Goal: Task Accomplishment & Management: Use online tool/utility

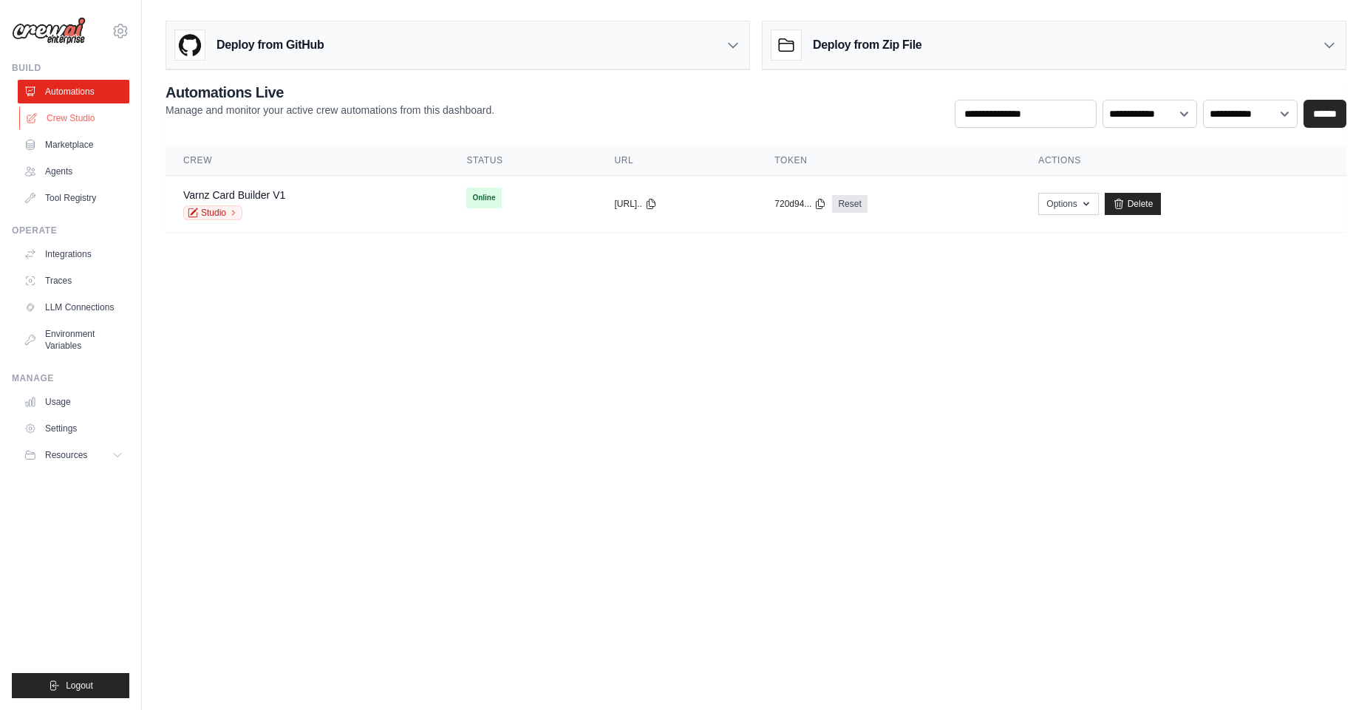
click at [67, 115] on link "Crew Studio" at bounding box center [75, 118] width 112 height 24
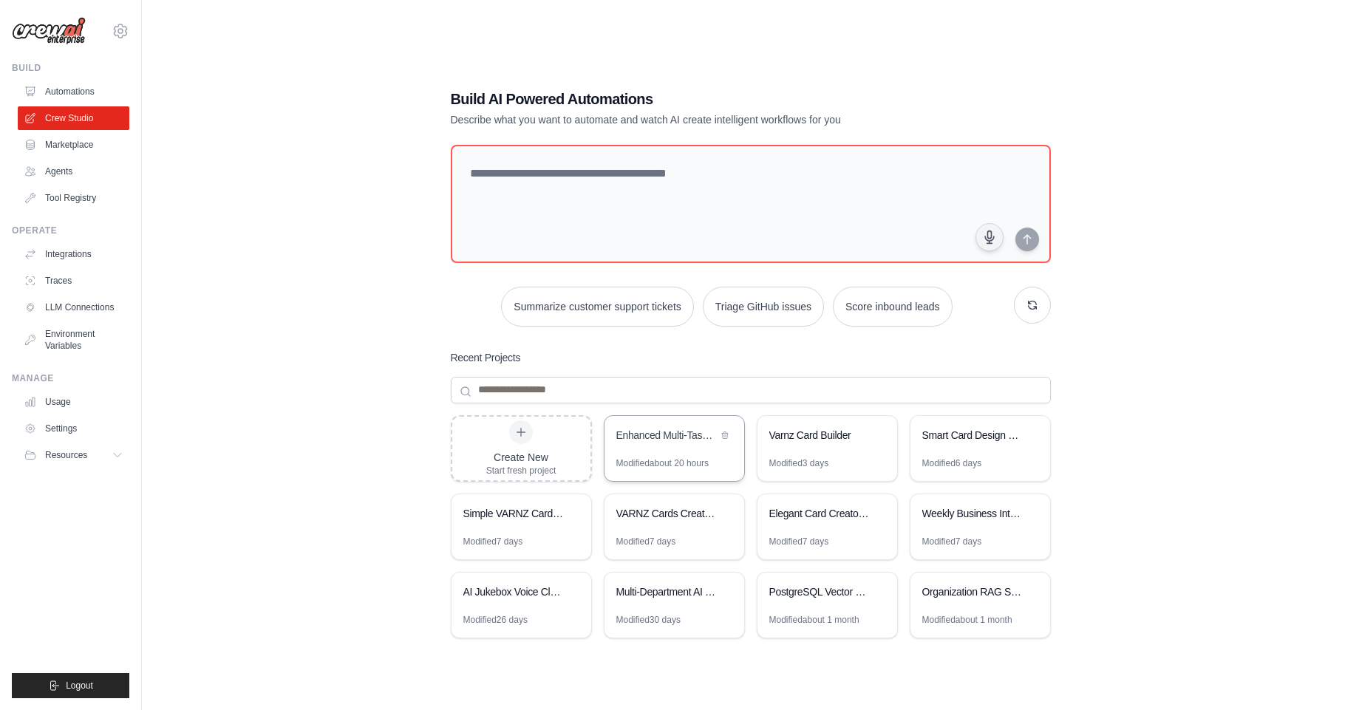
click at [689, 435] on div "Enhanced Multi-Task Card Generator" at bounding box center [666, 435] width 101 height 15
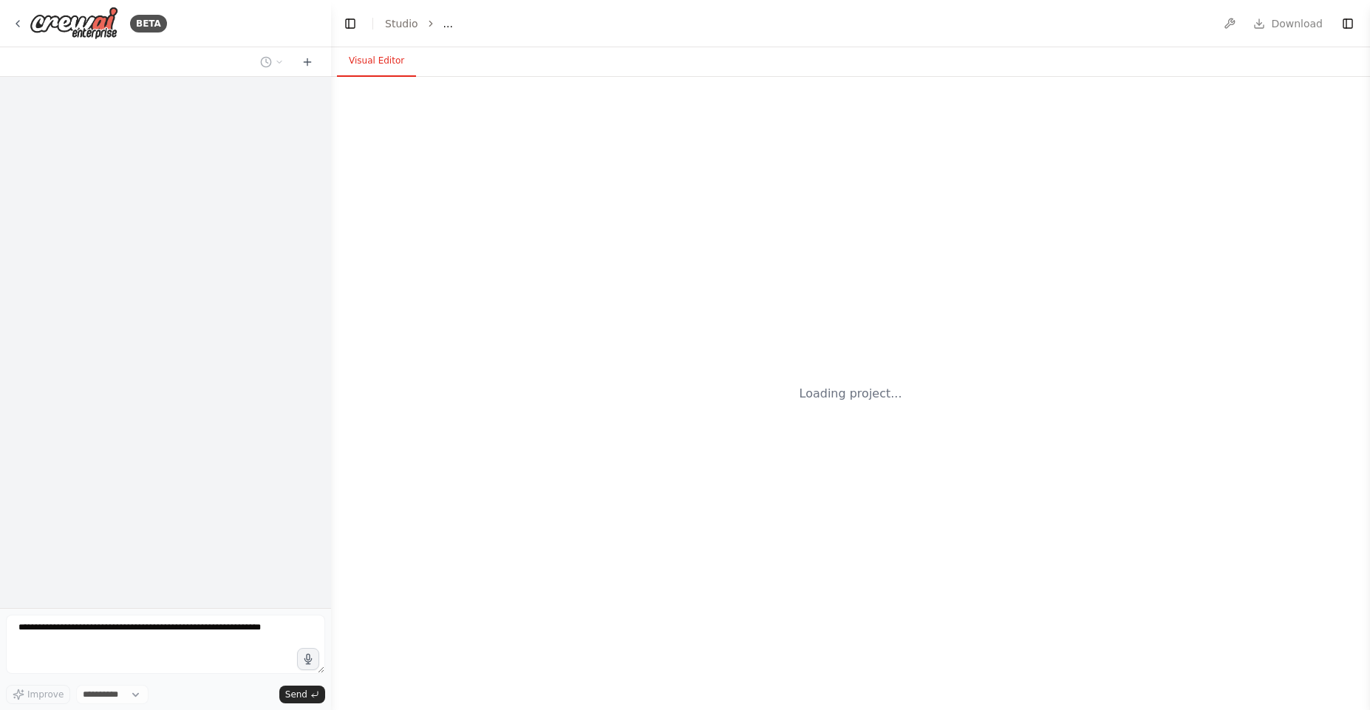
select select "****"
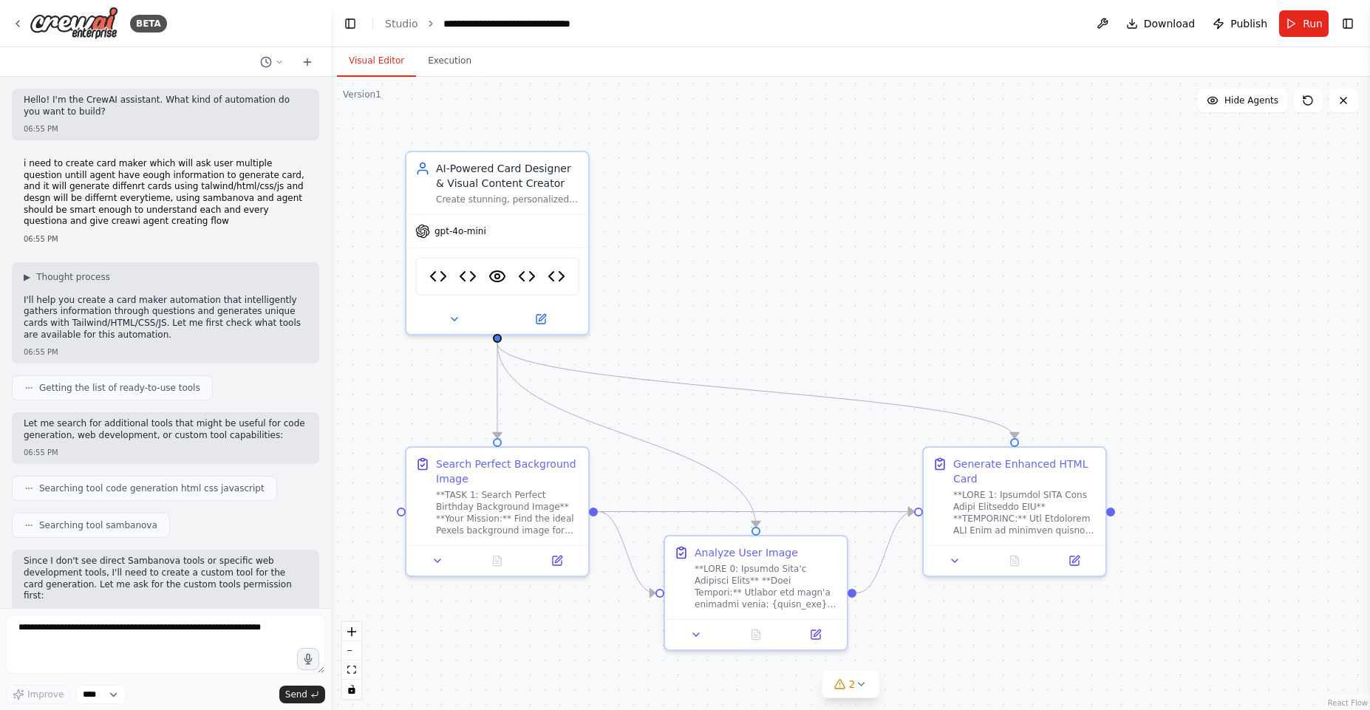
scroll to position [24086, 0]
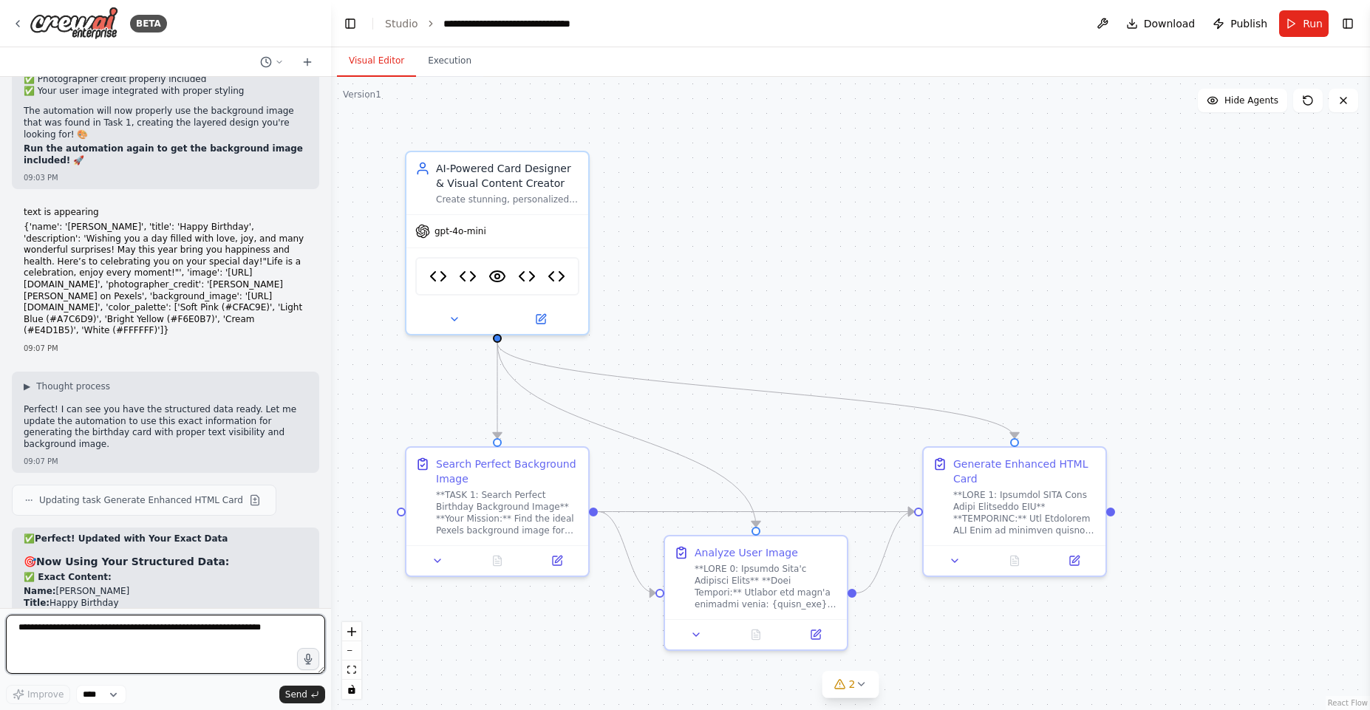
click at [129, 632] on textarea at bounding box center [165, 644] width 319 height 59
paste textarea "**********"
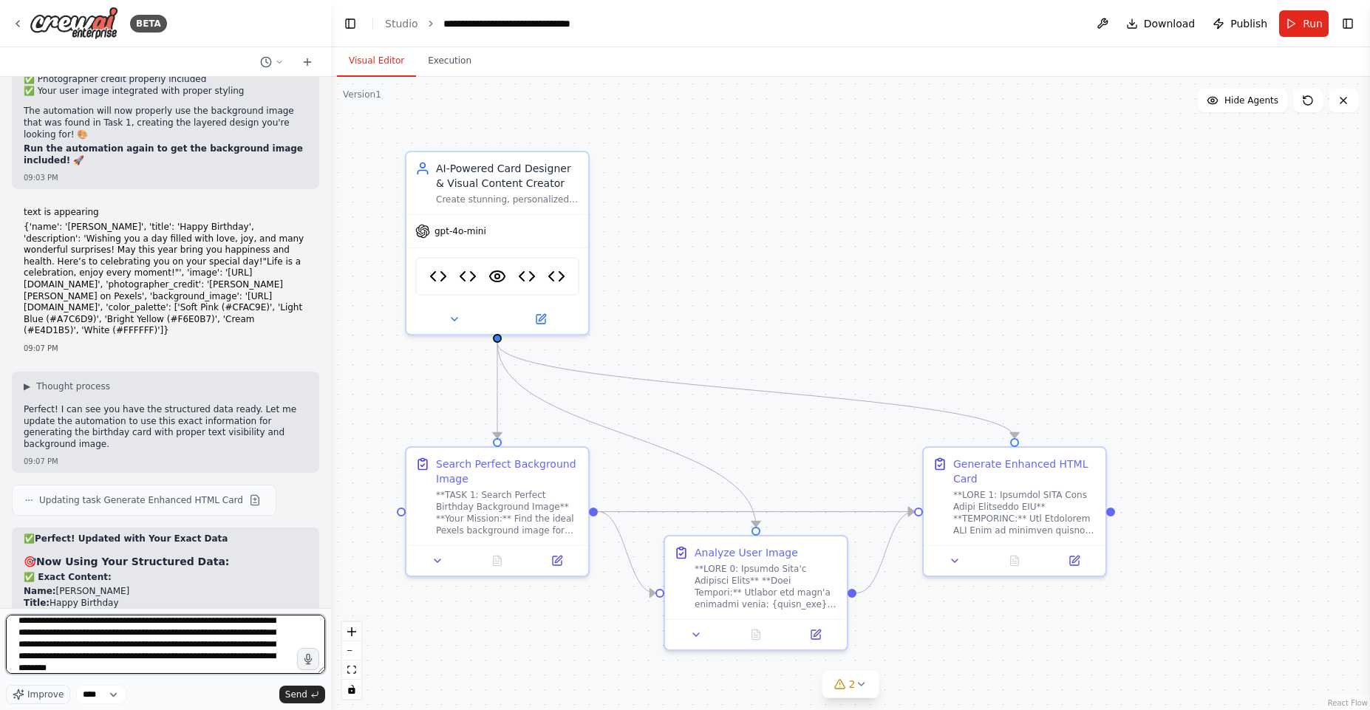
scroll to position [125, 0]
type textarea "**********"
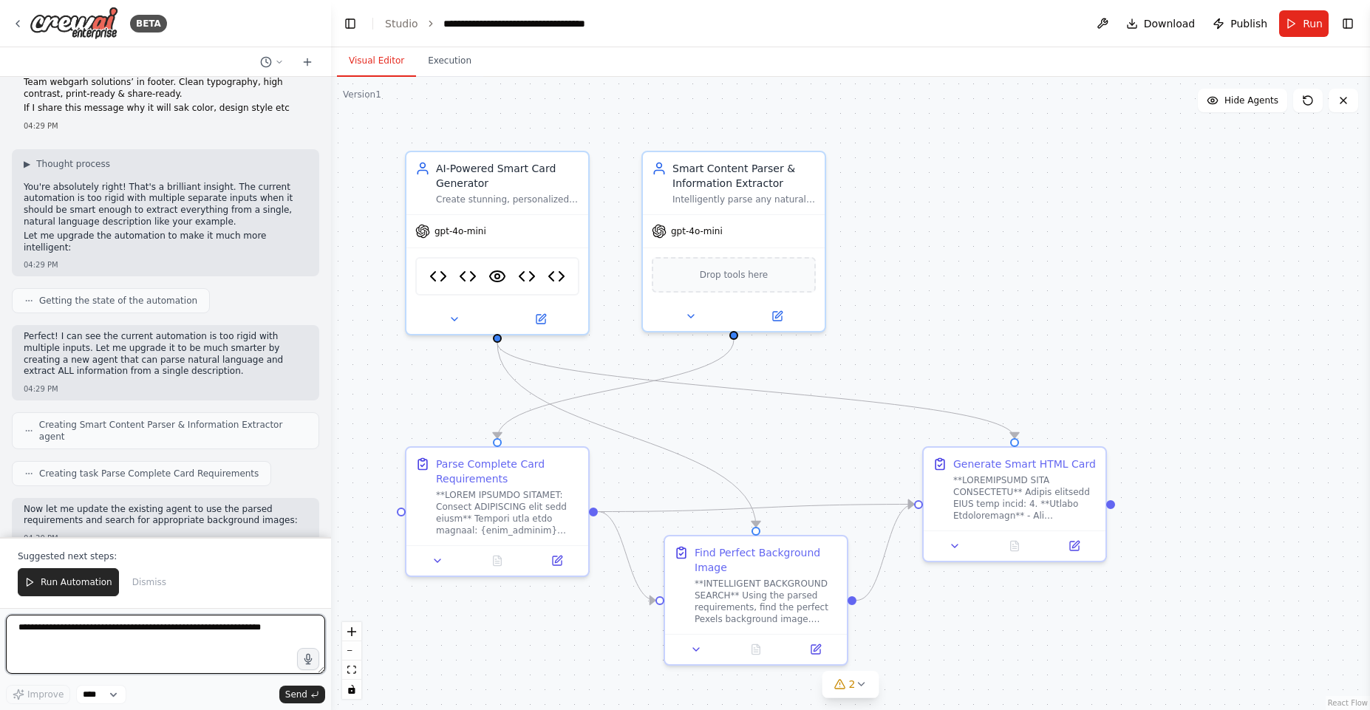
scroll to position [25472, 0]
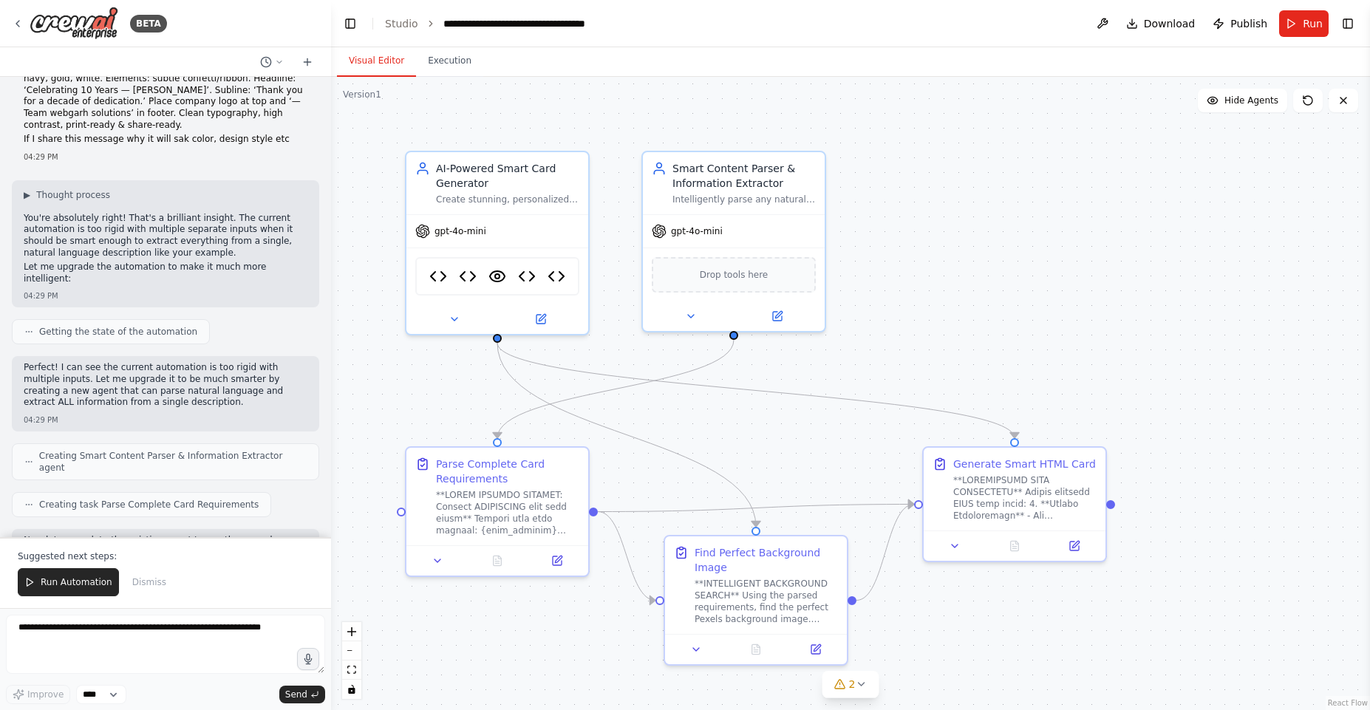
drag, startPoint x: 72, startPoint y: 240, endPoint x: 75, endPoint y: 259, distance: 19.4
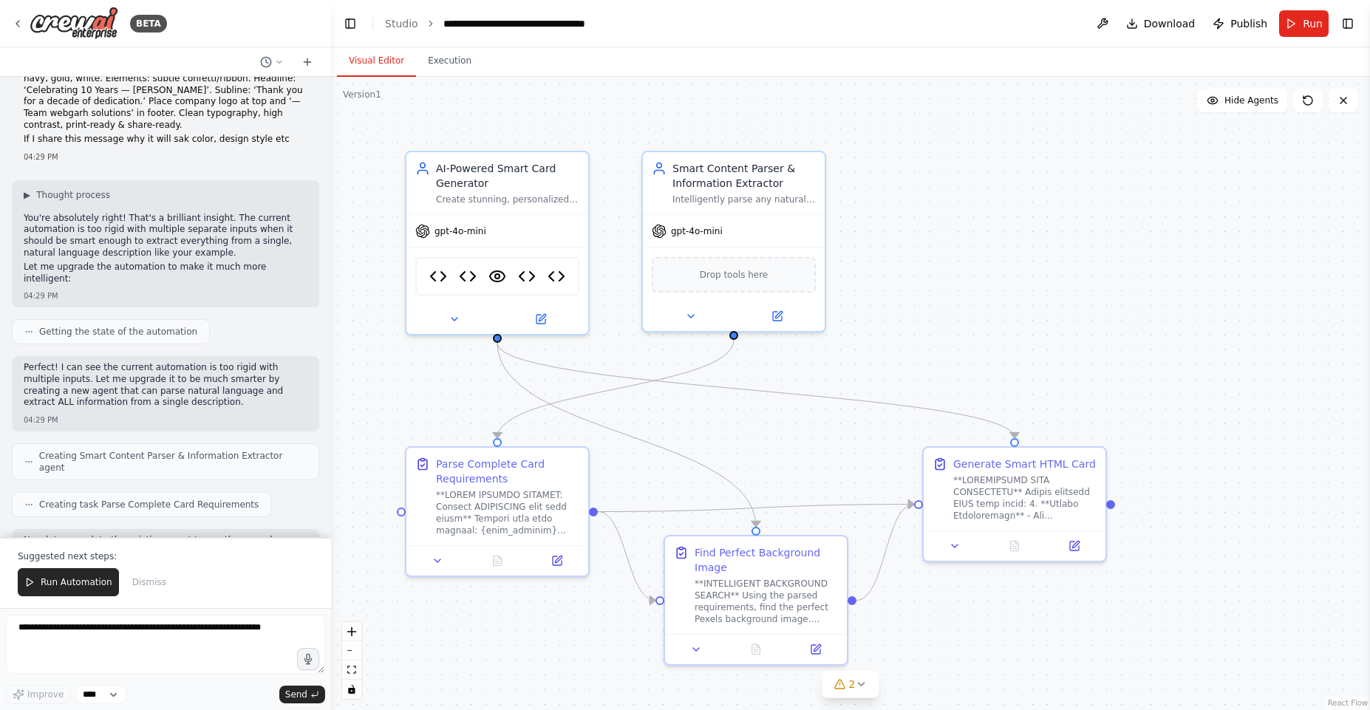
drag, startPoint x: 75, startPoint y: 259, endPoint x: 75, endPoint y: 237, distance: 22.2
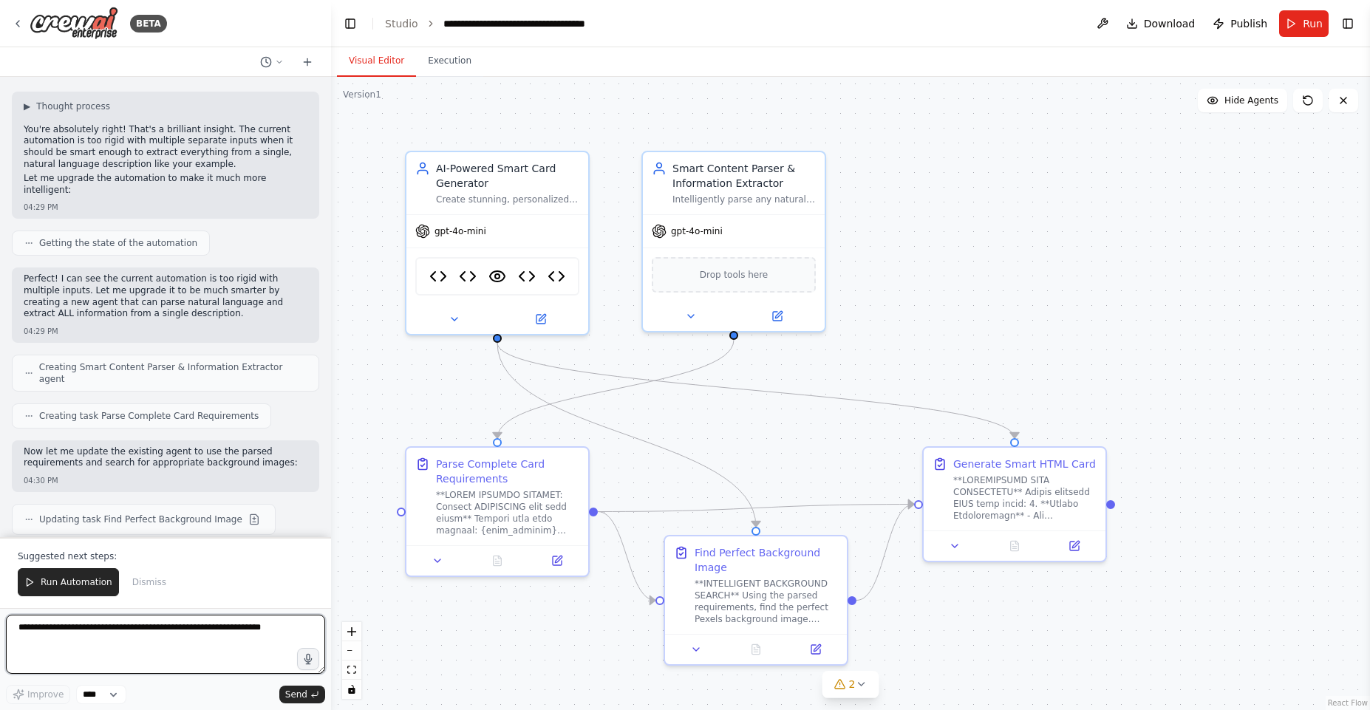
click at [107, 640] on textarea at bounding box center [165, 644] width 319 height 59
click at [82, 629] on textarea at bounding box center [165, 644] width 319 height 59
type textarea "**********"
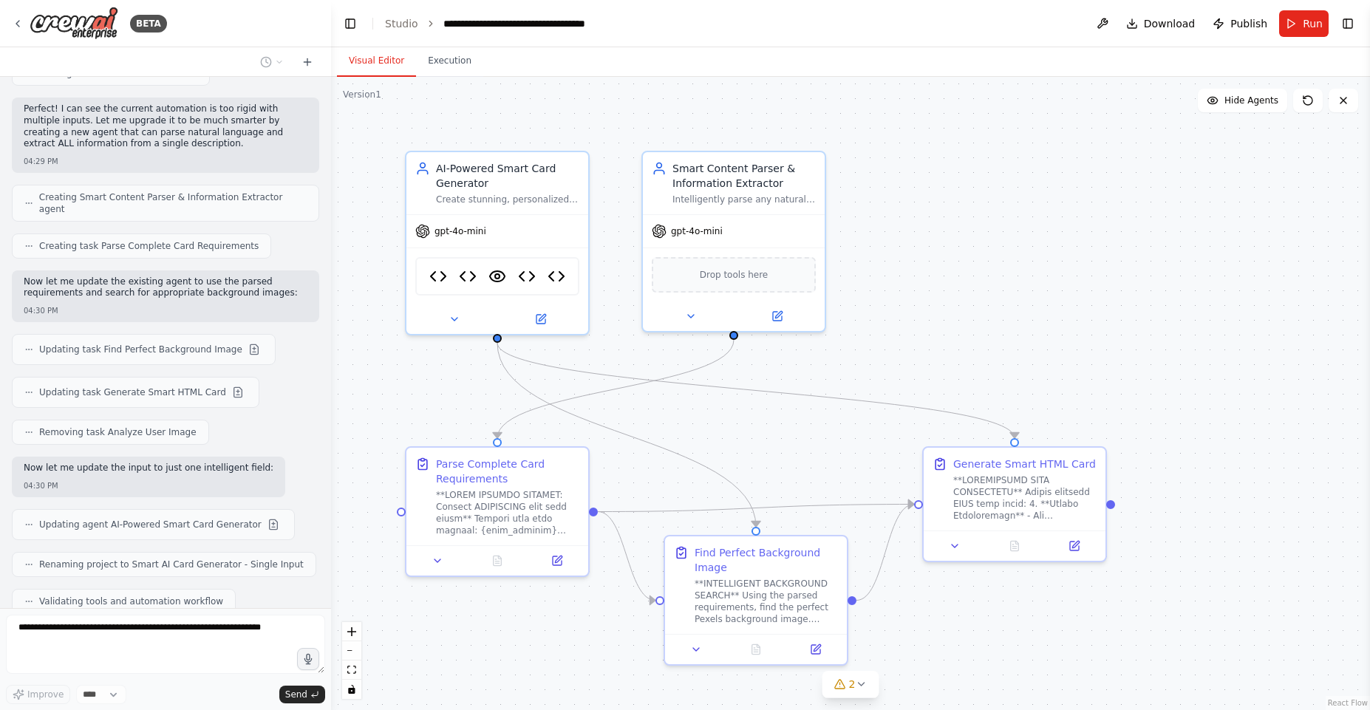
scroll to position [25820, 0]
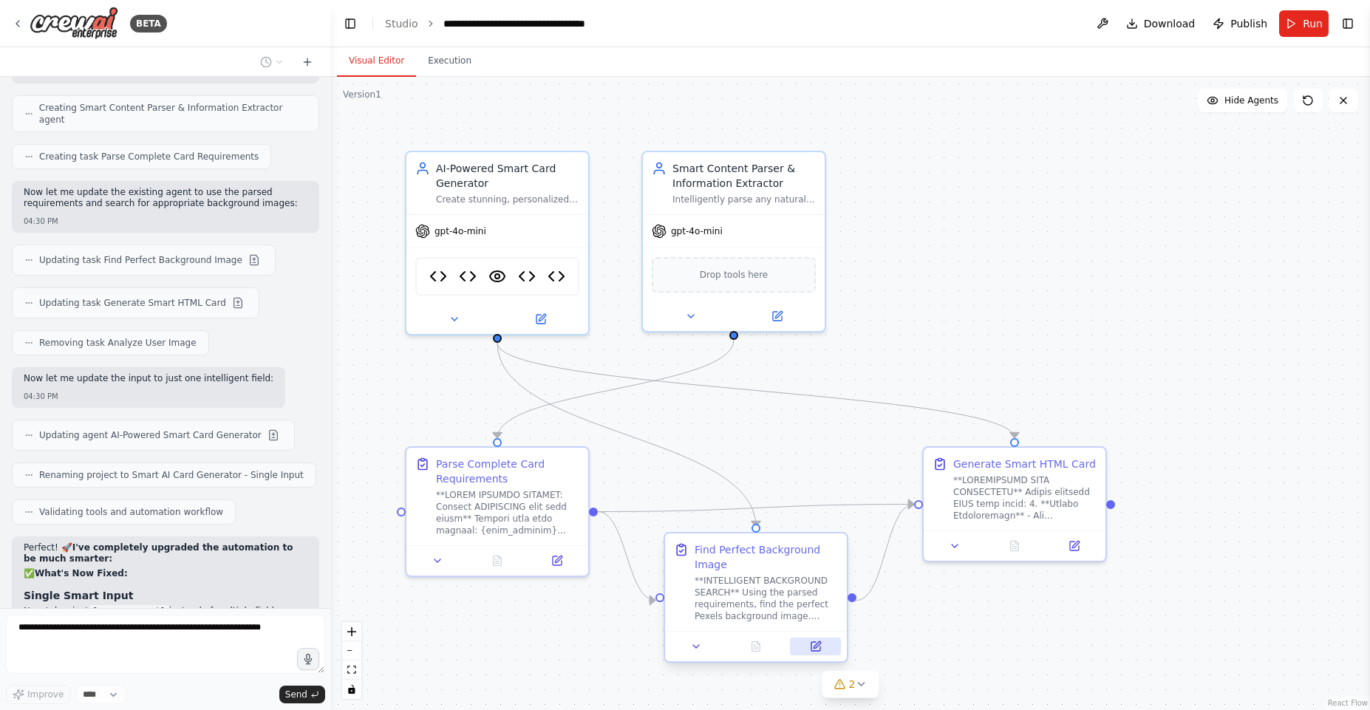
click at [815, 648] on icon at bounding box center [817, 645] width 7 height 7
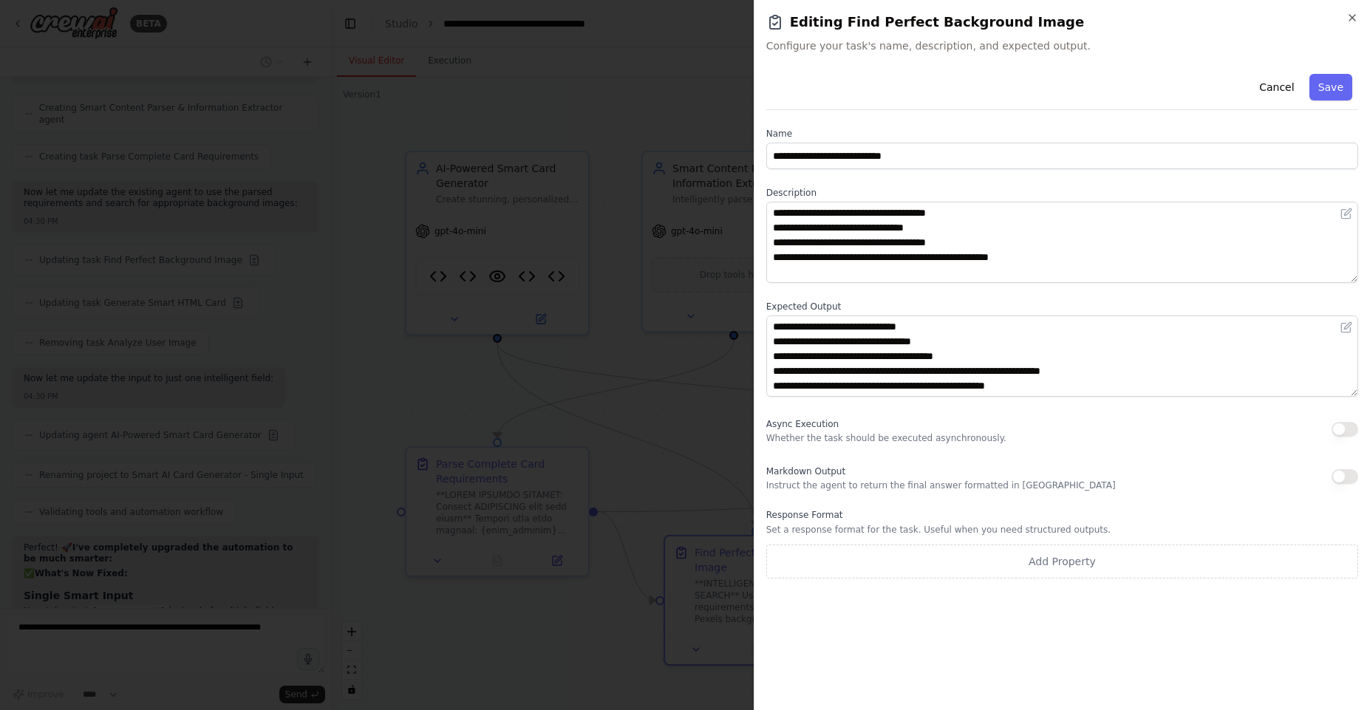
scroll to position [266, 0]
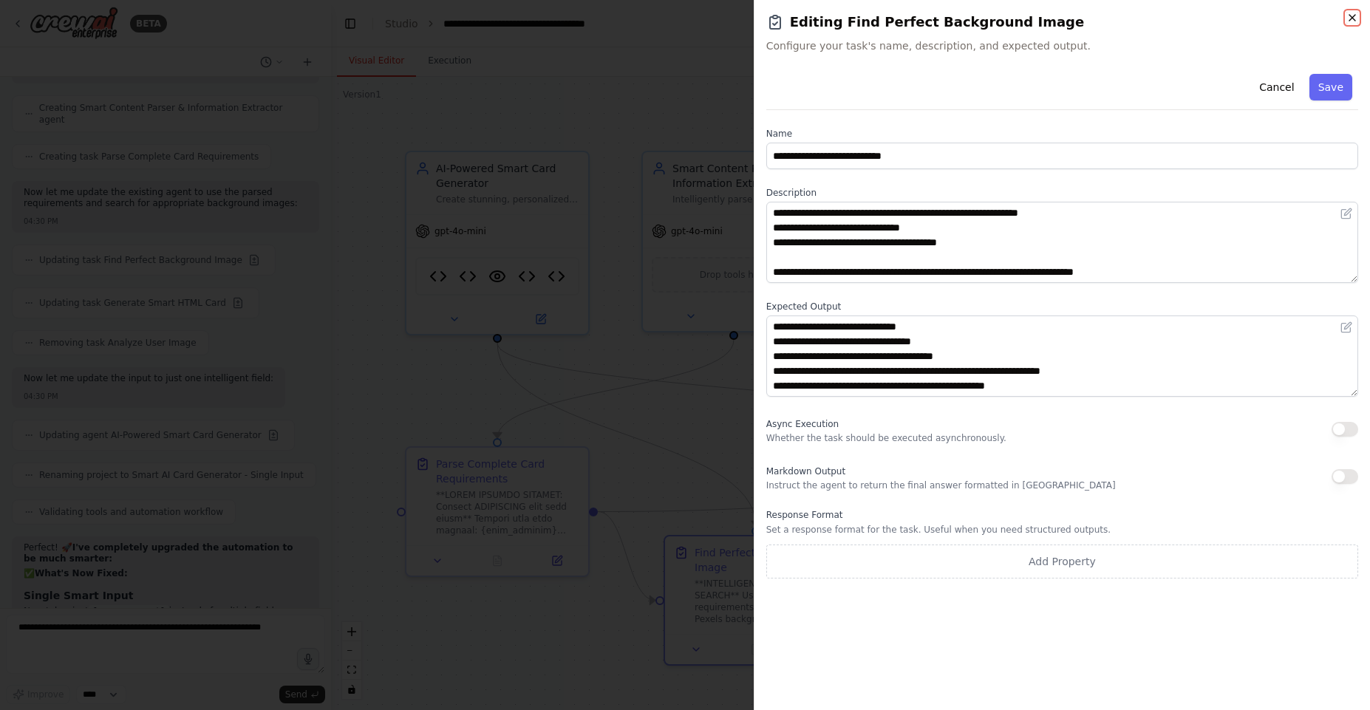
click at [1356, 18] on icon "button" at bounding box center [1353, 18] width 12 height 12
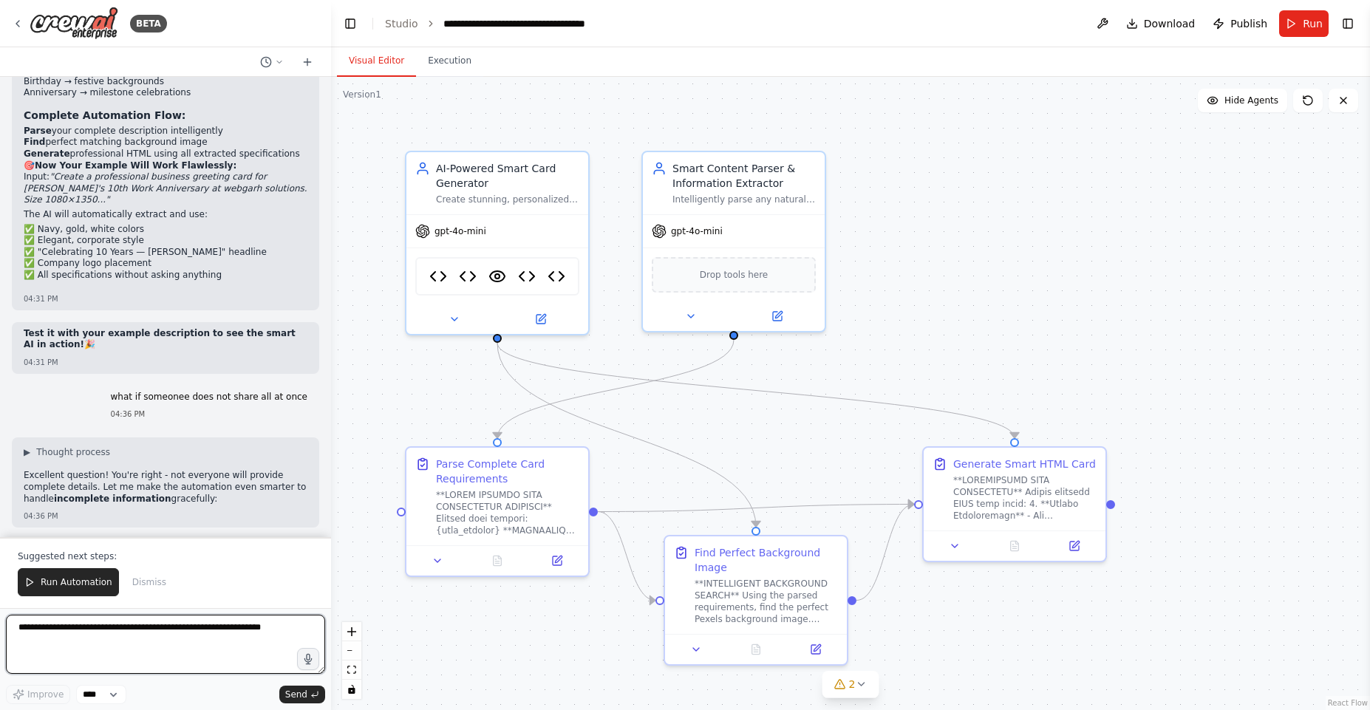
scroll to position [26632, 0]
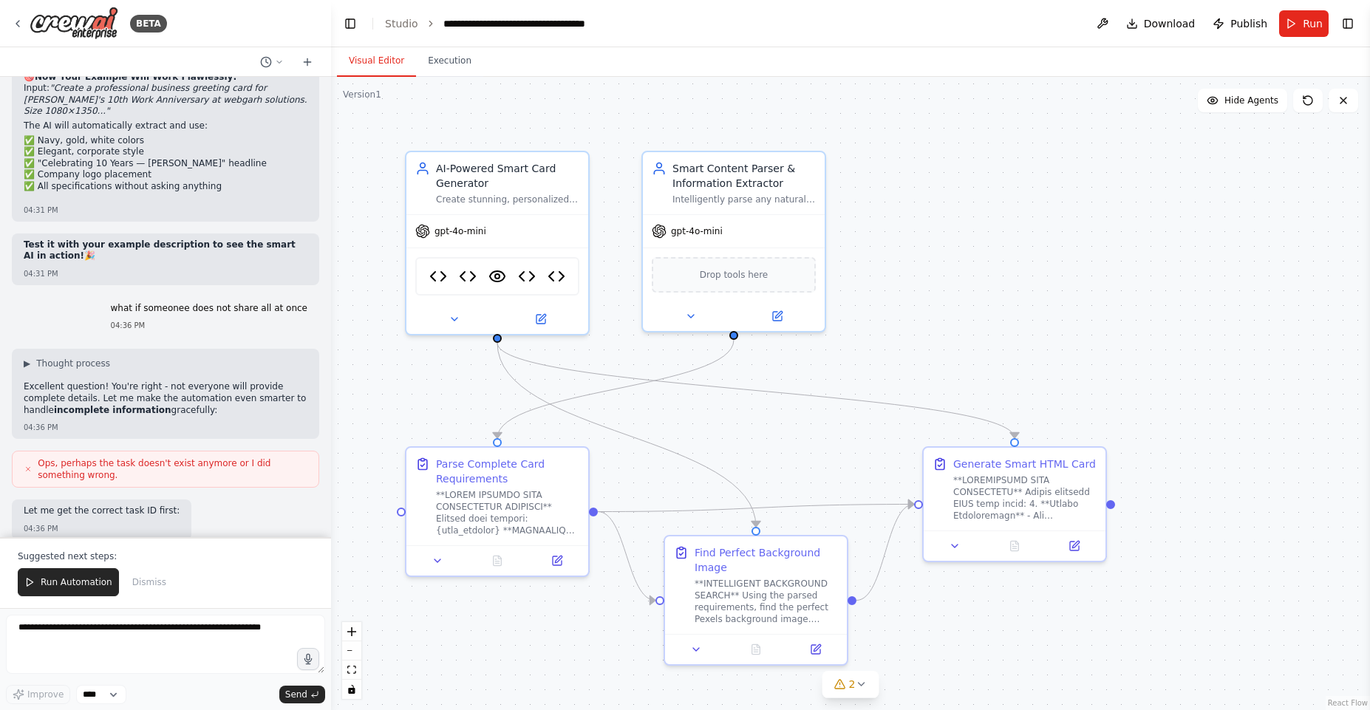
drag, startPoint x: 69, startPoint y: 453, endPoint x: 205, endPoint y: 451, distance: 136.0
click at [71, 571] on button "Run Automation" at bounding box center [68, 582] width 101 height 28
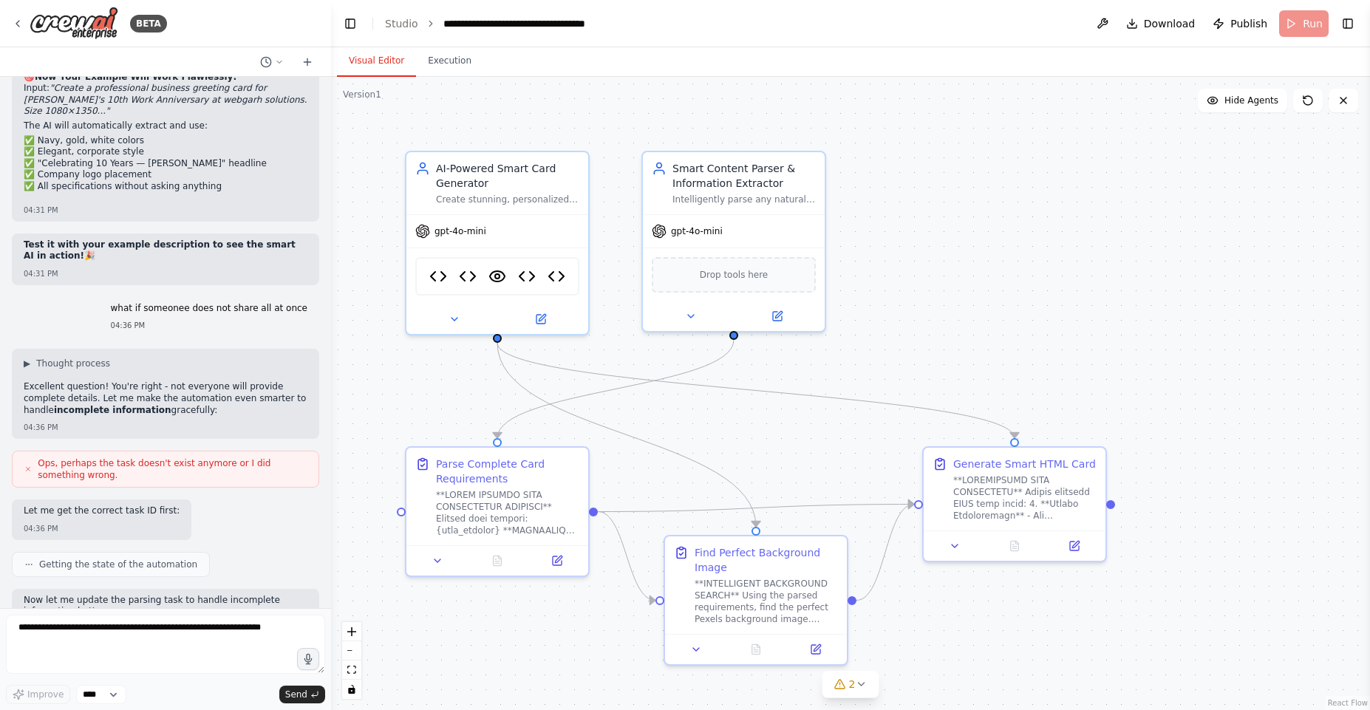
scroll to position [26561, 0]
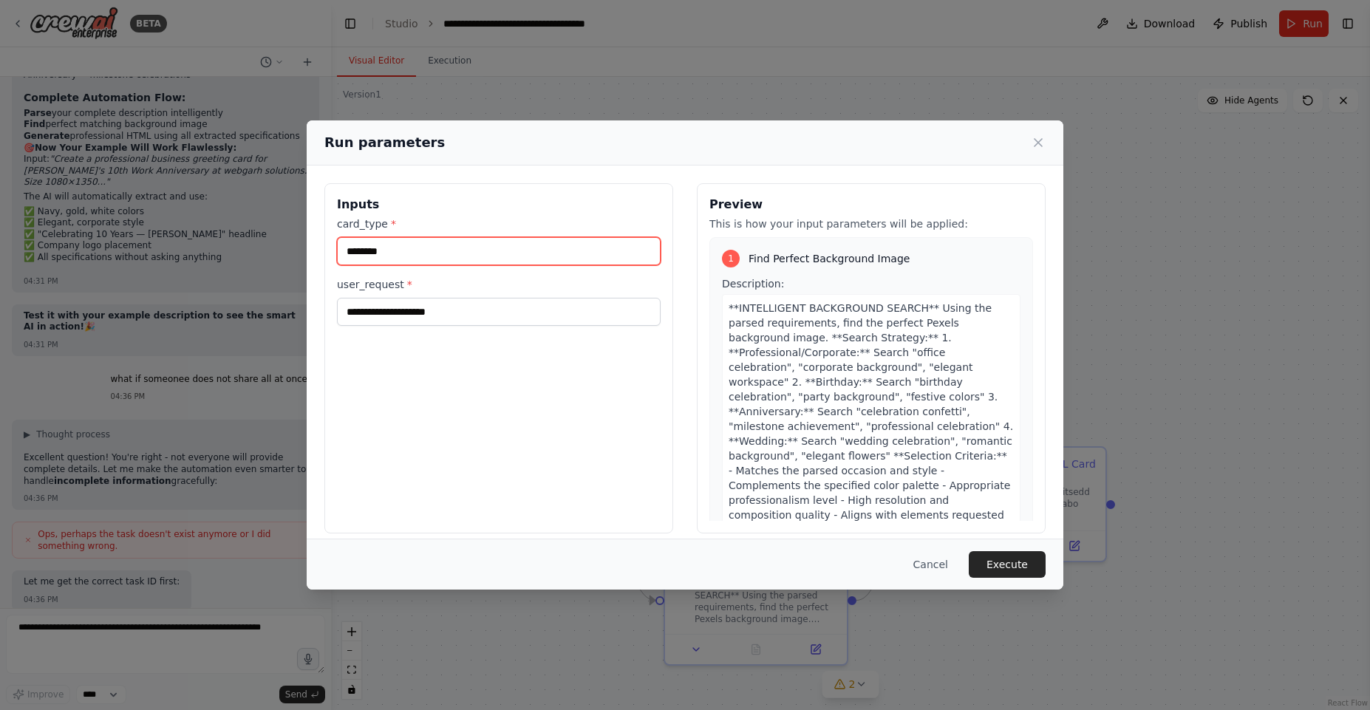
click at [401, 252] on input "********" at bounding box center [499, 251] width 324 height 28
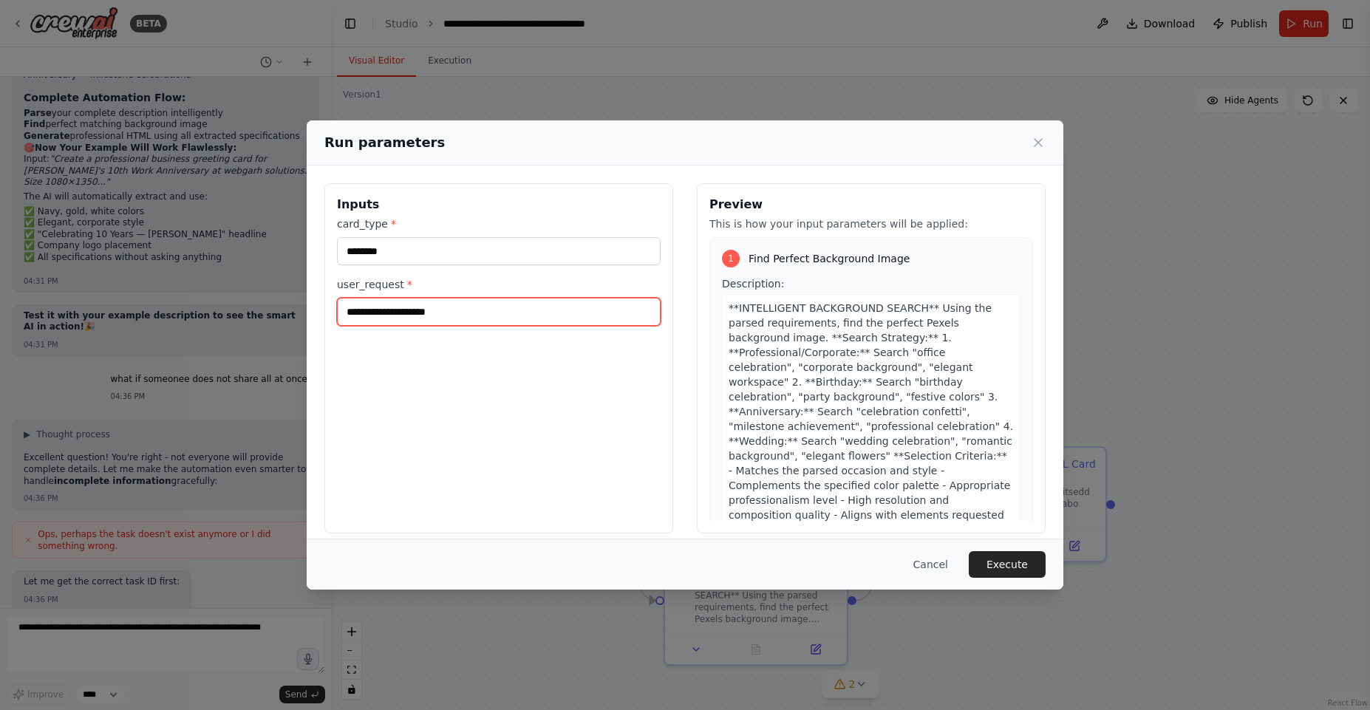
click at [394, 309] on input "user_request *" at bounding box center [499, 312] width 324 height 28
type input "*"
type input "**********"
click at [1008, 563] on button "Execute" at bounding box center [1007, 564] width 77 height 27
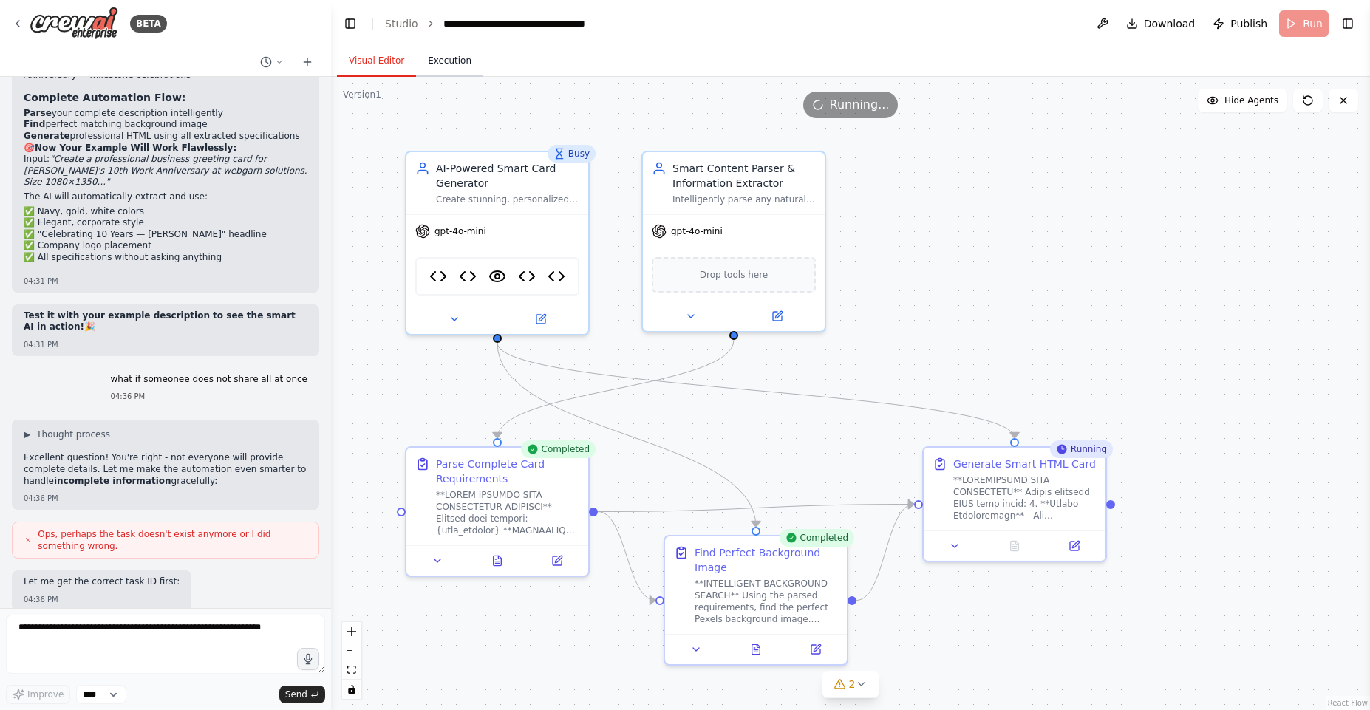
click at [446, 61] on button "Execution" at bounding box center [449, 61] width 67 height 31
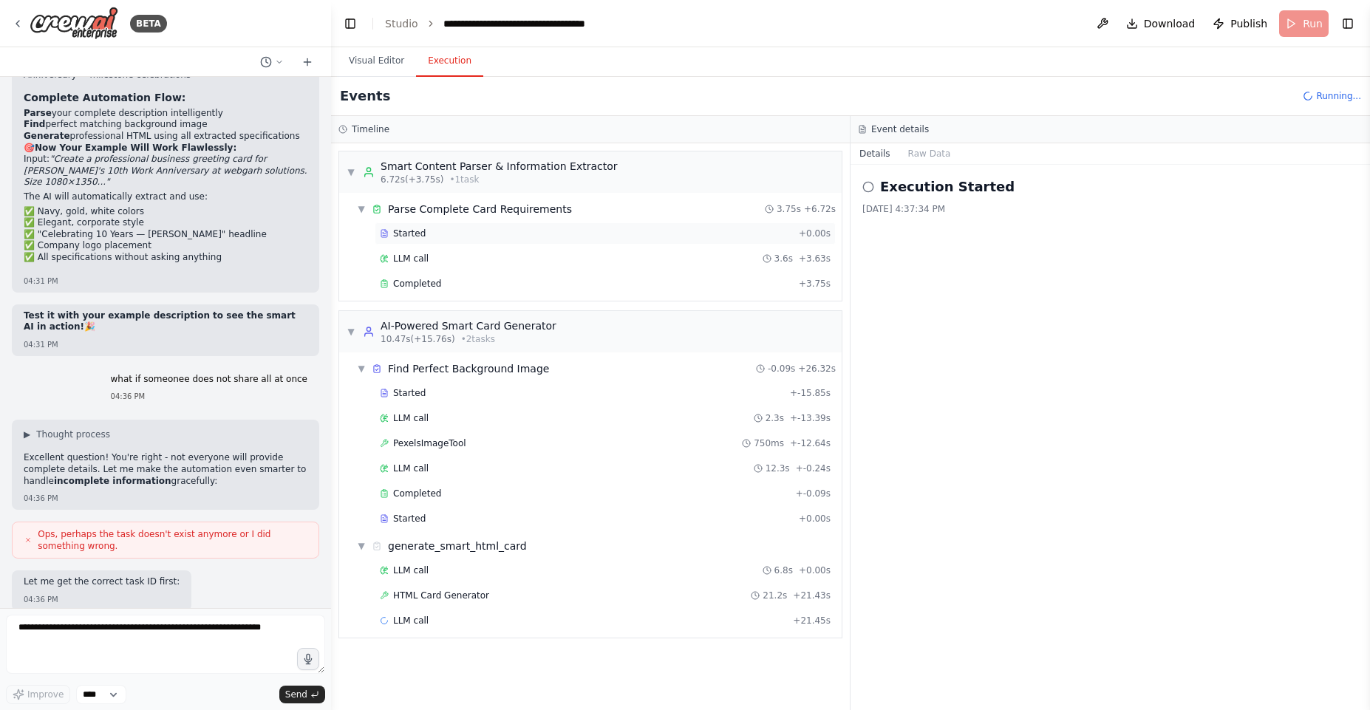
click at [435, 233] on div "Started" at bounding box center [586, 234] width 413 height 12
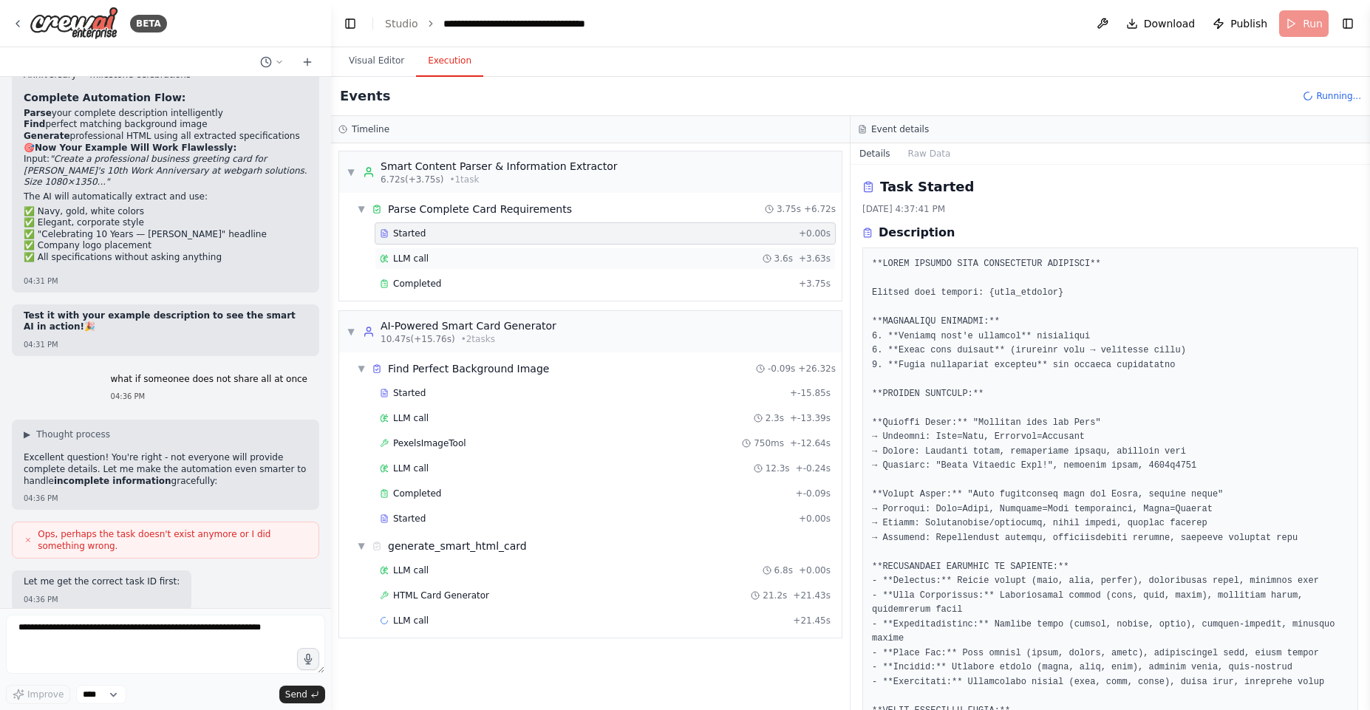
click at [418, 261] on span "LLM call" at bounding box center [410, 259] width 35 height 12
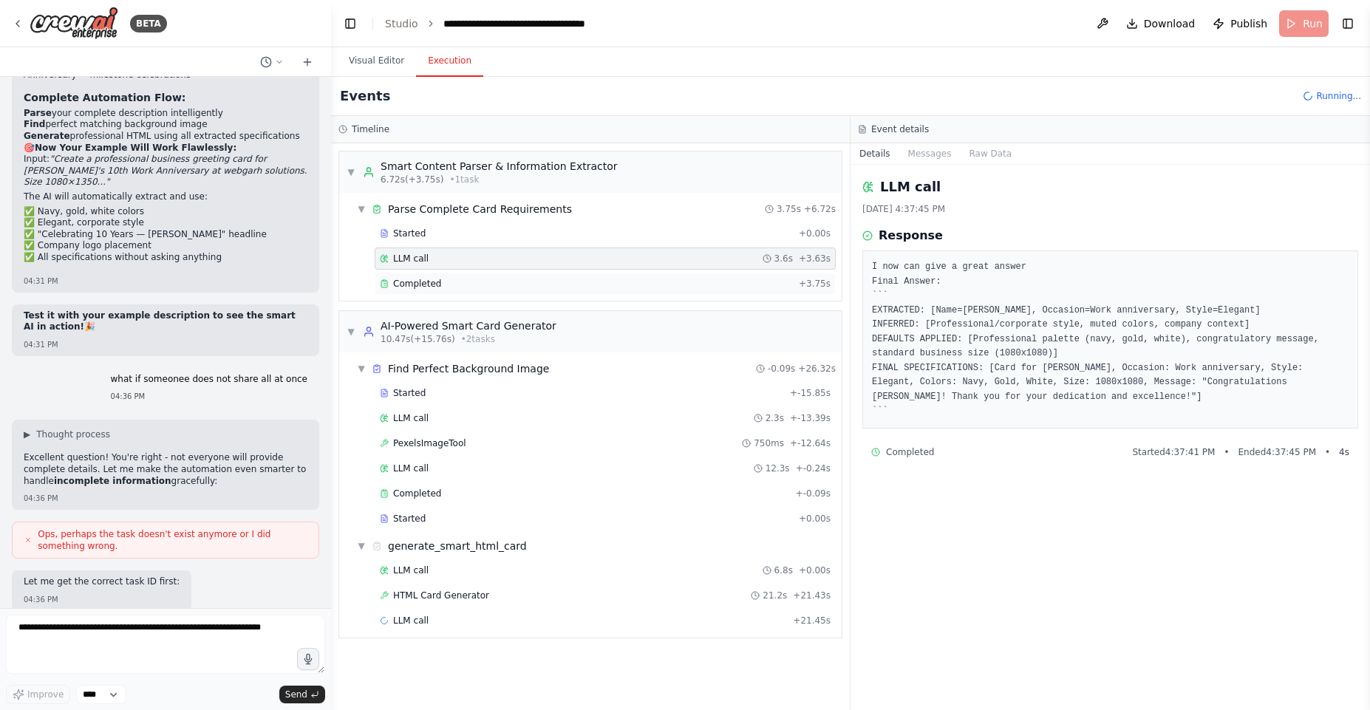
click at [432, 278] on span "Completed" at bounding box center [417, 284] width 48 height 12
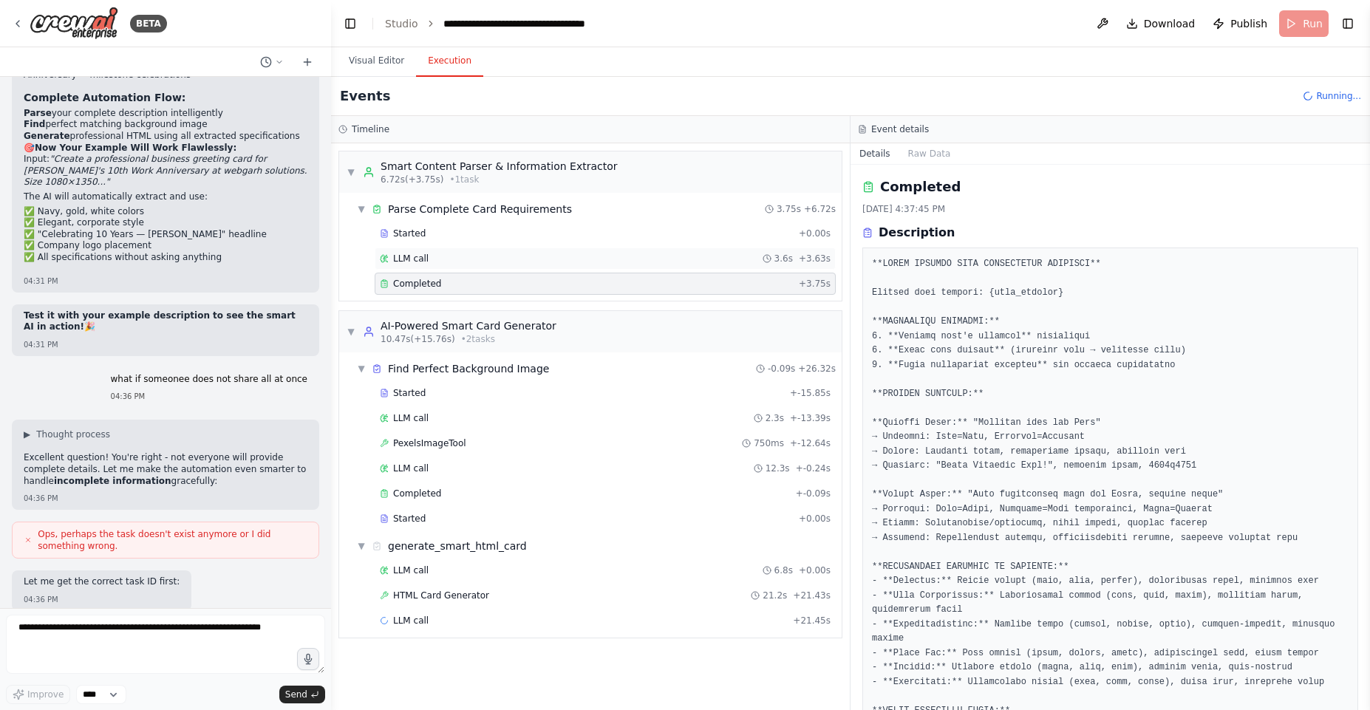
click at [433, 262] on div "LLM call 3.6s + 3.63s" at bounding box center [605, 259] width 451 height 12
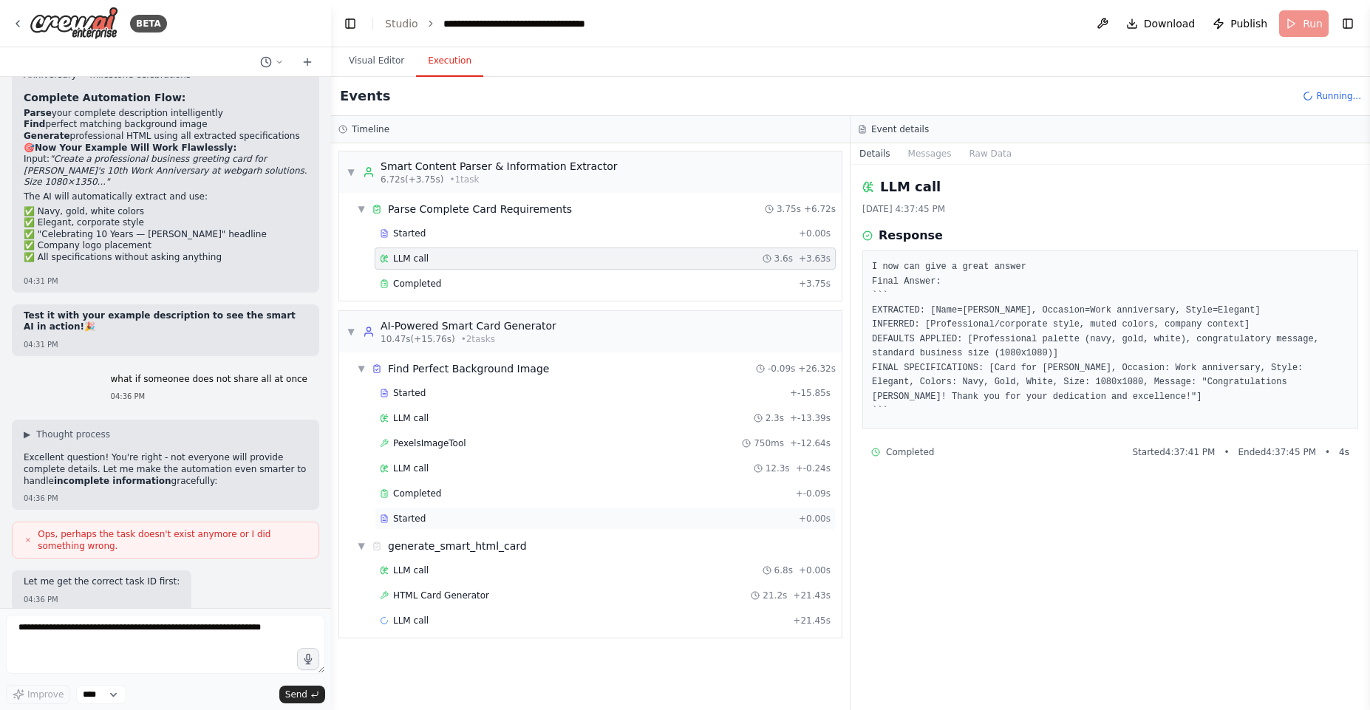
click at [435, 523] on div "Started" at bounding box center [586, 519] width 413 height 12
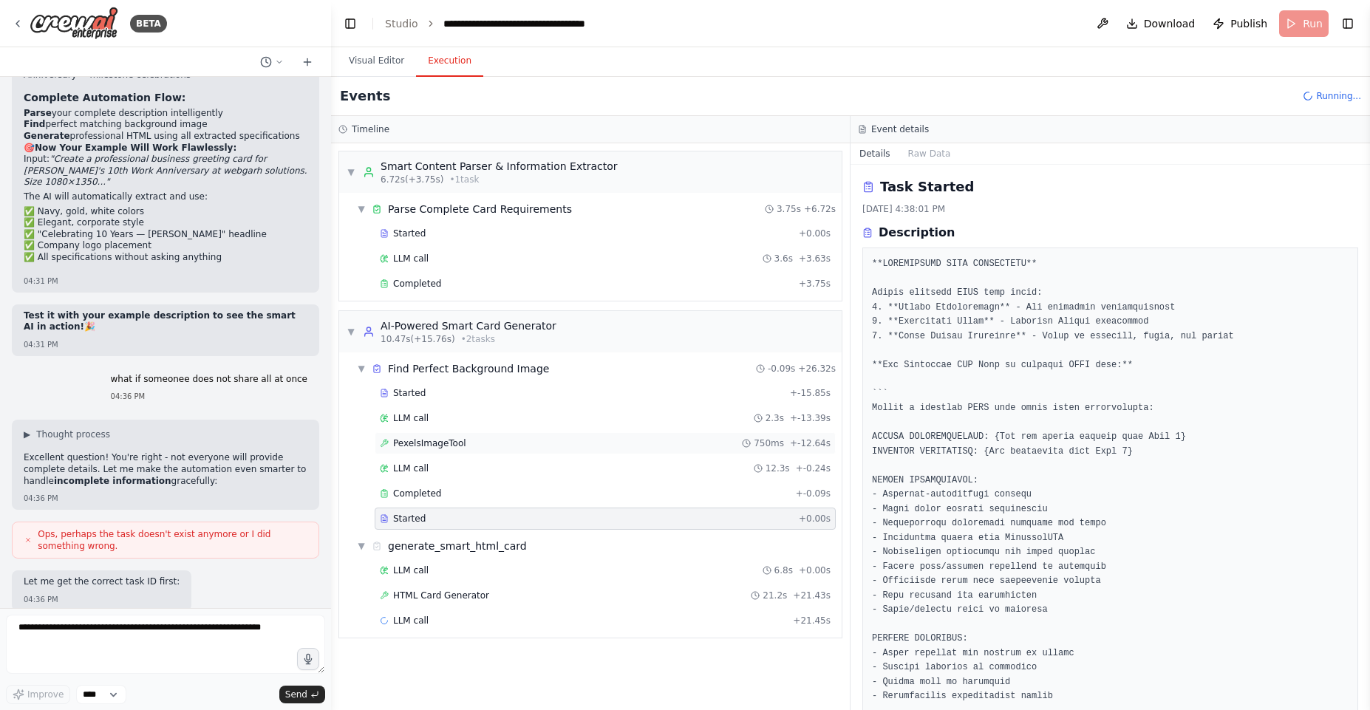
click at [436, 434] on div "PexelsImageTool 750ms + -12.64s" at bounding box center [605, 443] width 461 height 22
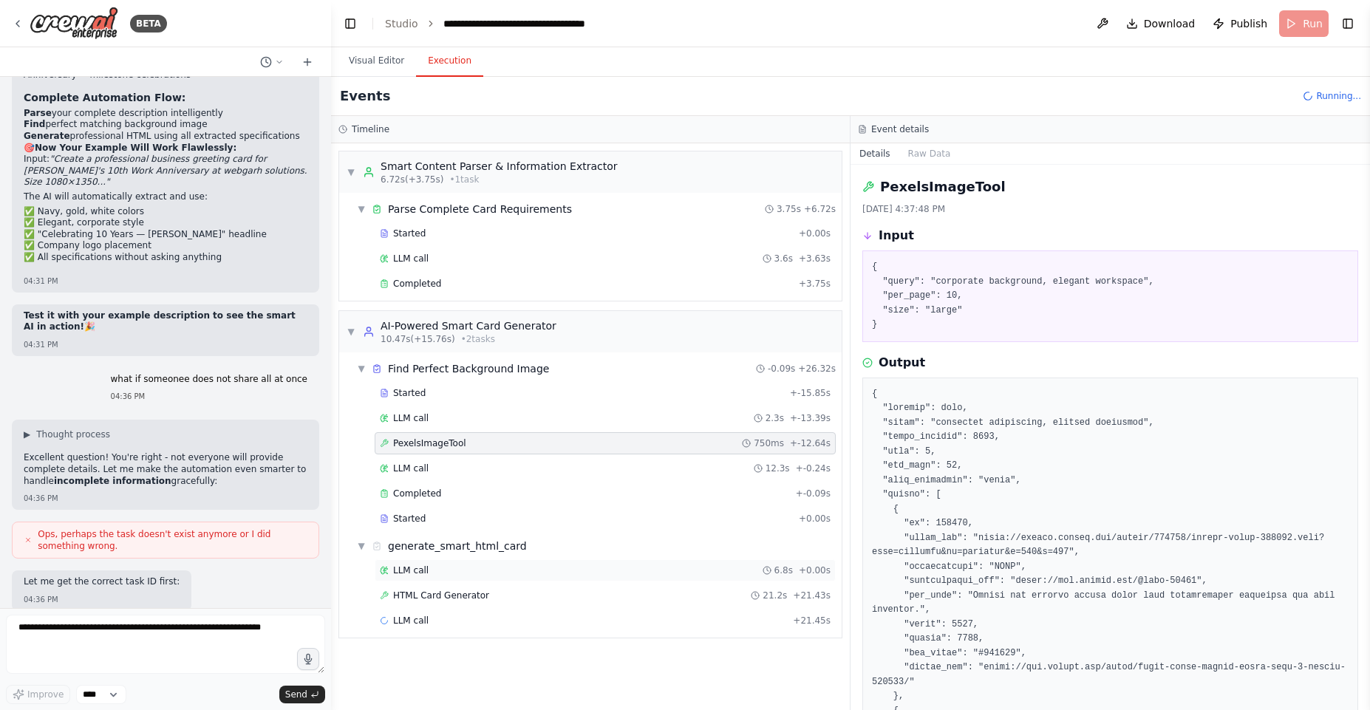
click at [431, 574] on div "LLM call 6.8s + 0.00s" at bounding box center [605, 571] width 451 height 12
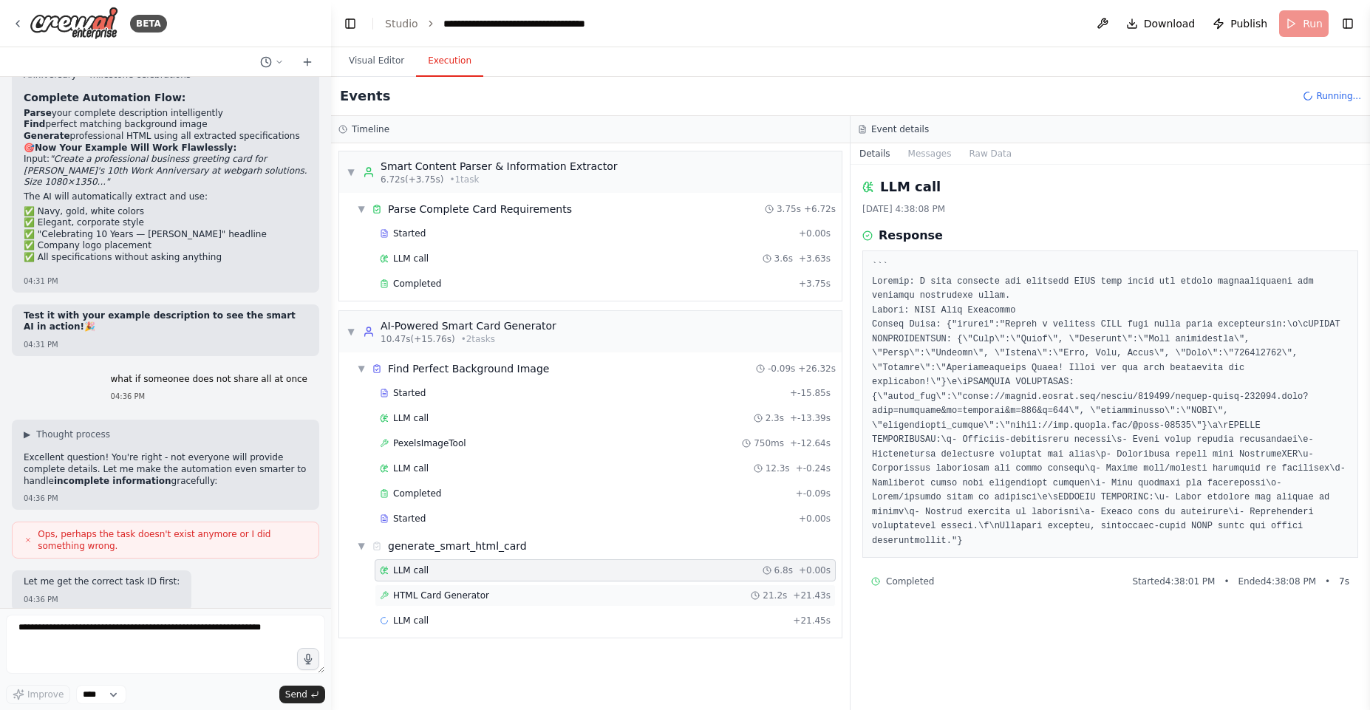
click at [435, 599] on span "HTML Card Generator" at bounding box center [441, 596] width 96 height 12
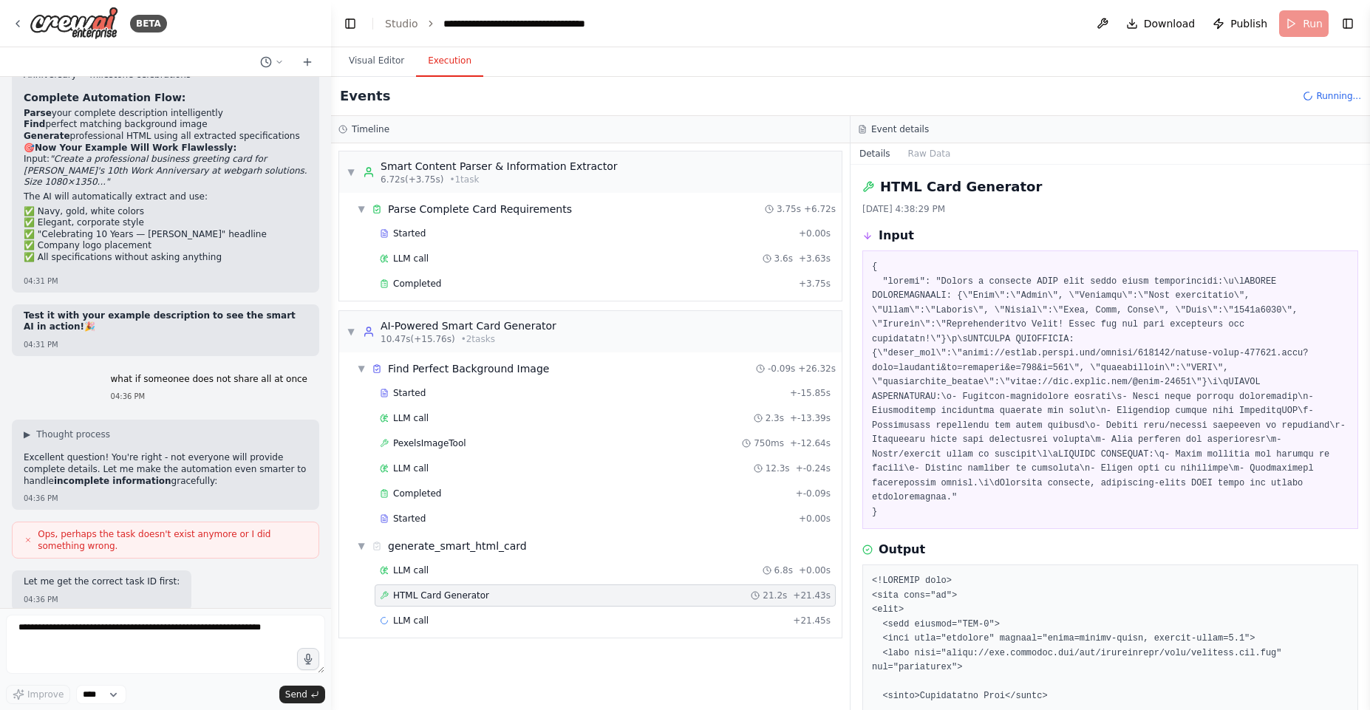
click at [434, 582] on div "LLM call 6.8s + 0.00s HTML Card Generator 21.2s + 21.43s LLM call + 21.45s" at bounding box center [596, 597] width 491 height 75
click at [432, 574] on div "LLM call 6.8s + 0.00s" at bounding box center [605, 571] width 451 height 12
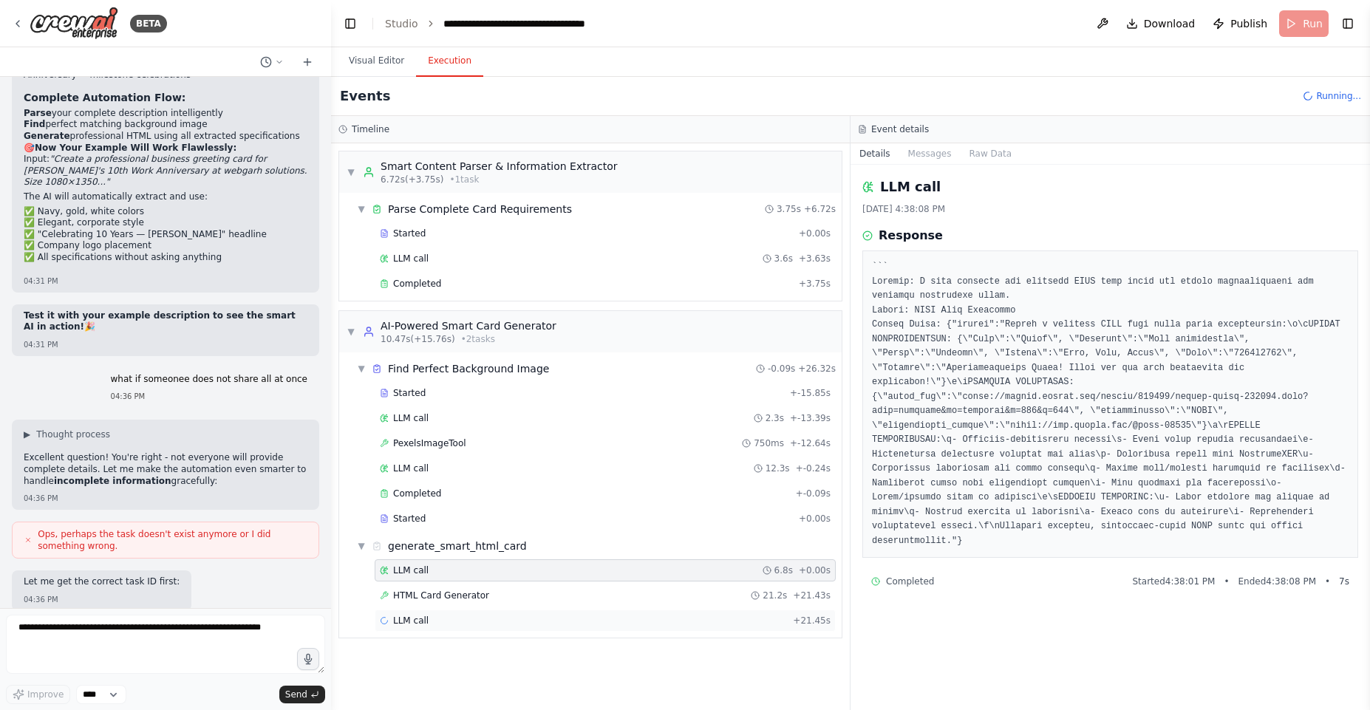
click at [431, 617] on div "LLM call + 21.45s" at bounding box center [605, 621] width 451 height 12
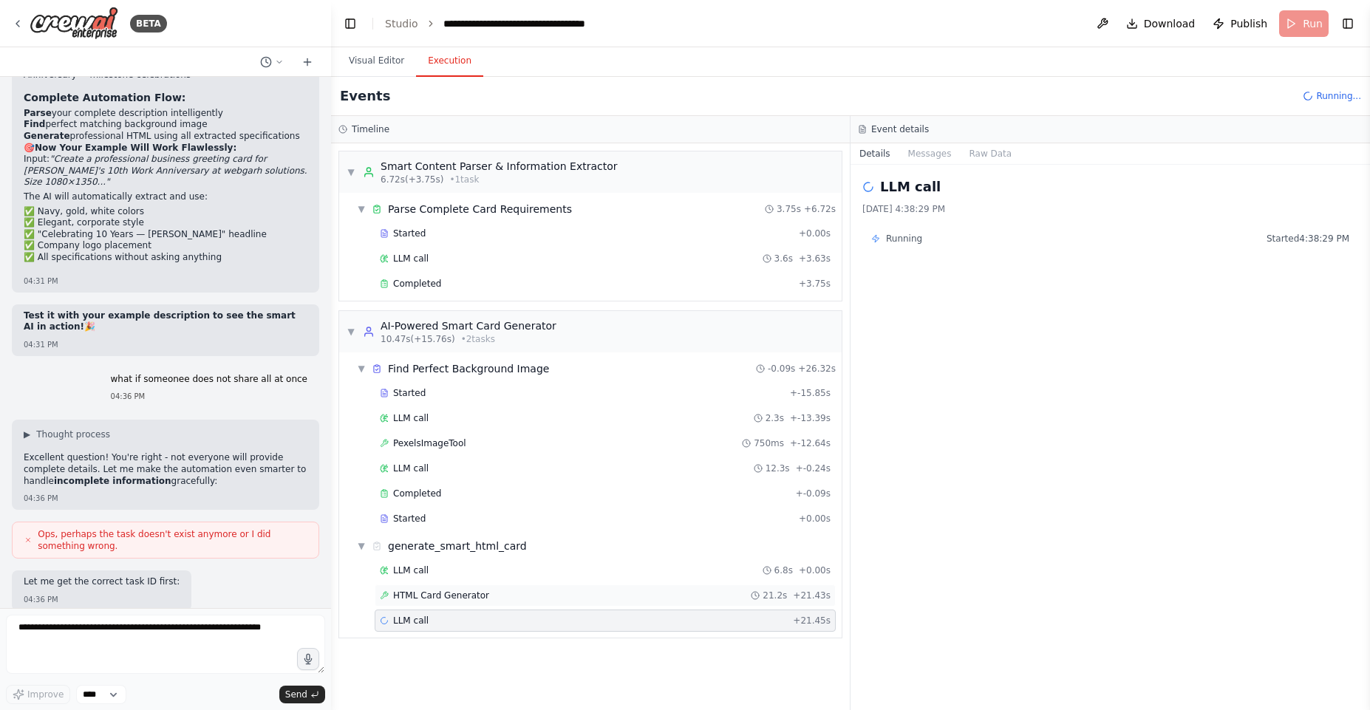
click at [431, 597] on span "HTML Card Generator" at bounding box center [441, 596] width 96 height 12
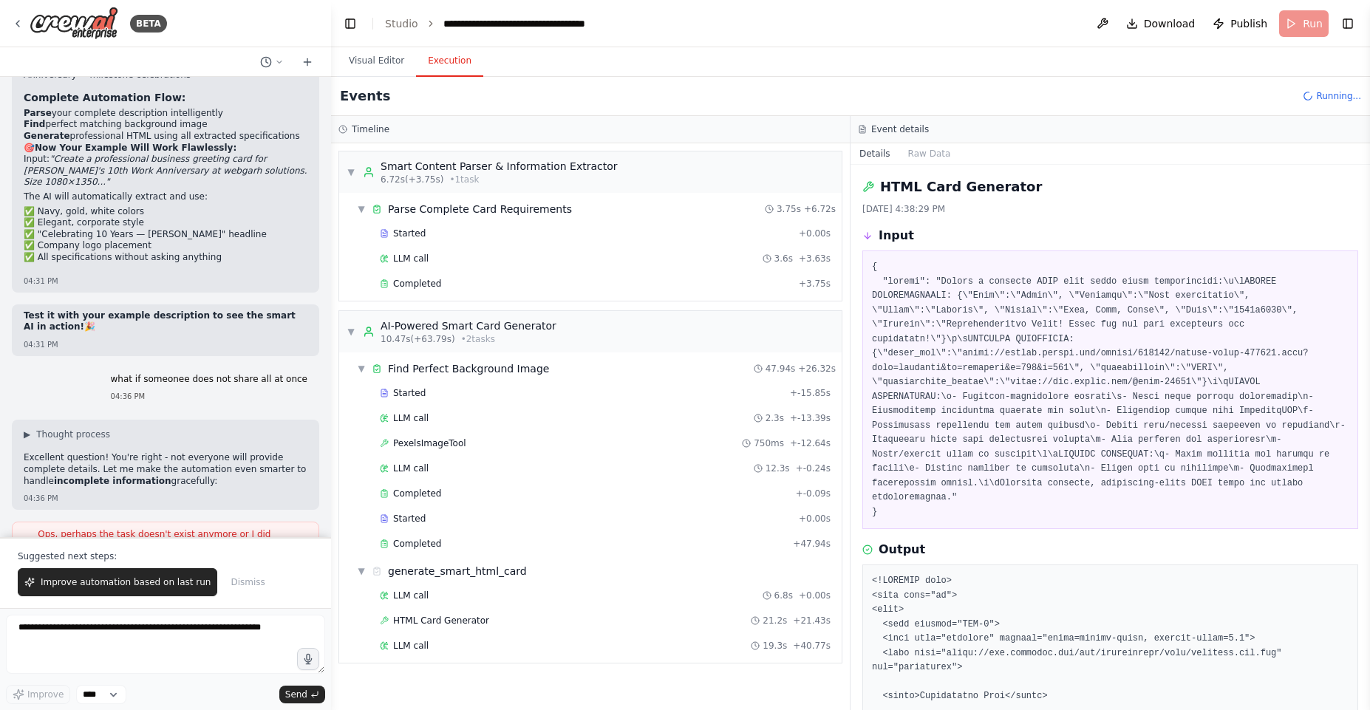
scroll to position [26632, 0]
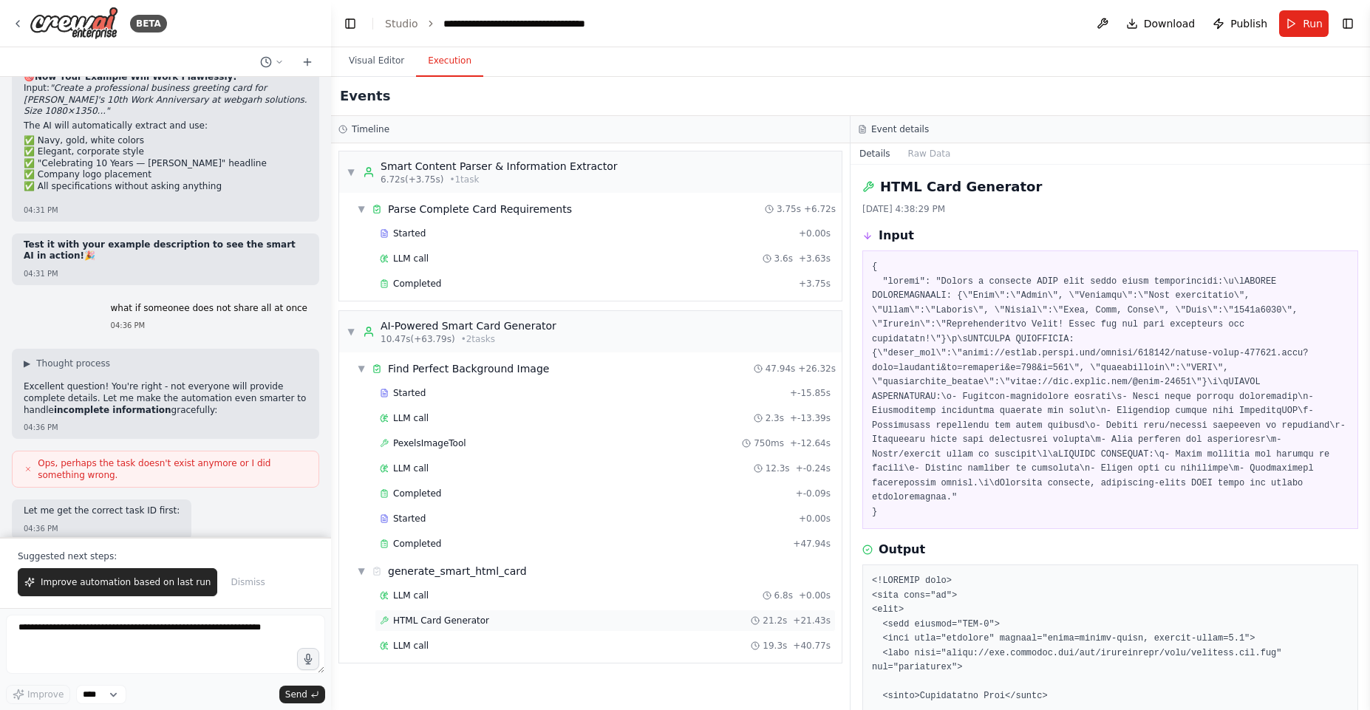
click at [463, 616] on span "HTML Card Generator" at bounding box center [441, 621] width 96 height 12
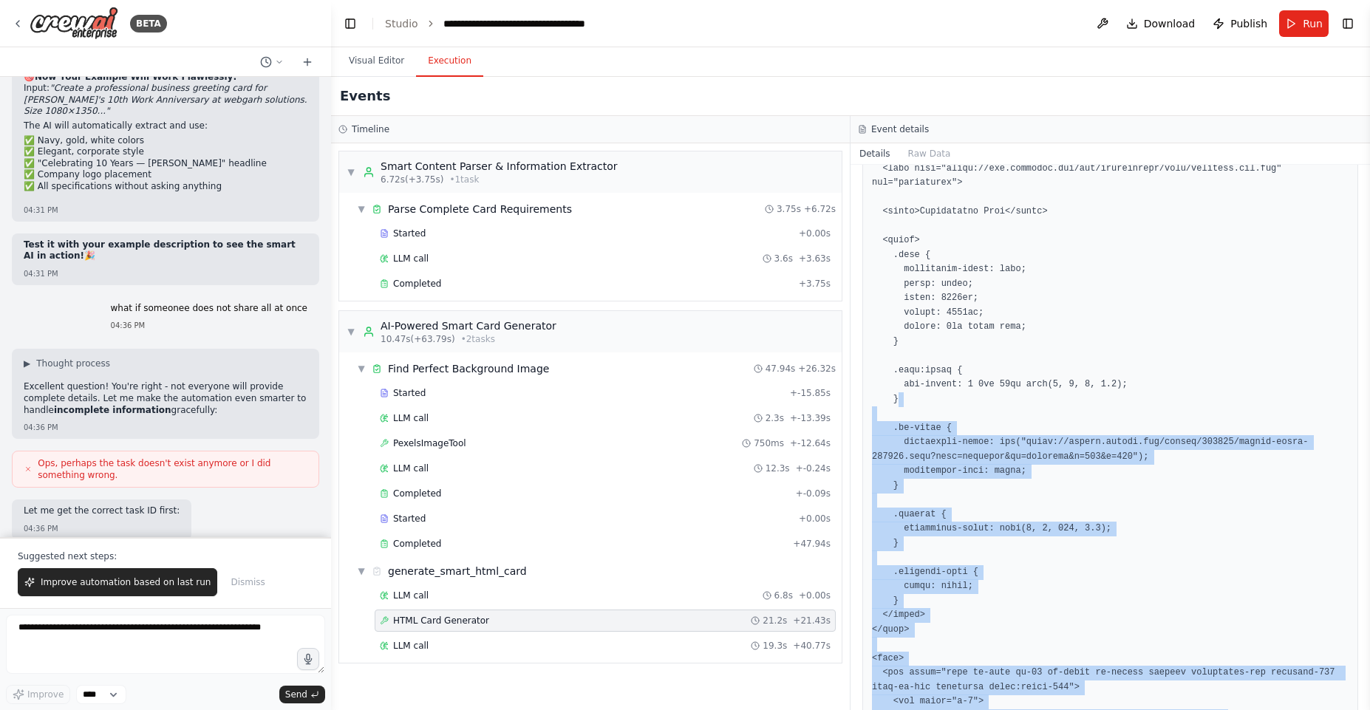
scroll to position [364, 0]
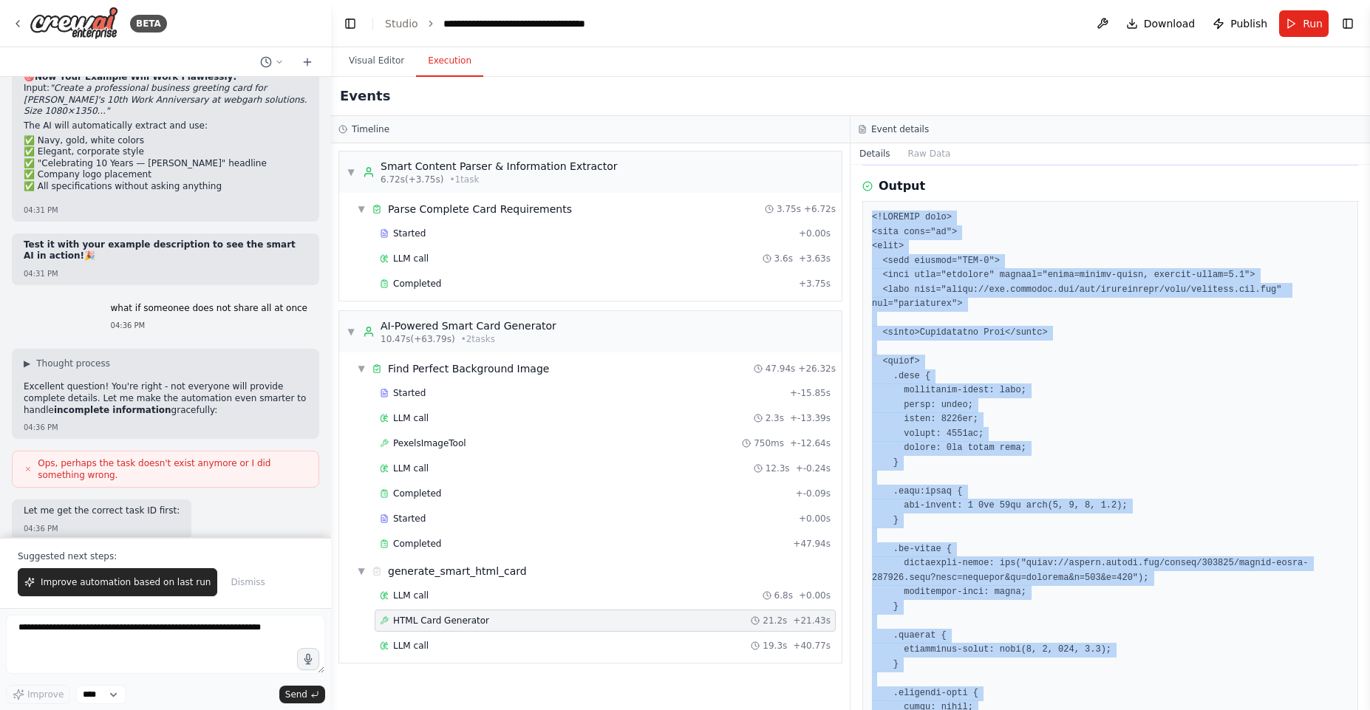
drag, startPoint x: 954, startPoint y: 643, endPoint x: 863, endPoint y: 224, distance: 428.9
click at [863, 224] on div at bounding box center [1111, 693] width 496 height 985
copy pre "<!DOCTYPE html> <html lang="en"> <head> <meta charset="UTF-8"> <meta name="view…"
click at [129, 595] on button "Improve automation based on last run" at bounding box center [118, 582] width 200 height 28
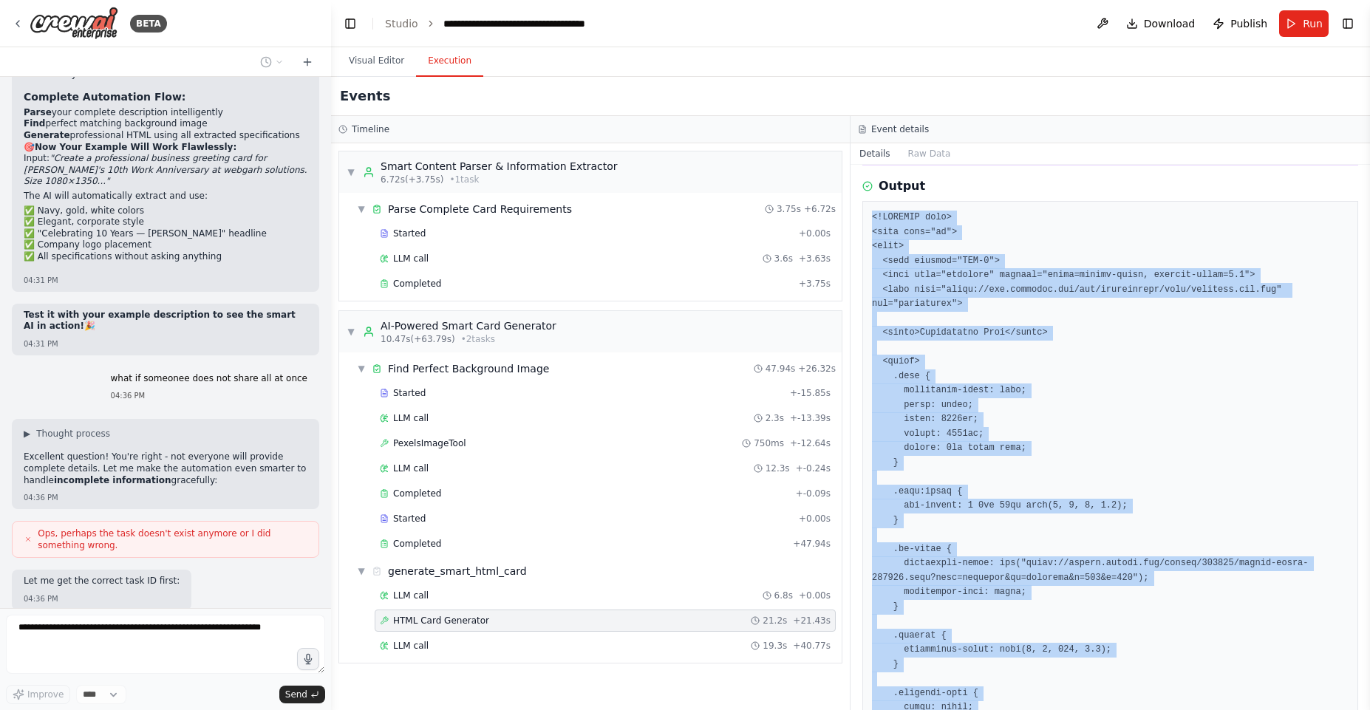
scroll to position [26599, 0]
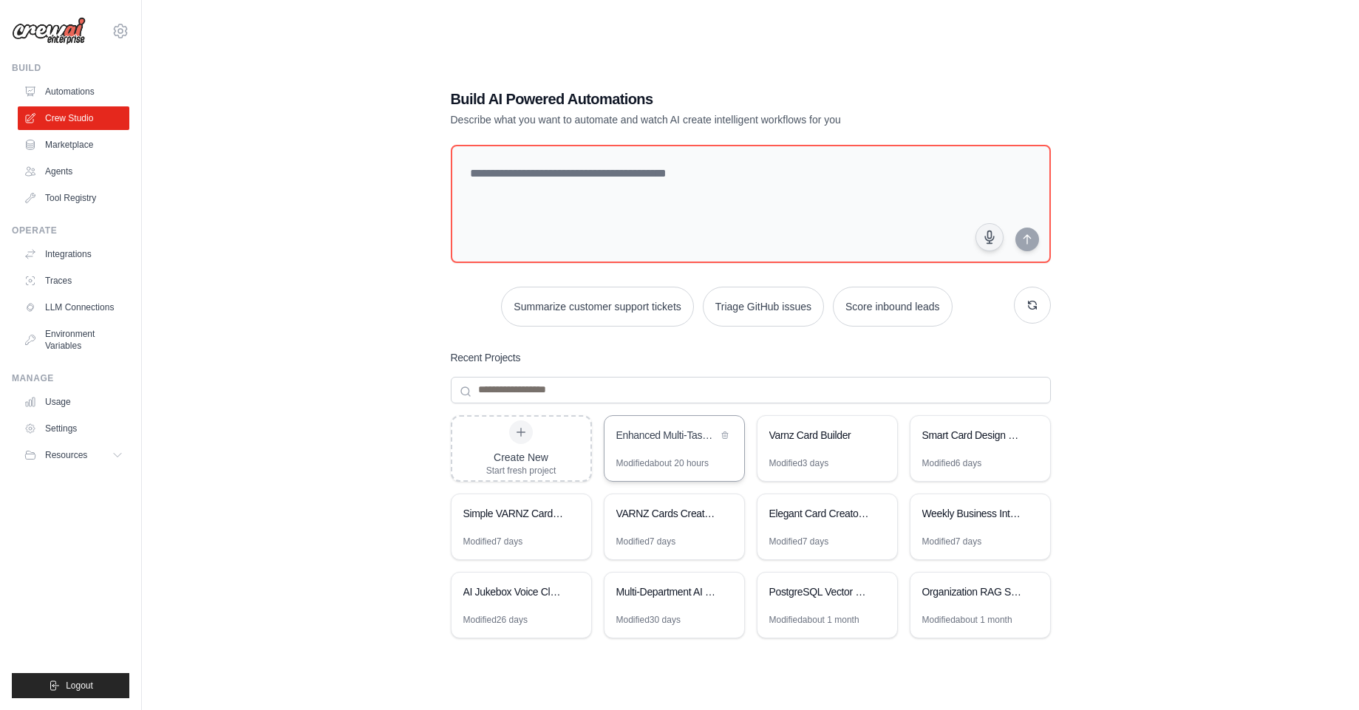
click at [676, 450] on div "Enhanced Multi-Task Card Generator" at bounding box center [675, 436] width 140 height 41
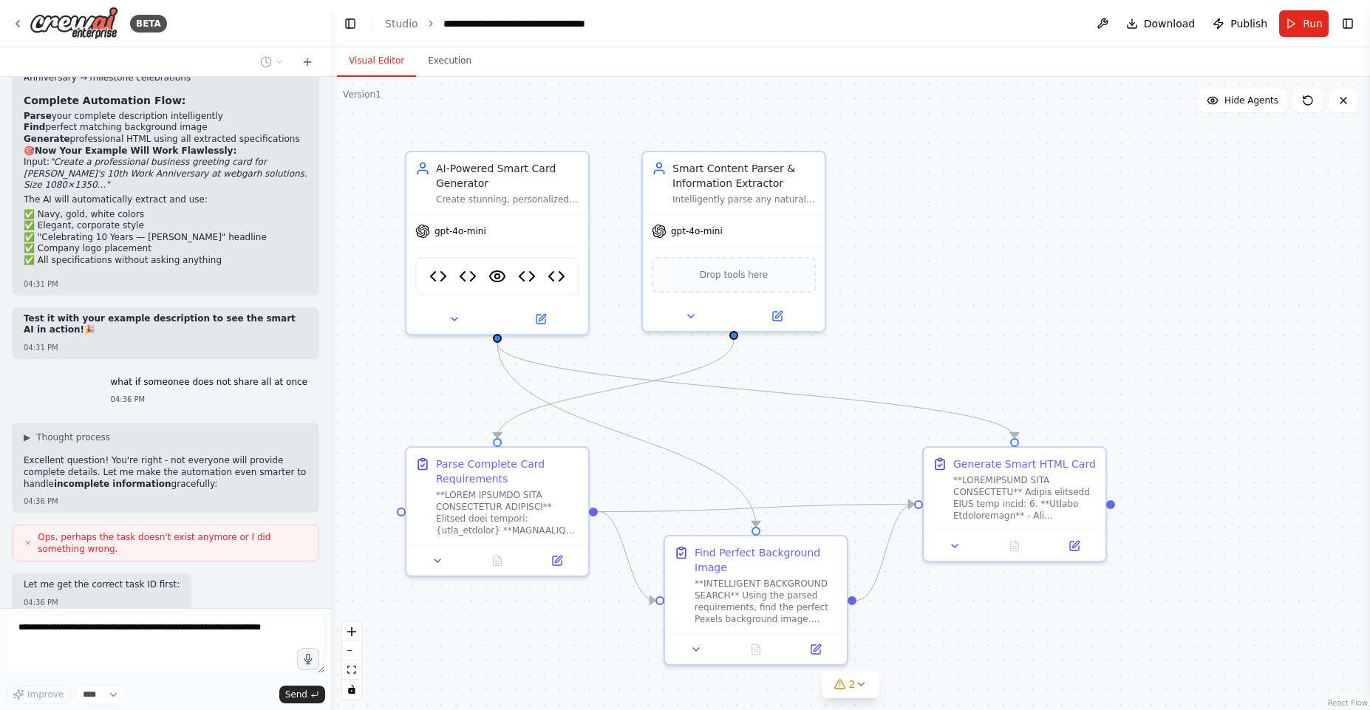
scroll to position [26599, 0]
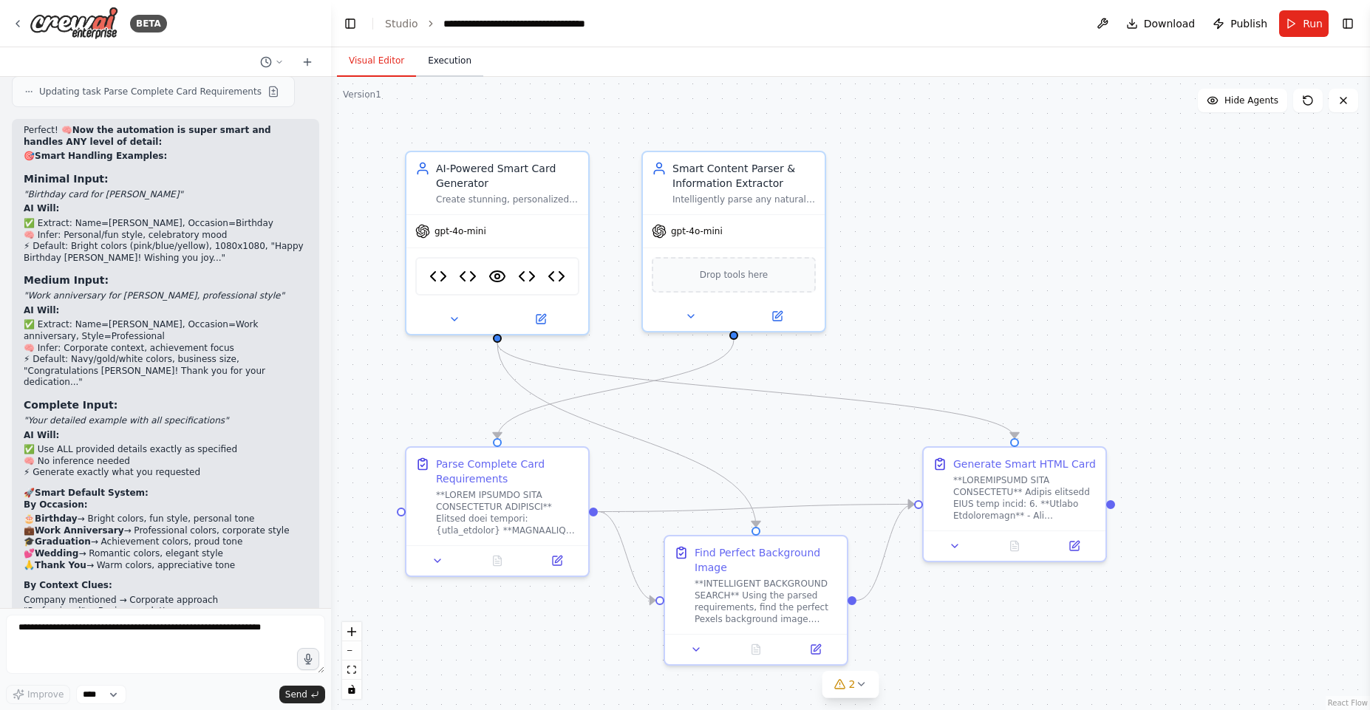
click at [446, 61] on button "Execution" at bounding box center [449, 61] width 67 height 31
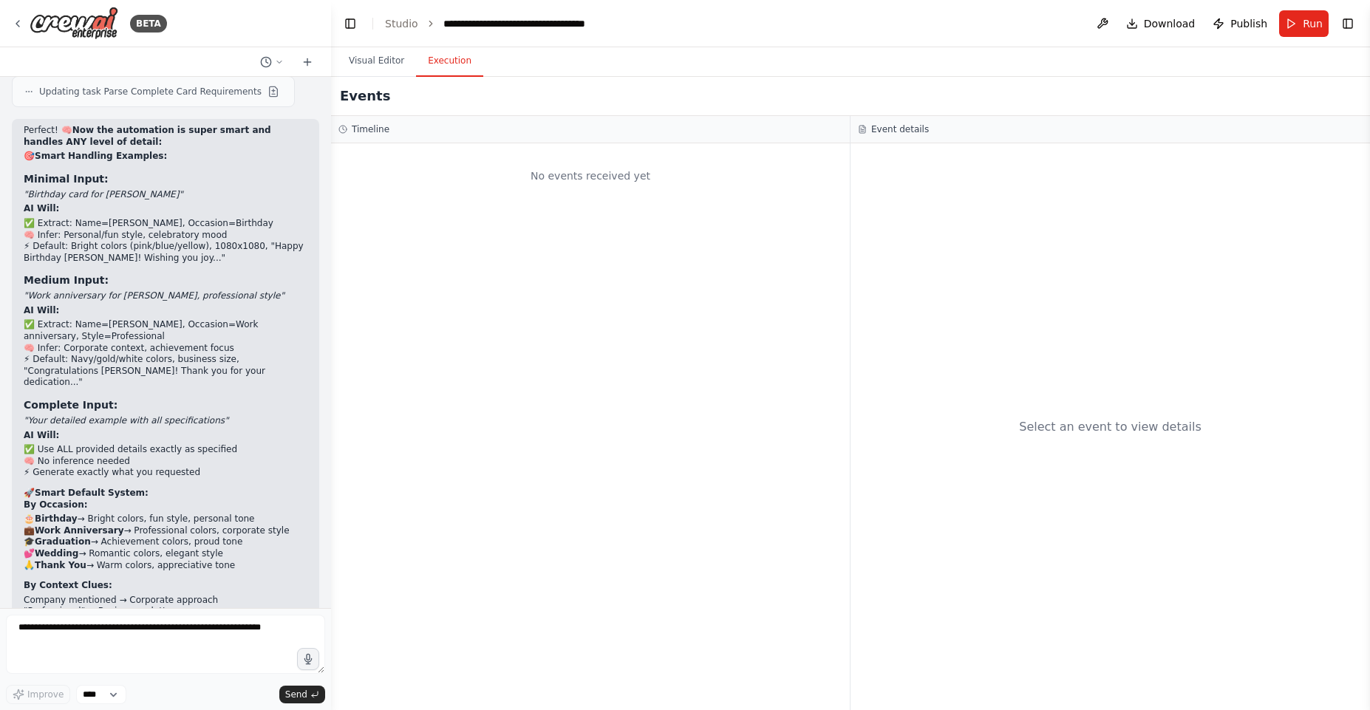
scroll to position [27219, 0]
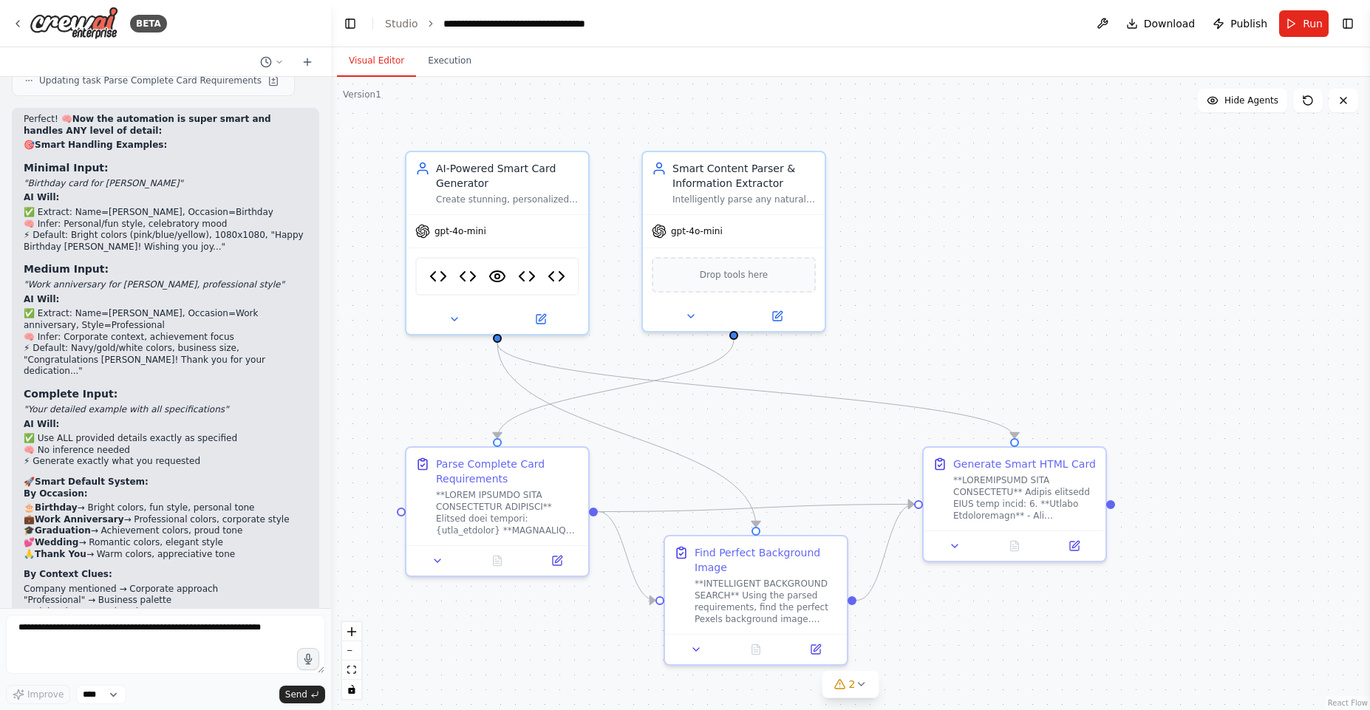
click at [394, 61] on button "Visual Editor" at bounding box center [376, 61] width 79 height 31
click at [502, 273] on img at bounding box center [498, 274] width 18 height 18
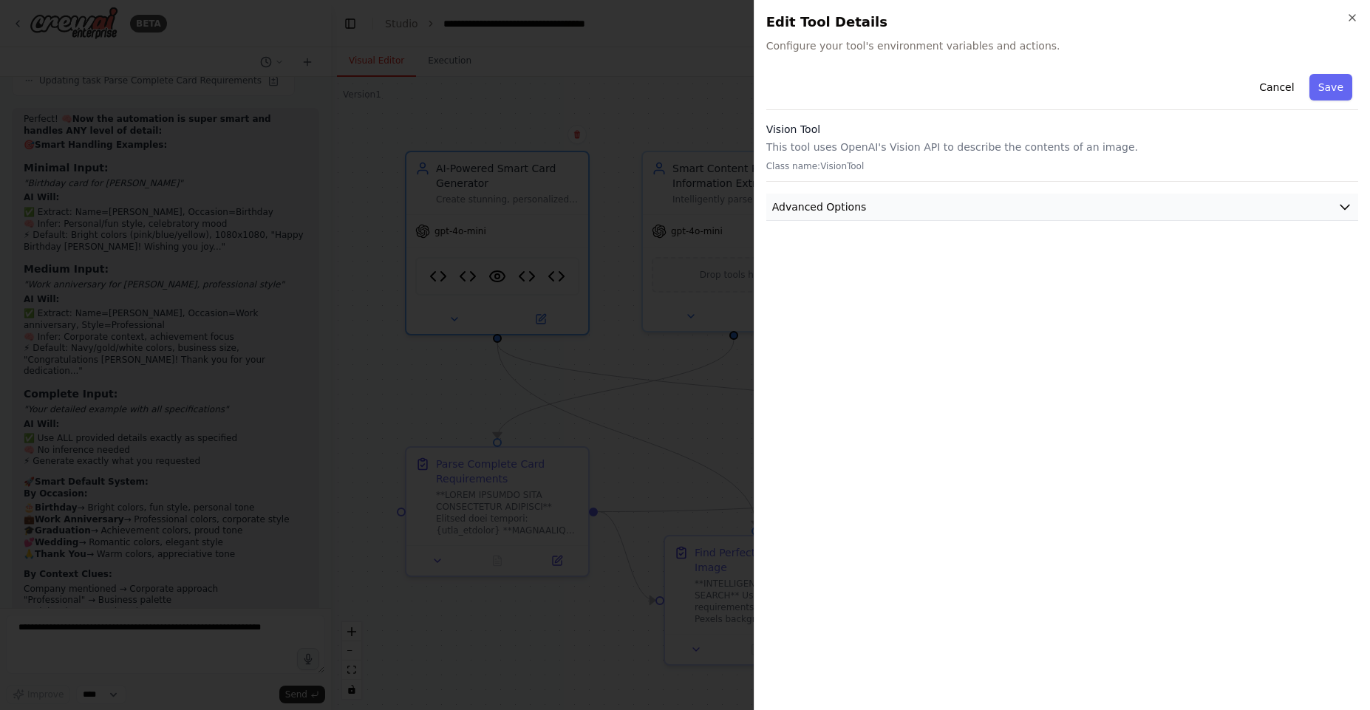
click at [874, 207] on button "Advanced Options" at bounding box center [1063, 207] width 592 height 27
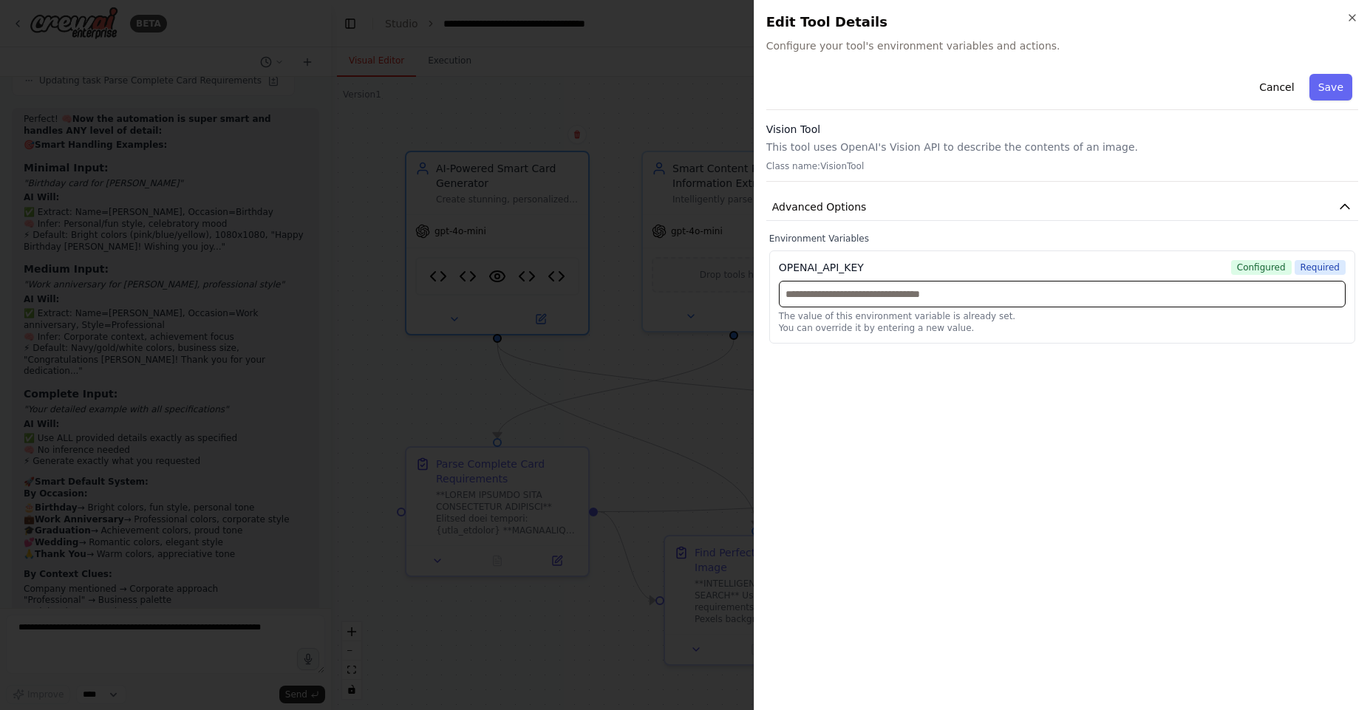
click at [855, 289] on input "text" at bounding box center [1062, 294] width 567 height 27
click at [1280, 85] on button "Cancel" at bounding box center [1277, 87] width 52 height 27
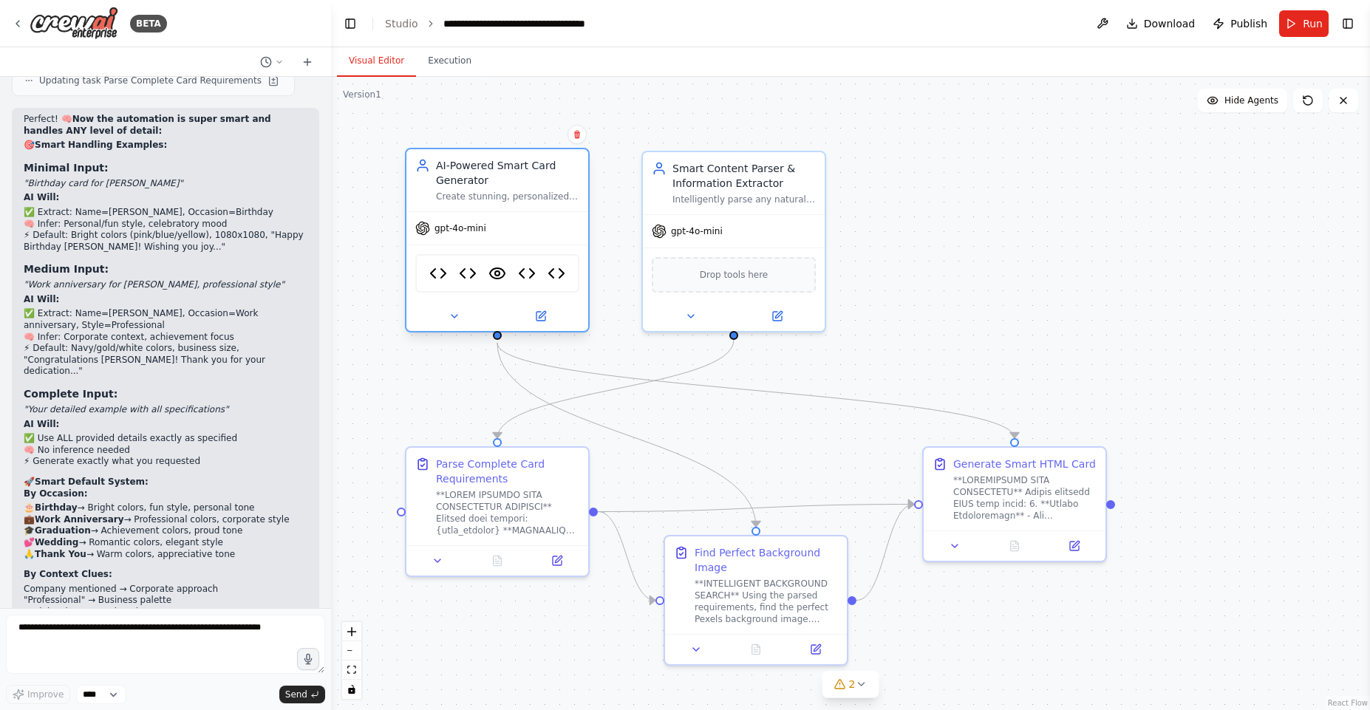
click at [517, 271] on div "Card Generator Tool Sambanova API Tool VisionTool Pexels Image Tool HTML Card G…" at bounding box center [497, 273] width 164 height 38
click at [525, 276] on img at bounding box center [527, 274] width 18 height 18
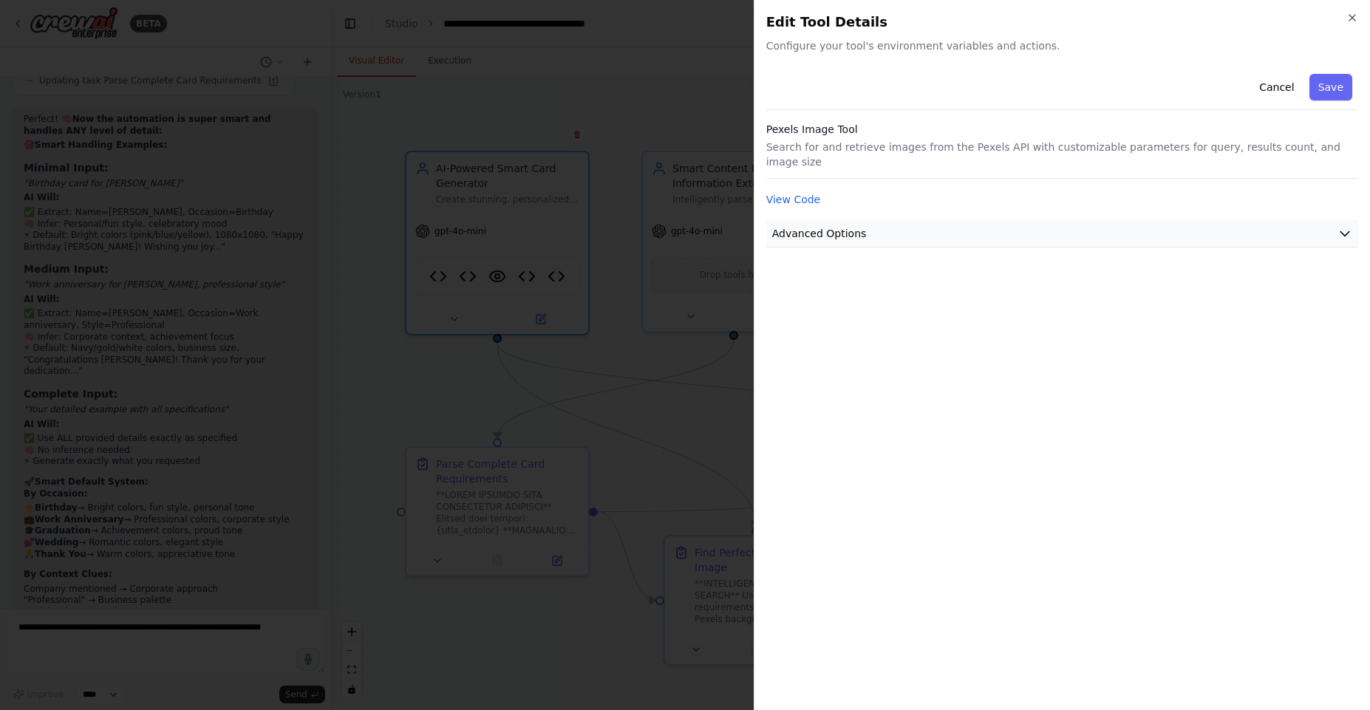
click at [990, 222] on button "Advanced Options" at bounding box center [1063, 233] width 592 height 27
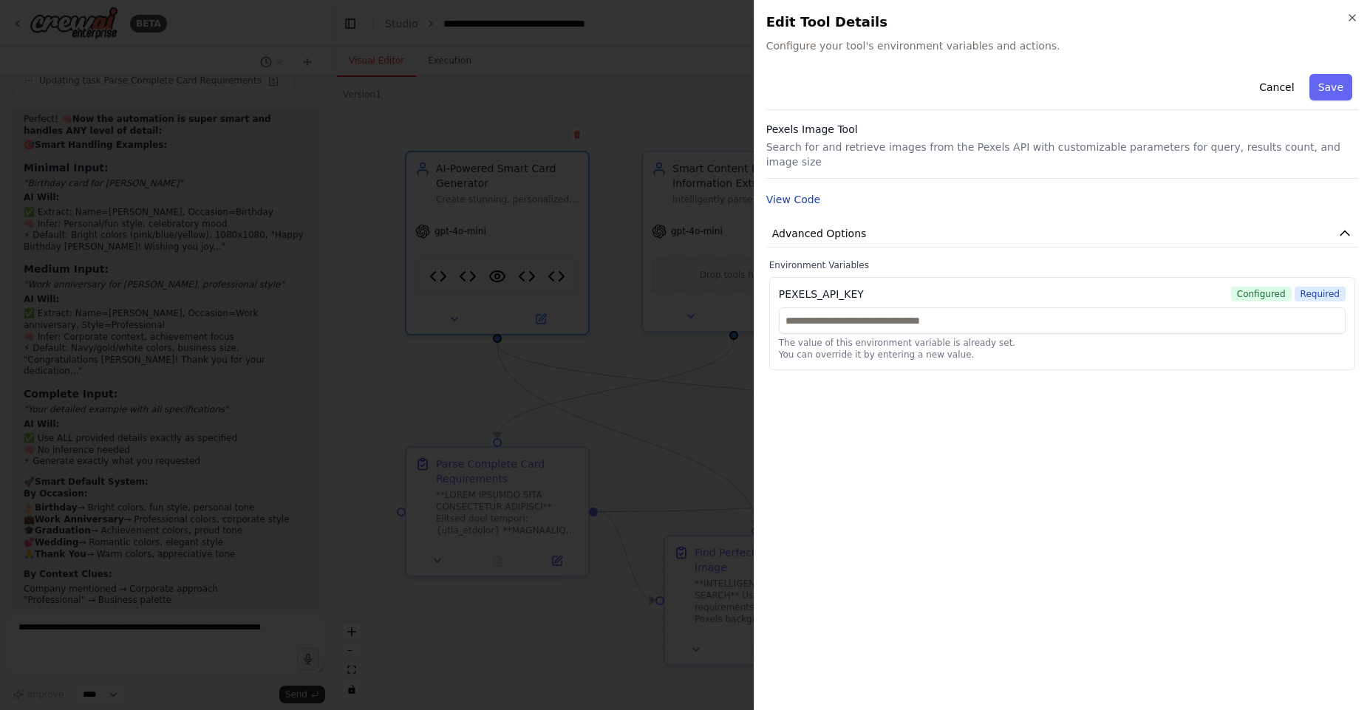
click at [784, 192] on button "View Code" at bounding box center [794, 199] width 55 height 15
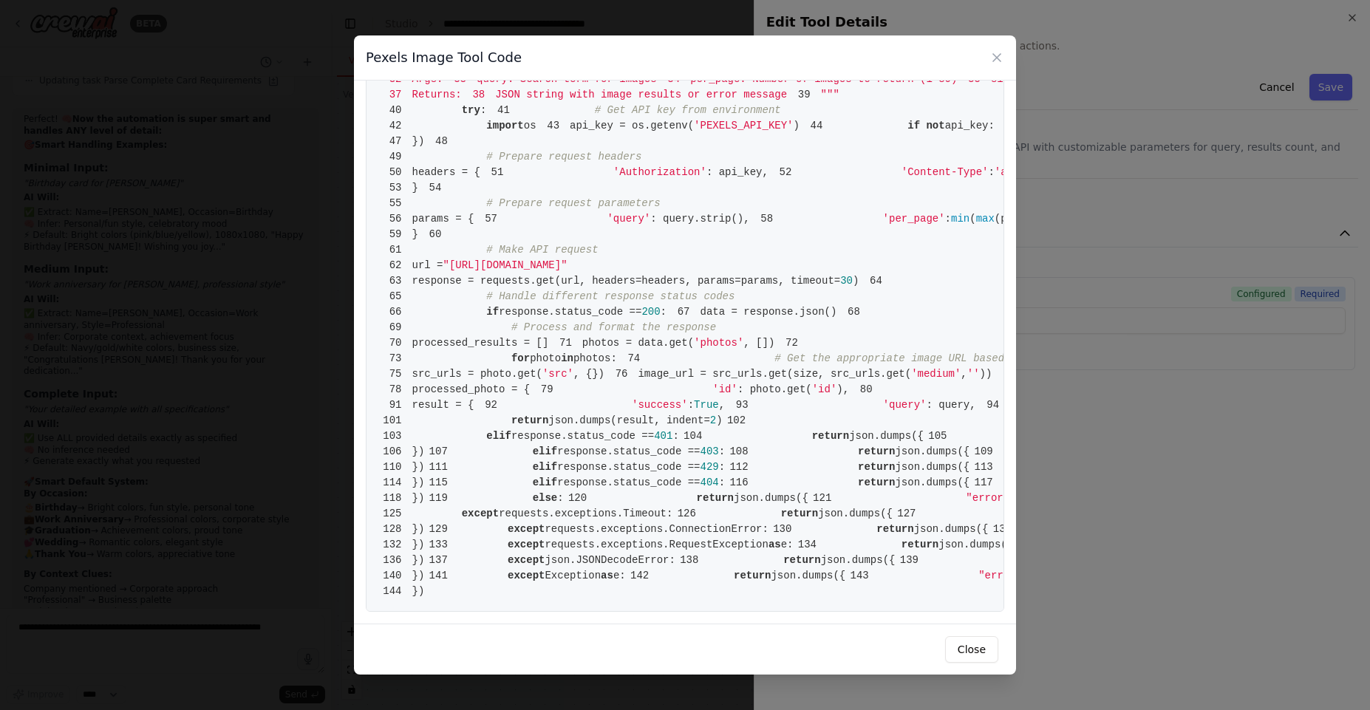
scroll to position [621, 0]
click at [969, 645] on button "Close" at bounding box center [971, 649] width 53 height 27
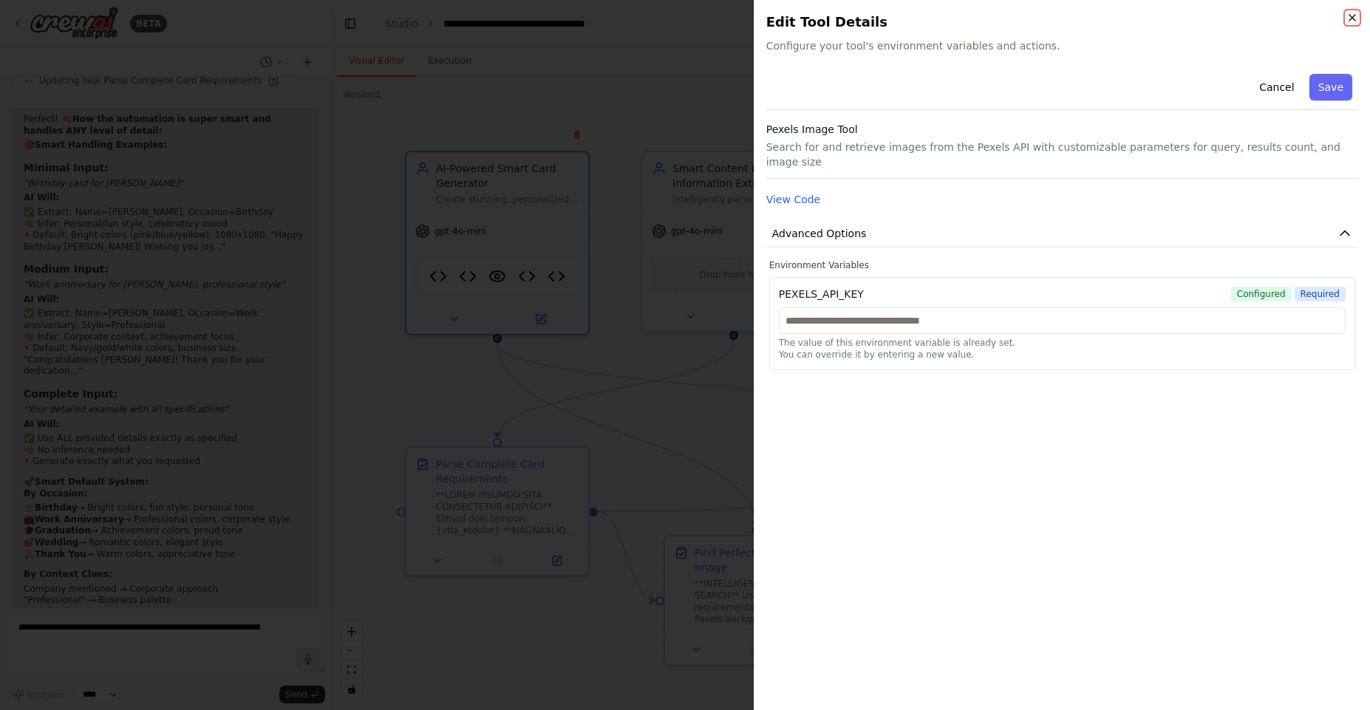
click at [1351, 19] on icon "button" at bounding box center [1353, 18] width 6 height 6
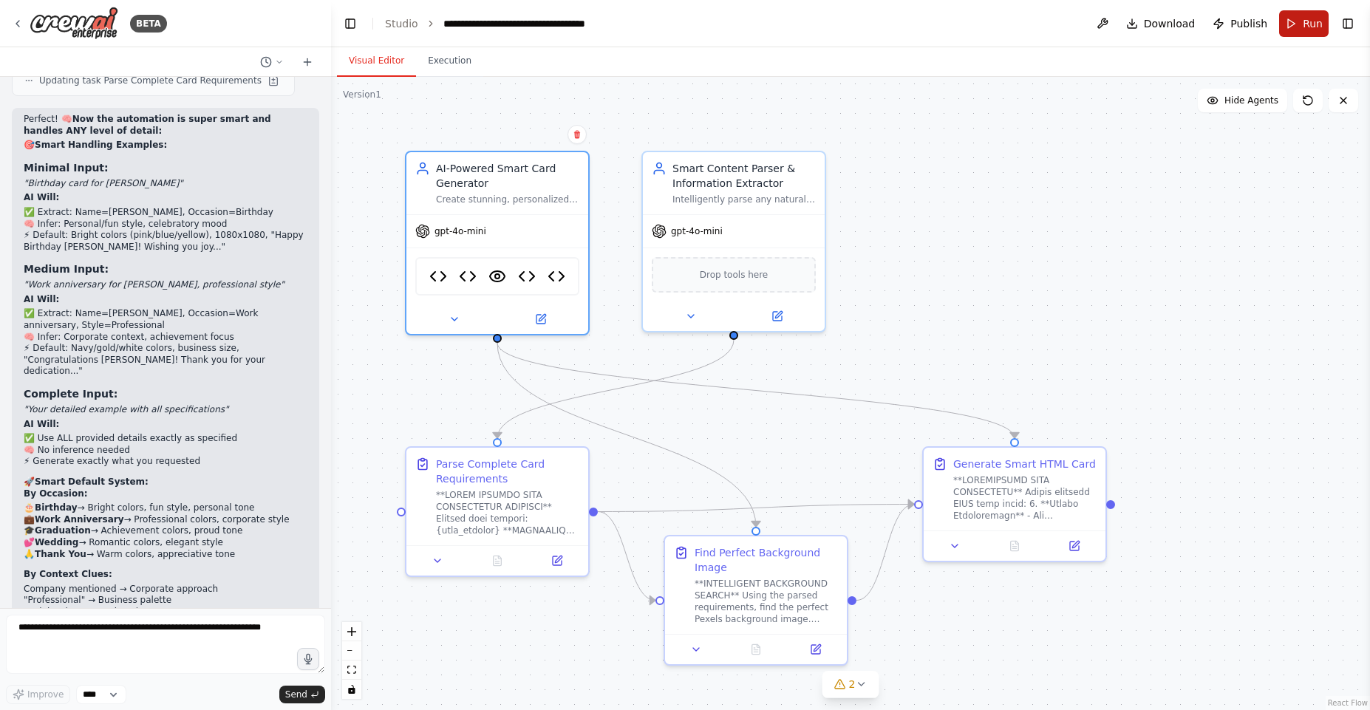
click at [1294, 24] on button "Run" at bounding box center [1305, 23] width 50 height 27
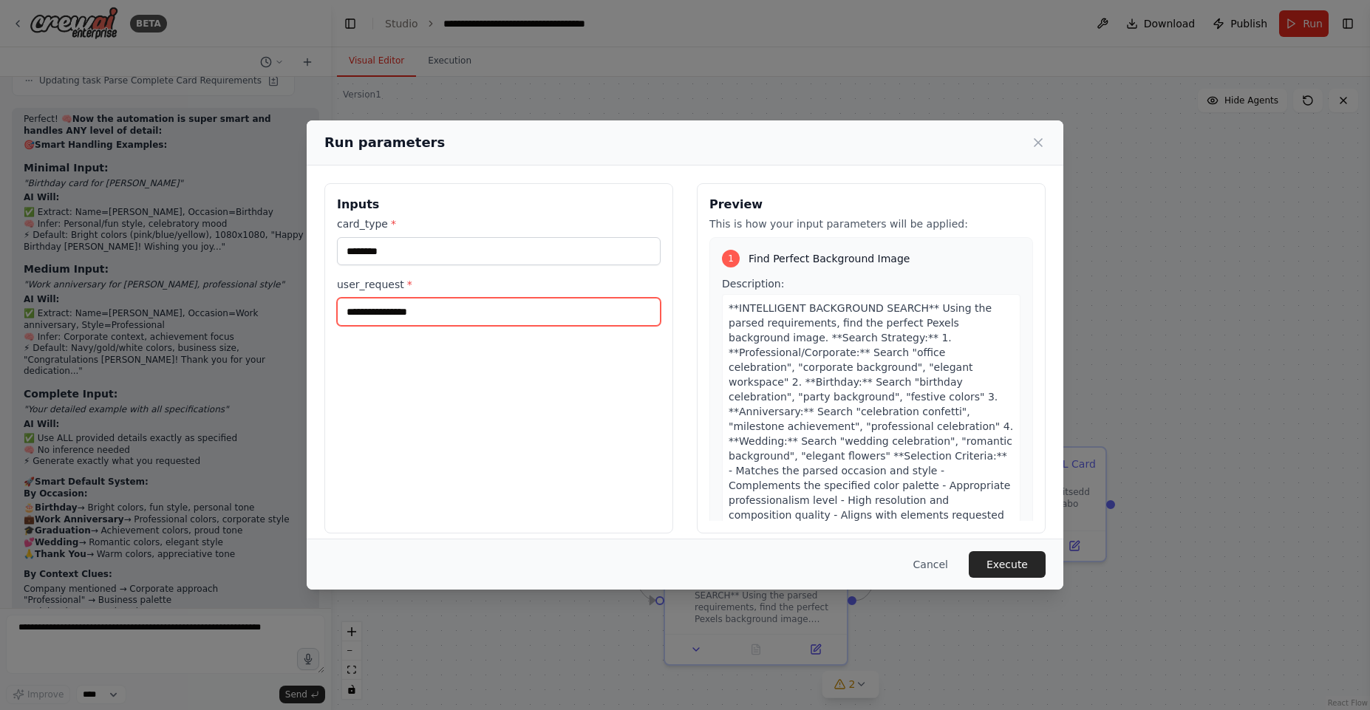
click at [495, 308] on input "**********" at bounding box center [499, 312] width 324 height 28
click at [496, 308] on input "**********" at bounding box center [499, 312] width 324 height 28
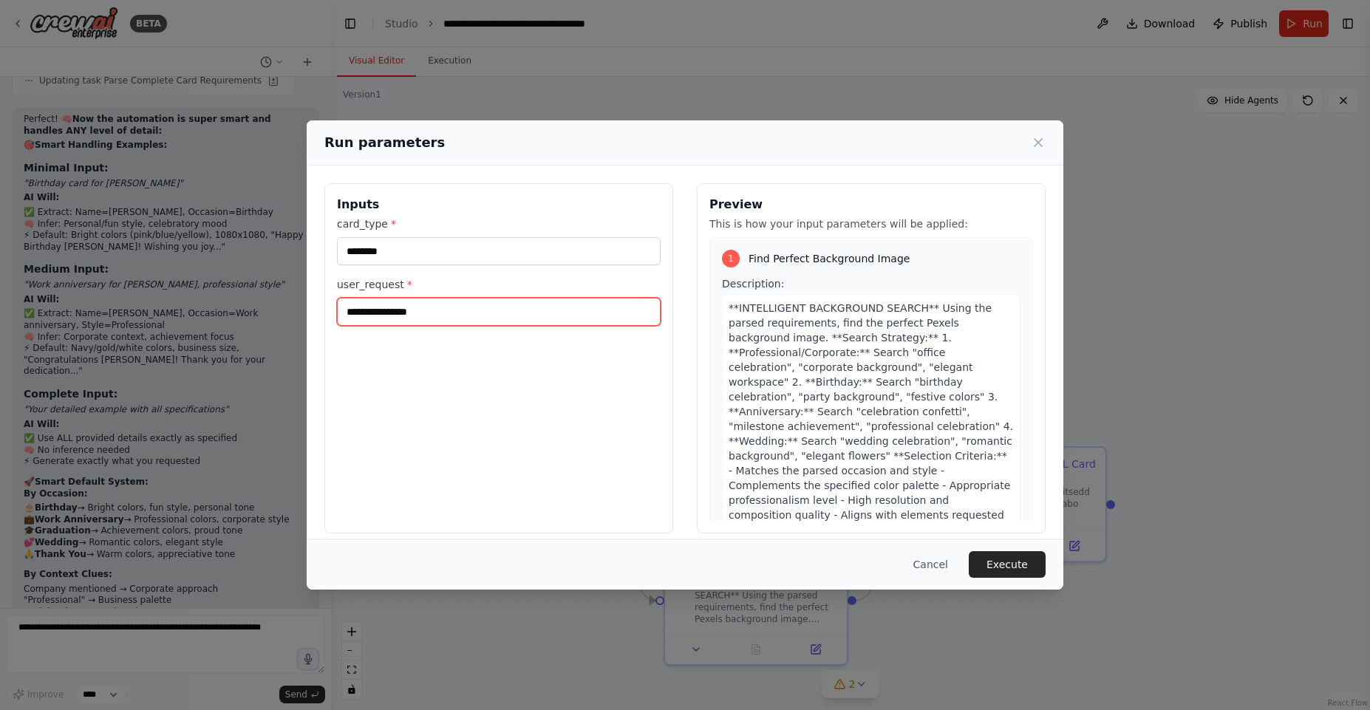
click at [496, 308] on input "**********" at bounding box center [499, 312] width 324 height 28
click at [996, 565] on button "Execute" at bounding box center [1007, 564] width 77 height 27
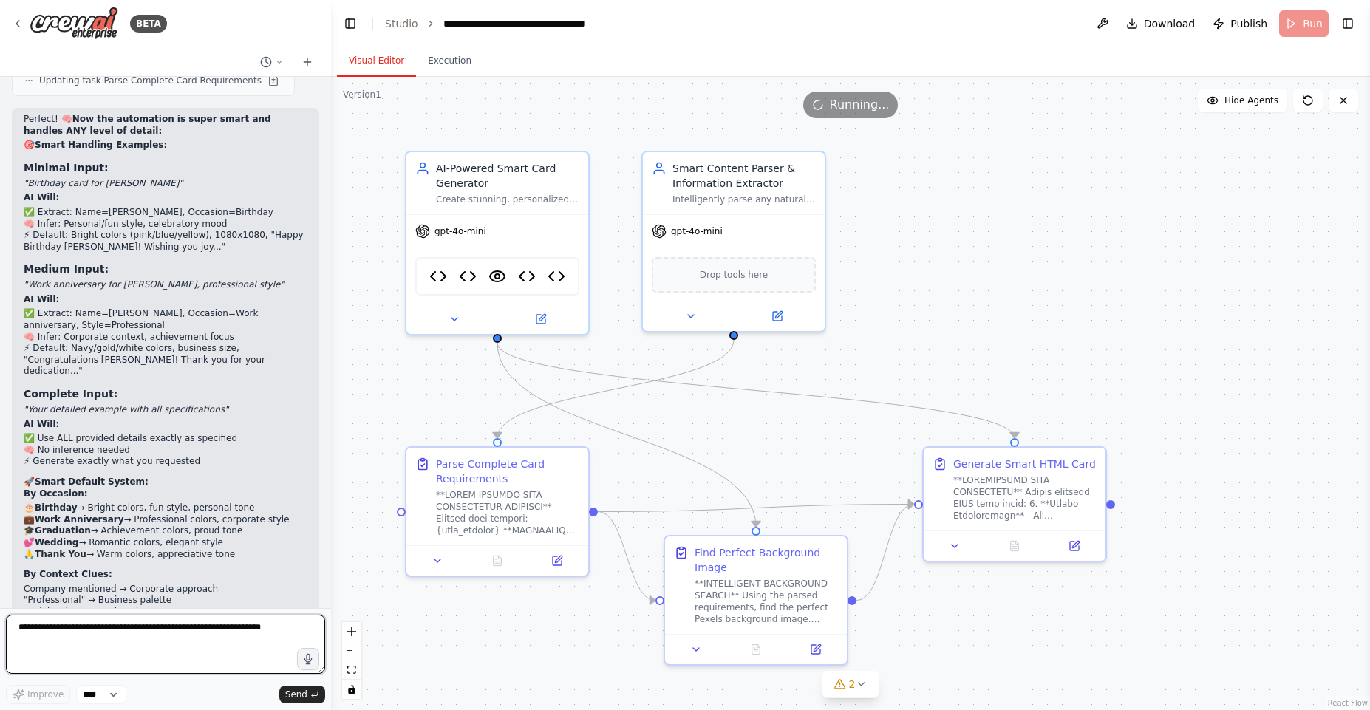
click at [75, 637] on textarea at bounding box center [165, 644] width 319 height 59
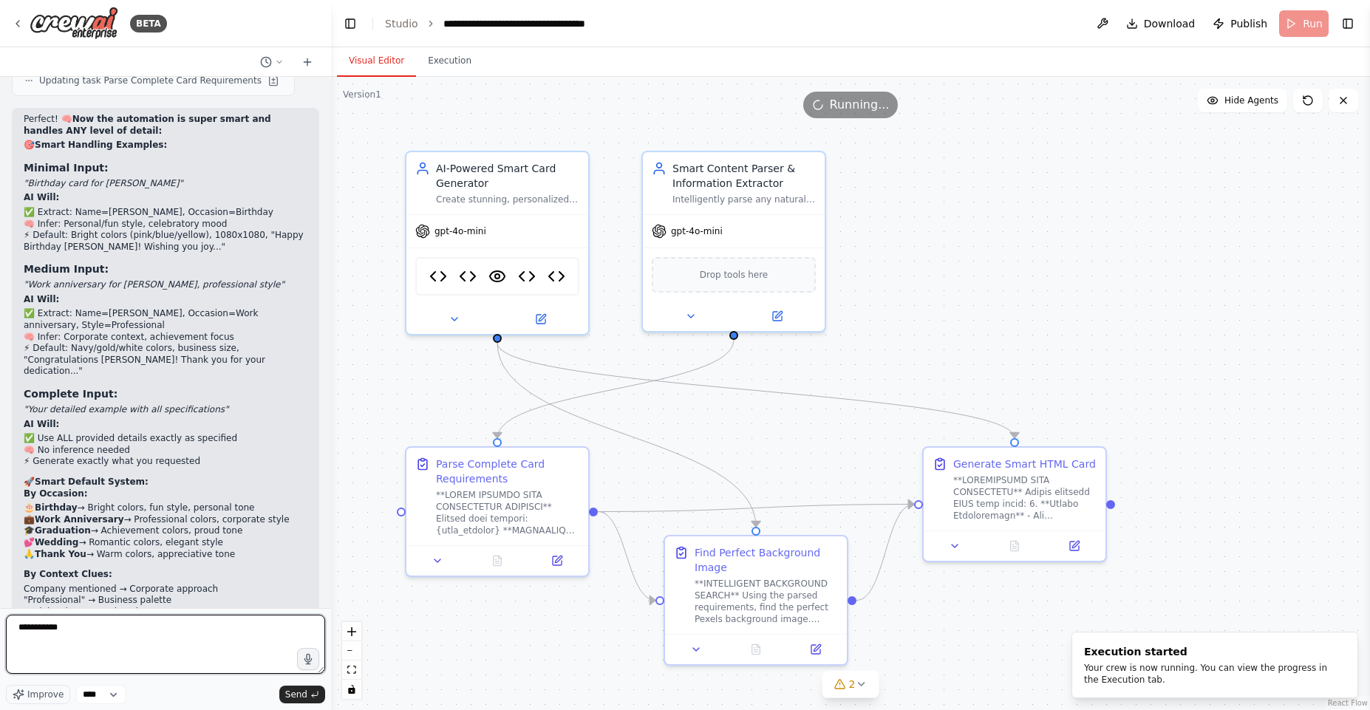
paste textarea "**********"
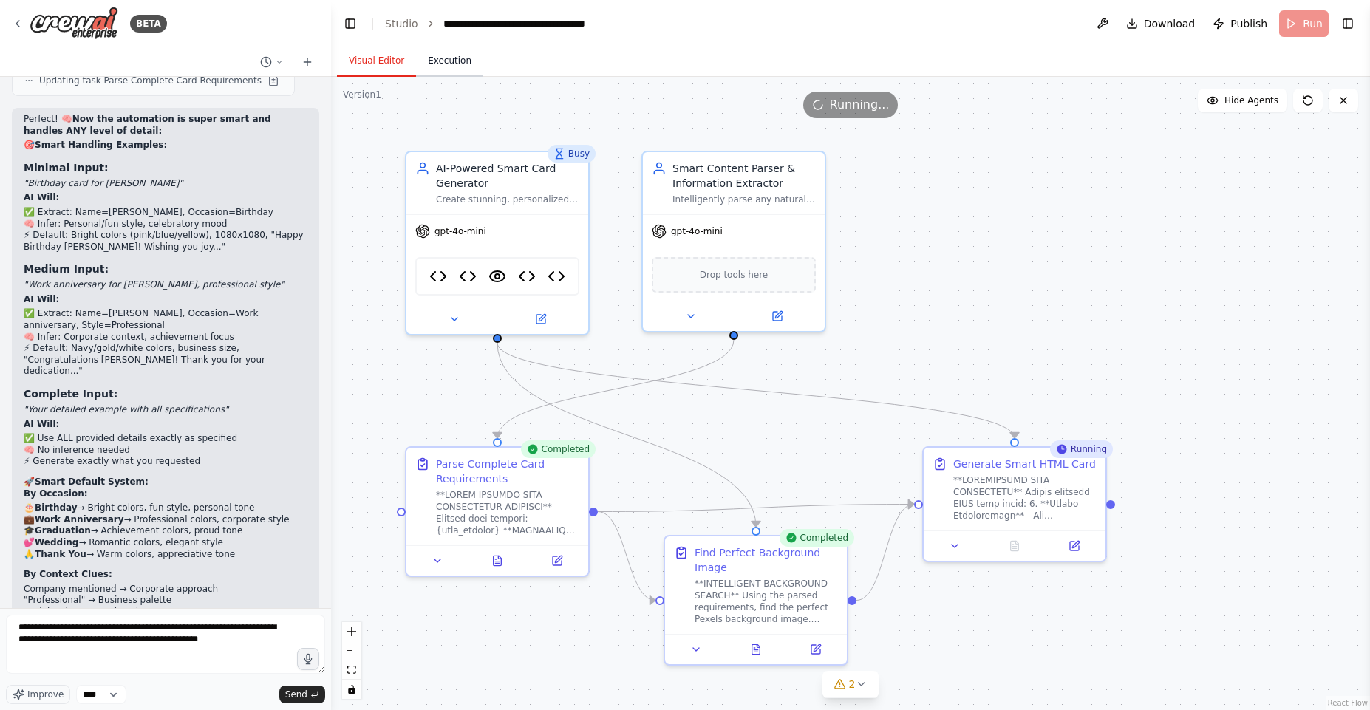
click at [452, 53] on button "Execution" at bounding box center [449, 61] width 67 height 31
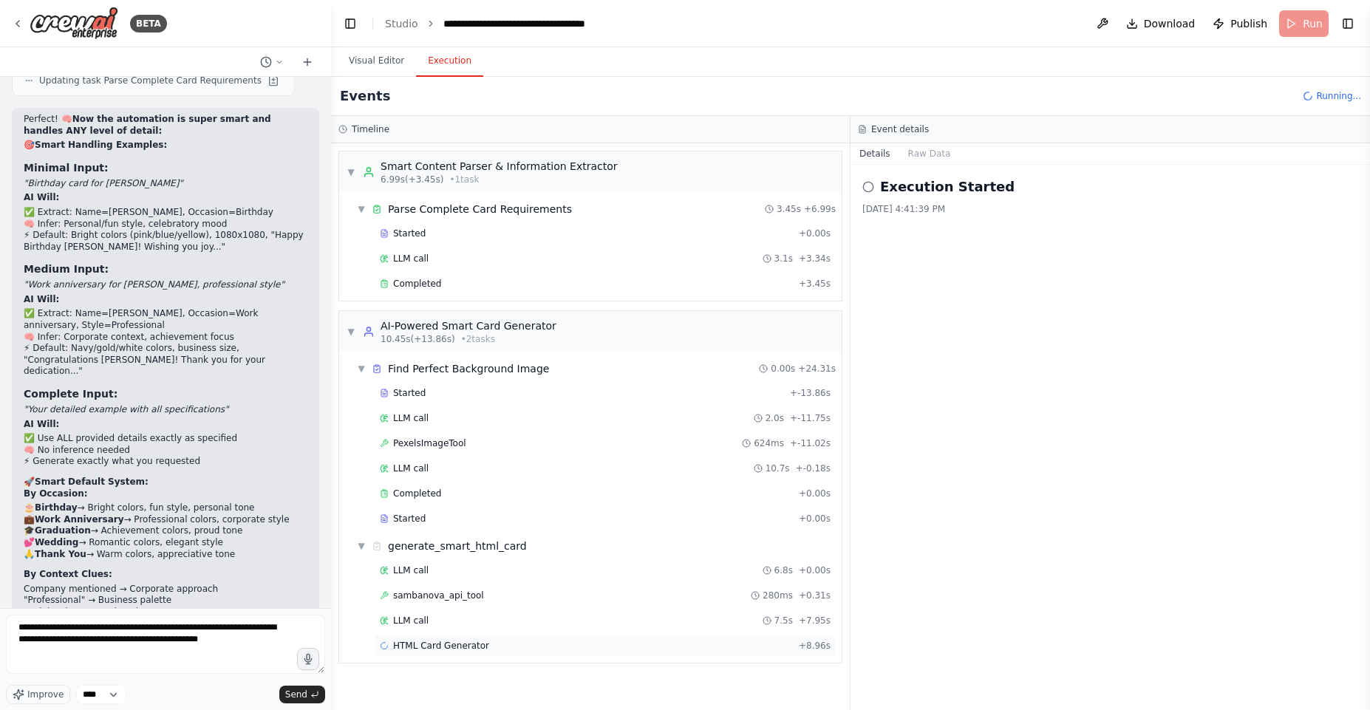
click at [485, 643] on div "HTML Card Generator + 8.96s" at bounding box center [605, 646] width 451 height 12
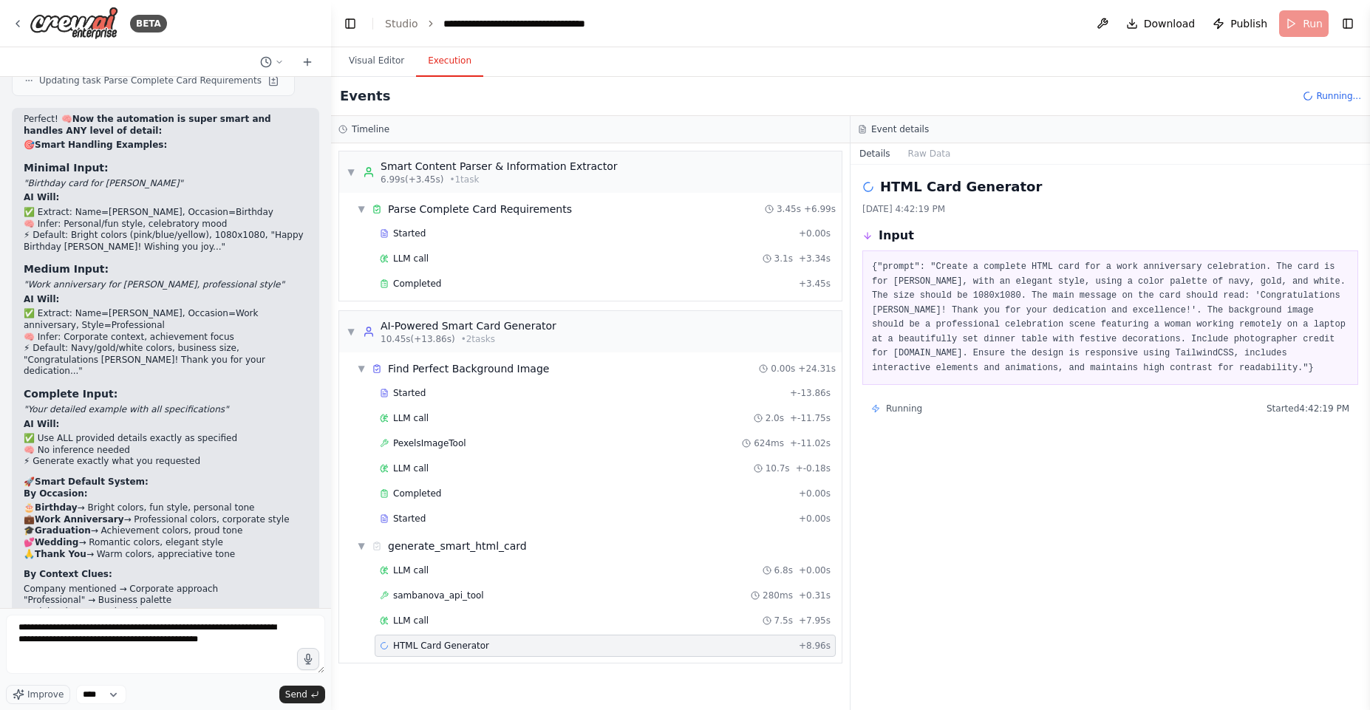
click at [953, 259] on div "{"prompt": "Create a complete HTML card for a work anniversary celebration. The…" at bounding box center [1111, 318] width 496 height 135
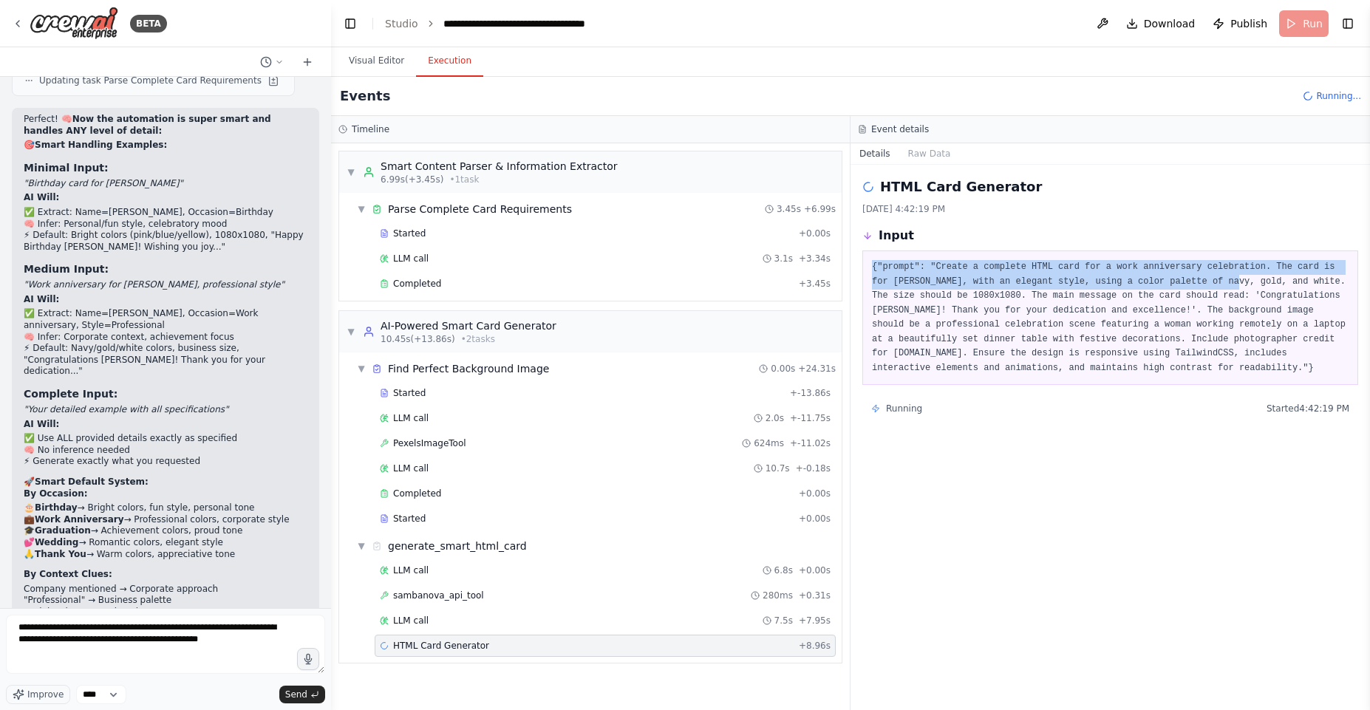
drag, startPoint x: 953, startPoint y: 259, endPoint x: 1221, endPoint y: 285, distance: 269.6
click at [1221, 285] on div "{"prompt": "Create a complete HTML card for a work anniversary celebration. The…" at bounding box center [1111, 318] width 496 height 135
click at [1221, 285] on pre "{"prompt": "Create a complete HTML card for a work anniversary celebration. The…" at bounding box center [1110, 317] width 477 height 115
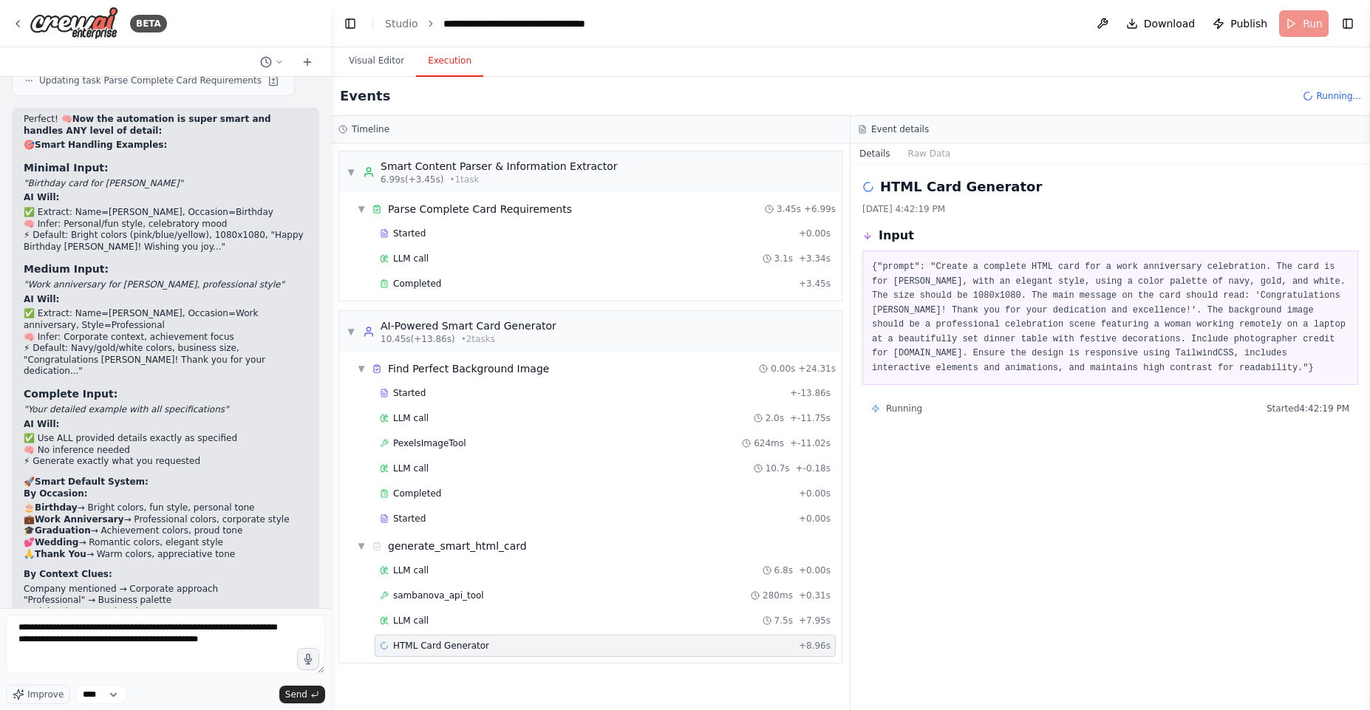
click at [947, 267] on pre "{"prompt": "Create a complete HTML card for a work anniversary celebration. The…" at bounding box center [1110, 317] width 477 height 115
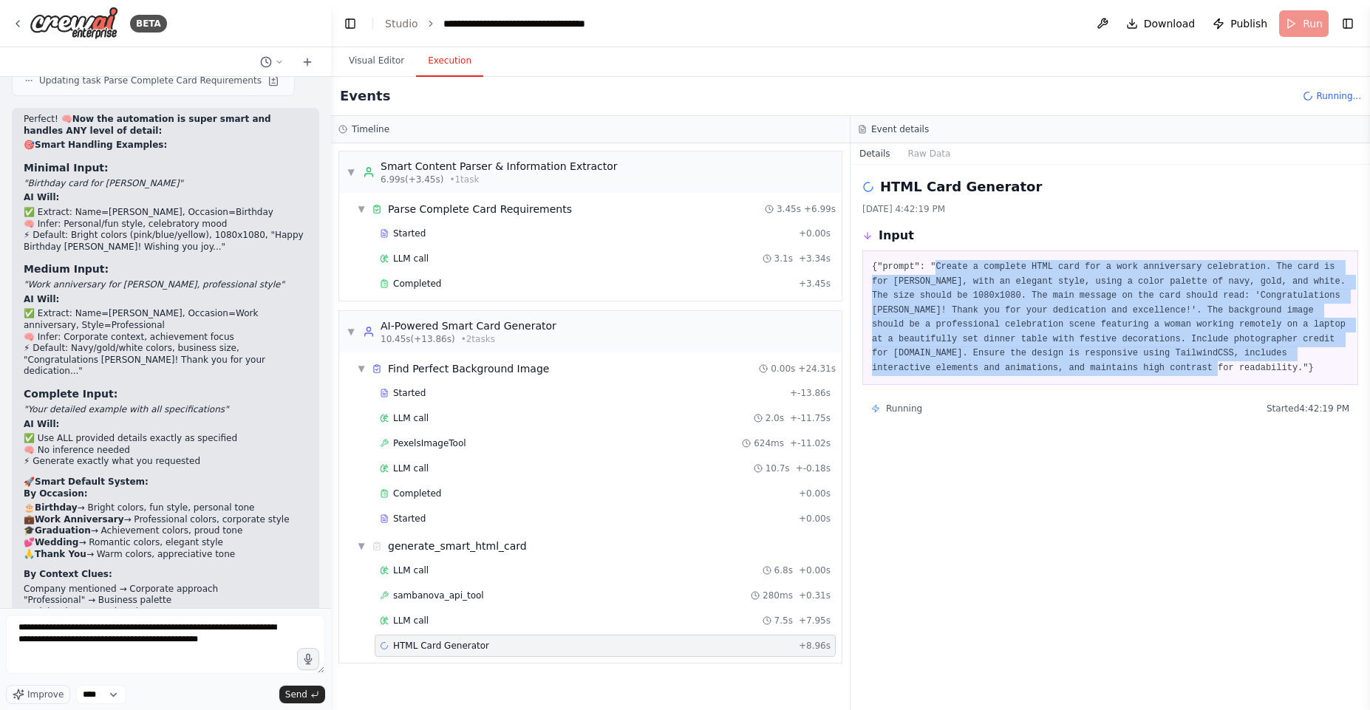
drag, startPoint x: 947, startPoint y: 267, endPoint x: 1224, endPoint y: 364, distance: 293.9
click at [1224, 364] on pre "{"prompt": "Create a complete HTML card for a work anniversary celebration. The…" at bounding box center [1110, 317] width 477 height 115
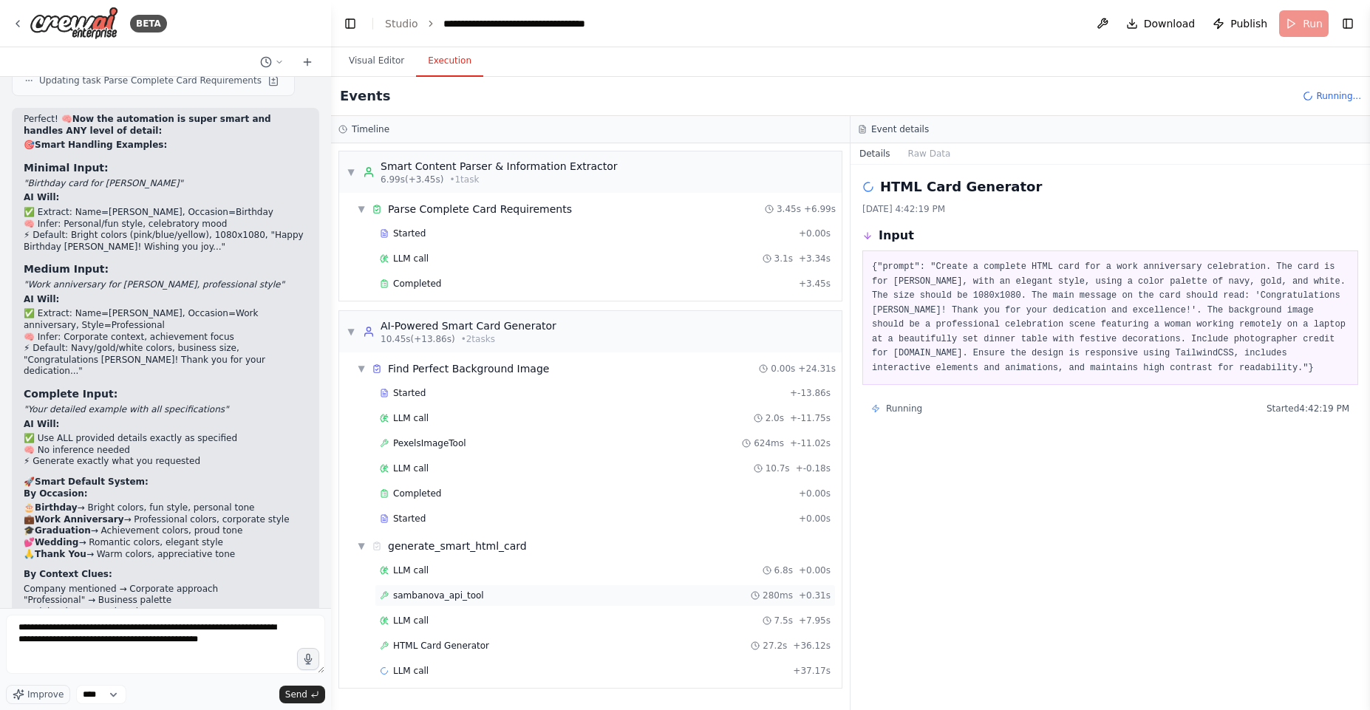
click at [452, 597] on span "sambanova_api_tool" at bounding box center [438, 596] width 91 height 12
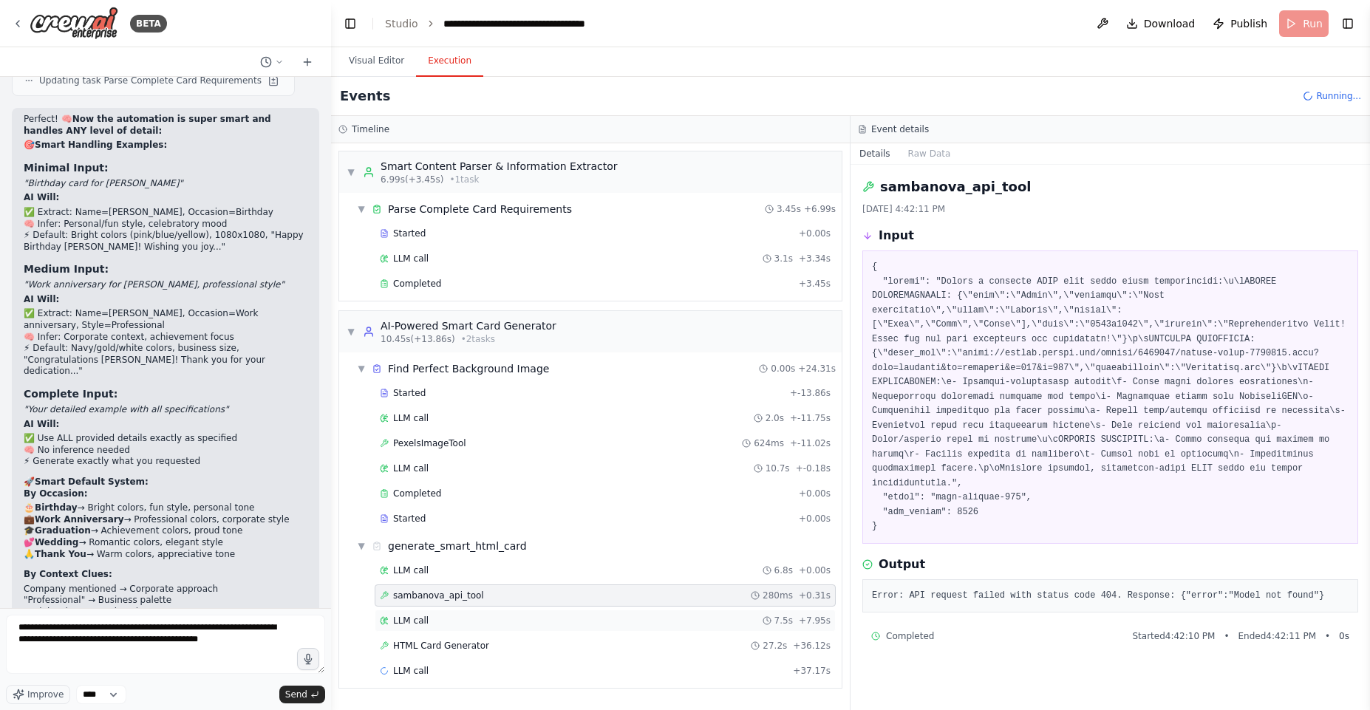
click at [420, 629] on div "LLM call 7.5s + 7.95s" at bounding box center [605, 621] width 461 height 22
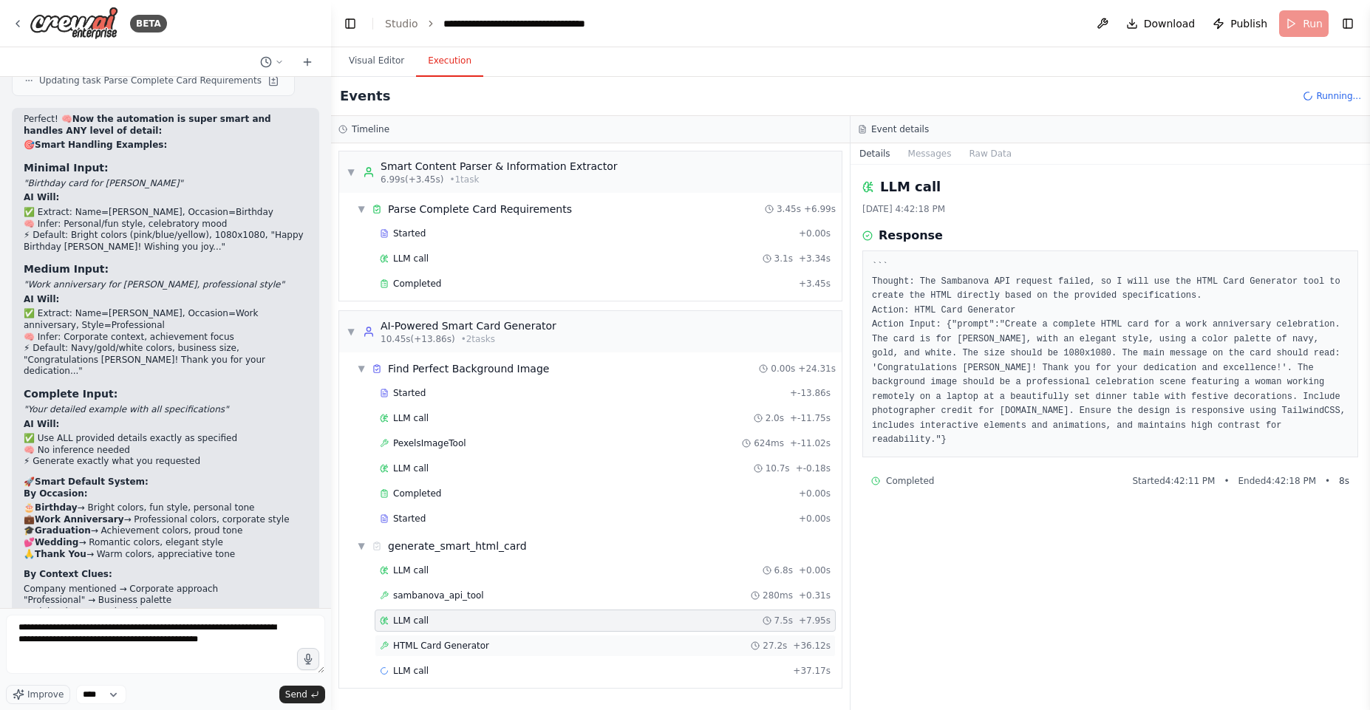
click at [439, 656] on div "HTML Card Generator 27.2s + 36.12s" at bounding box center [605, 646] width 461 height 22
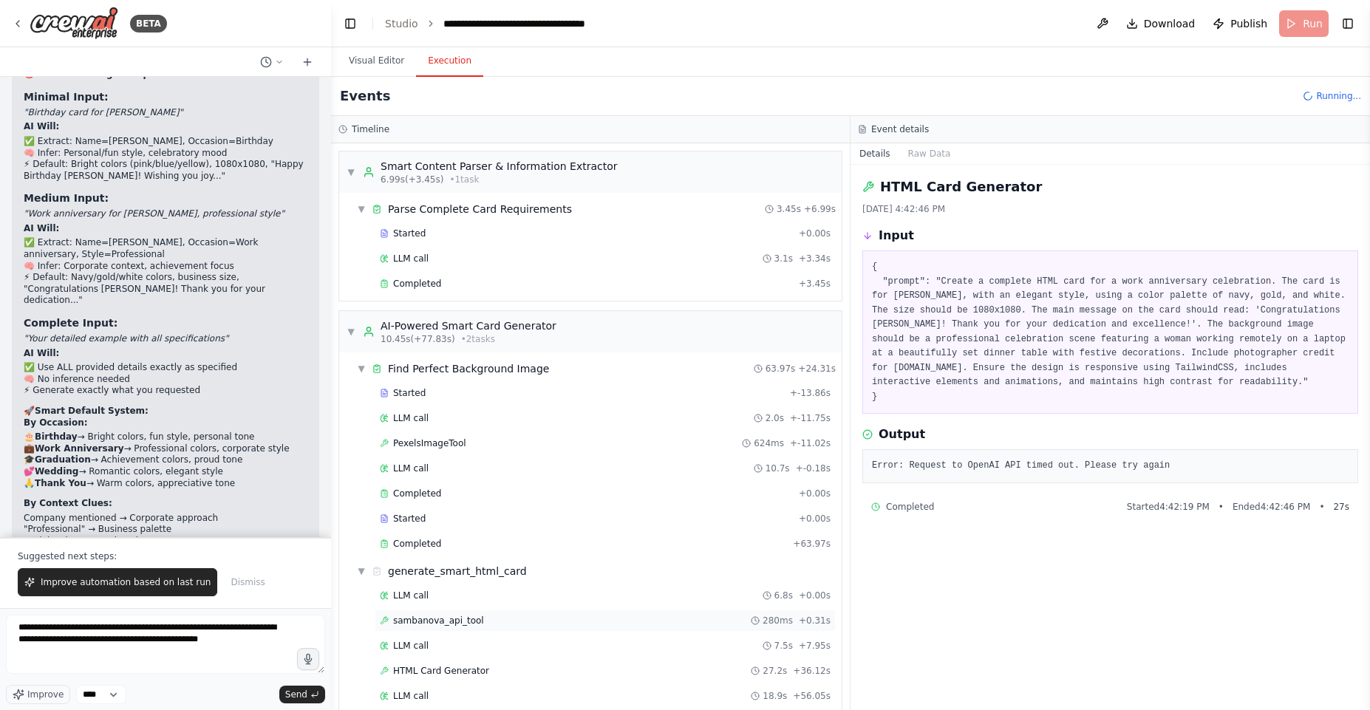
scroll to position [20, 0]
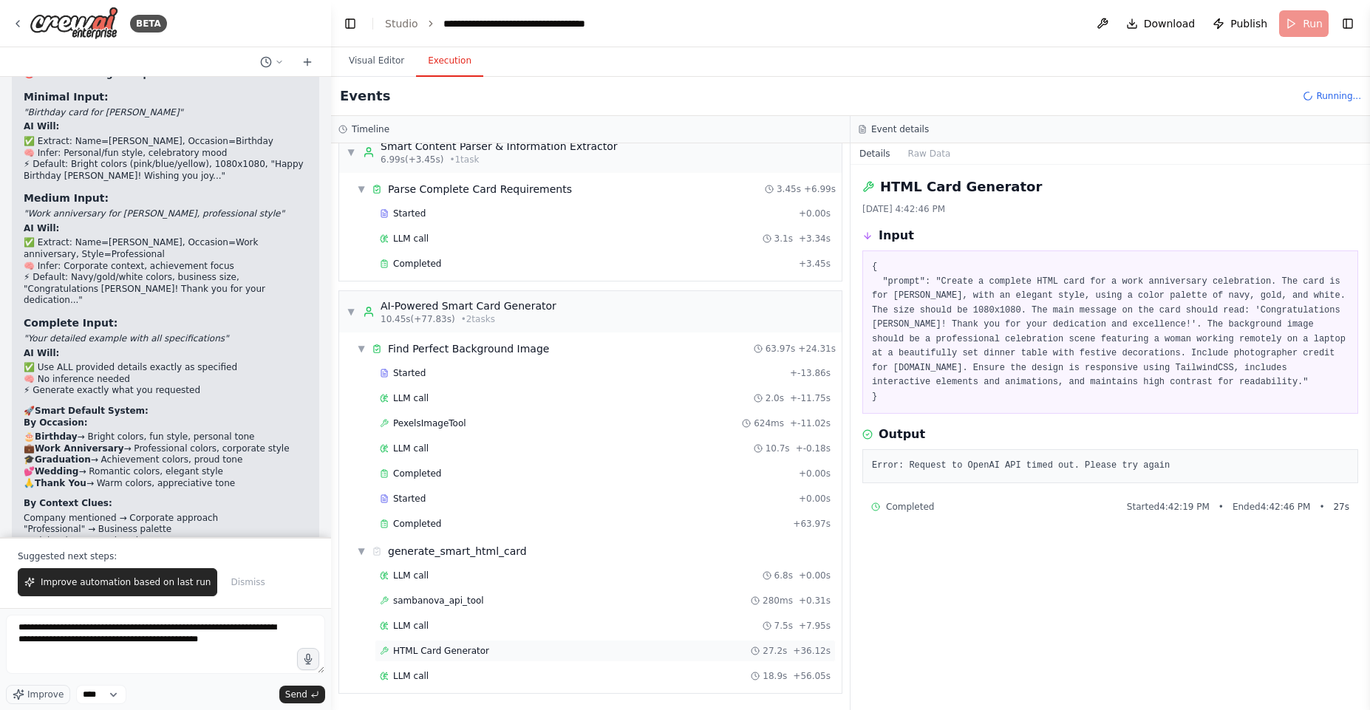
click at [455, 662] on div "HTML Card Generator 27.2s + 36.12s" at bounding box center [605, 651] width 461 height 22
click at [463, 680] on div "LLM call 18.9s + 56.05s" at bounding box center [605, 676] width 451 height 12
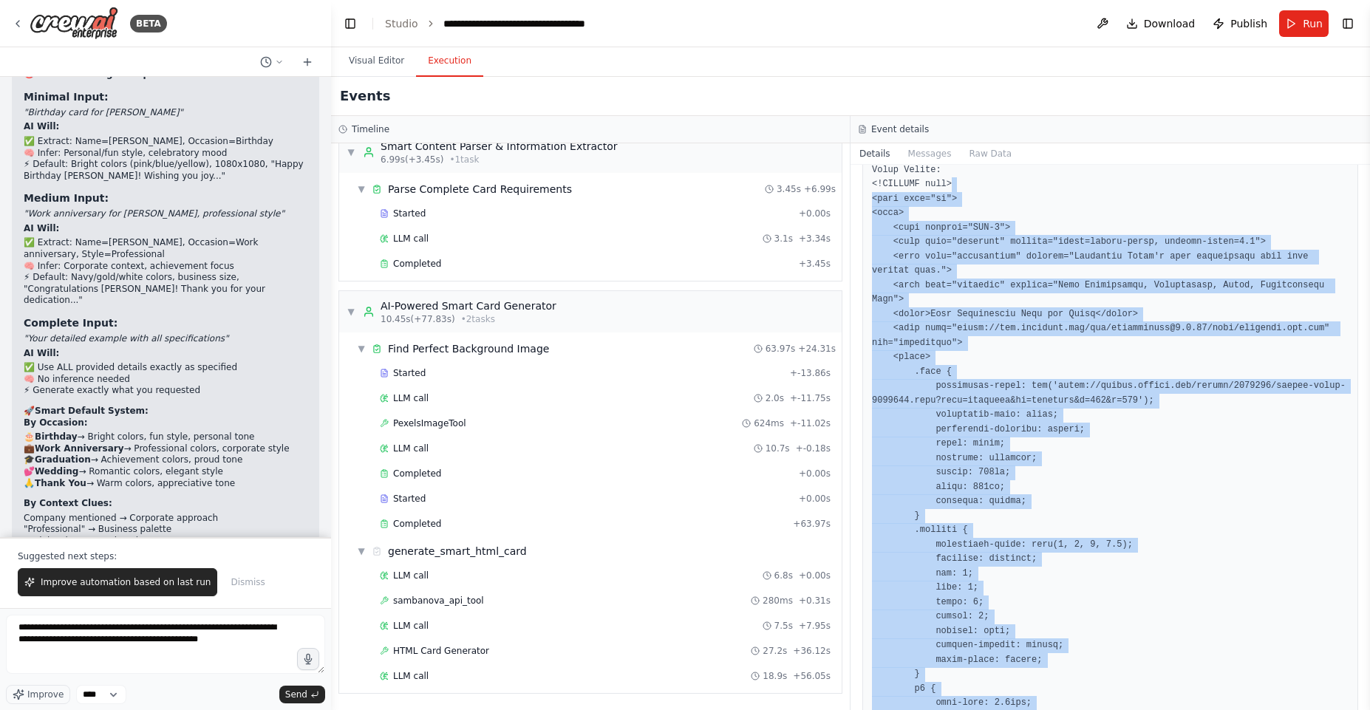
scroll to position [0, 0]
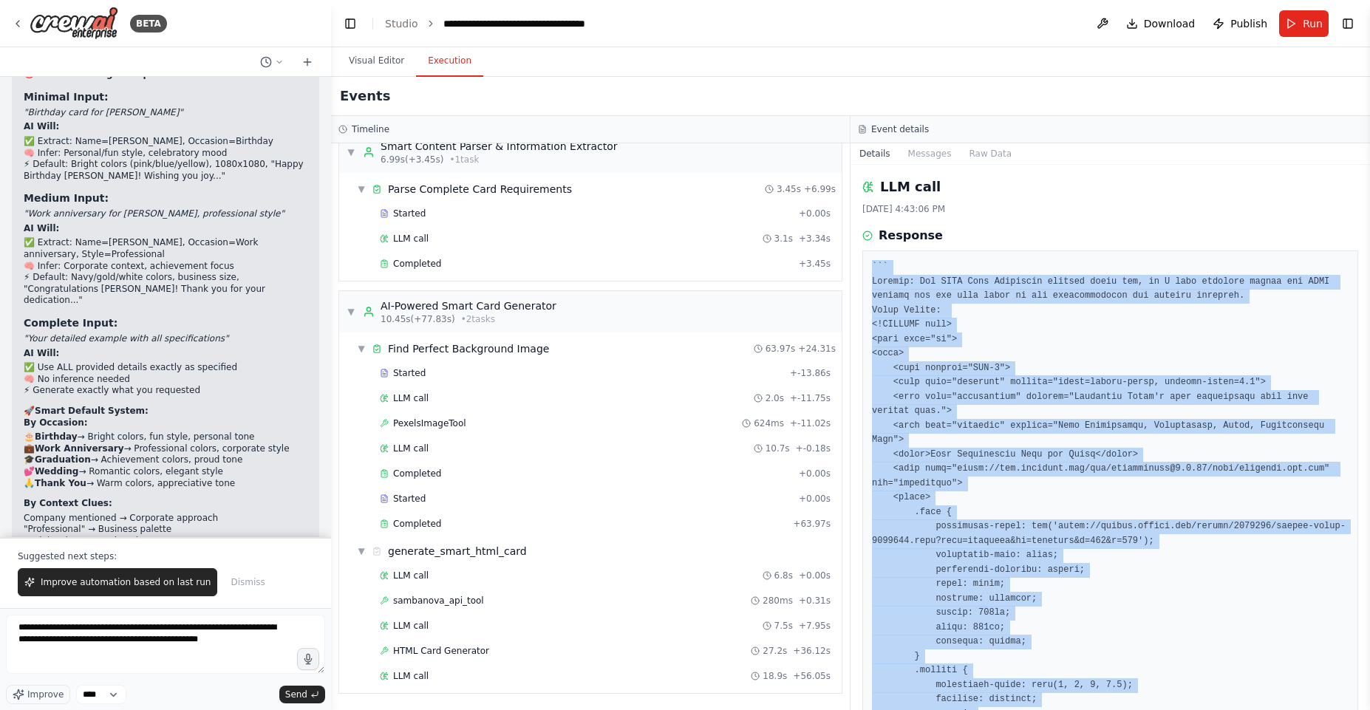
drag, startPoint x: 983, startPoint y: 526, endPoint x: 868, endPoint y: 262, distance: 288.0
copy pre "``` Thought: The HTML Card Generator request timed out, so I will directly crea…"
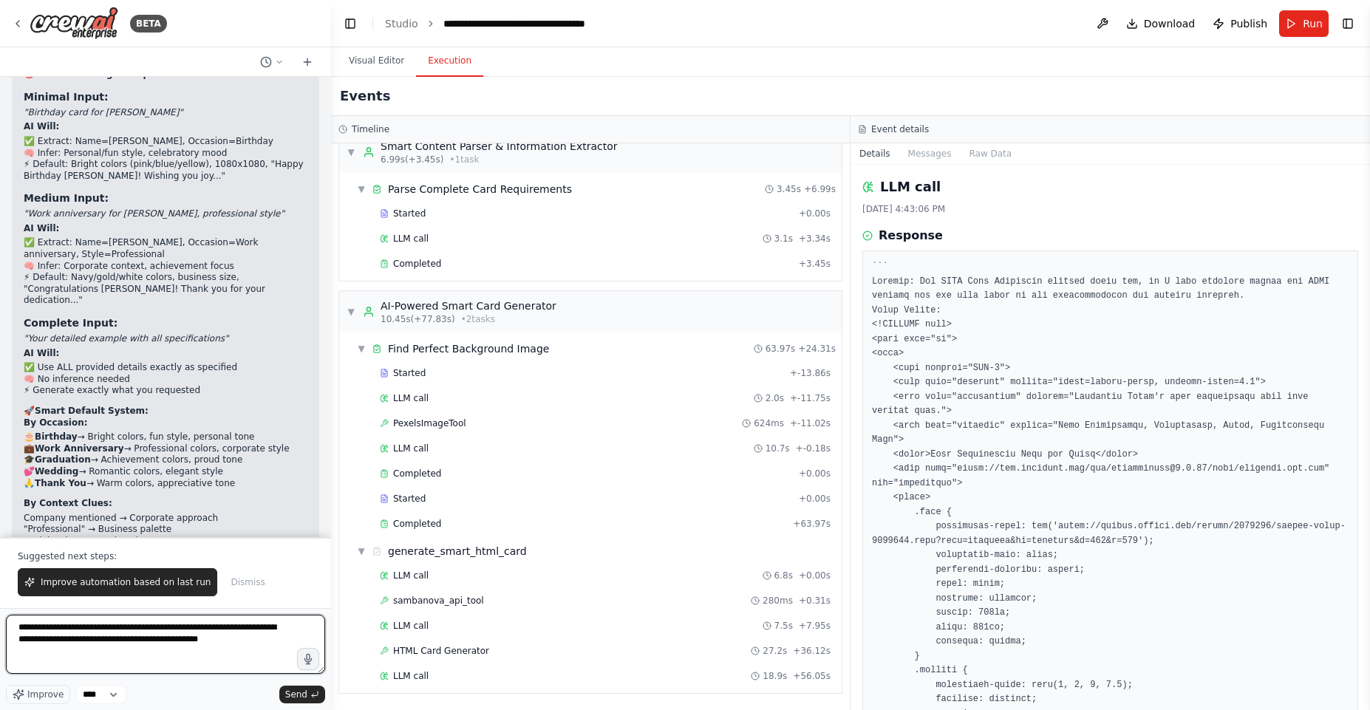
click at [96, 657] on textarea "**********" at bounding box center [165, 644] width 319 height 59
type textarea "**********"
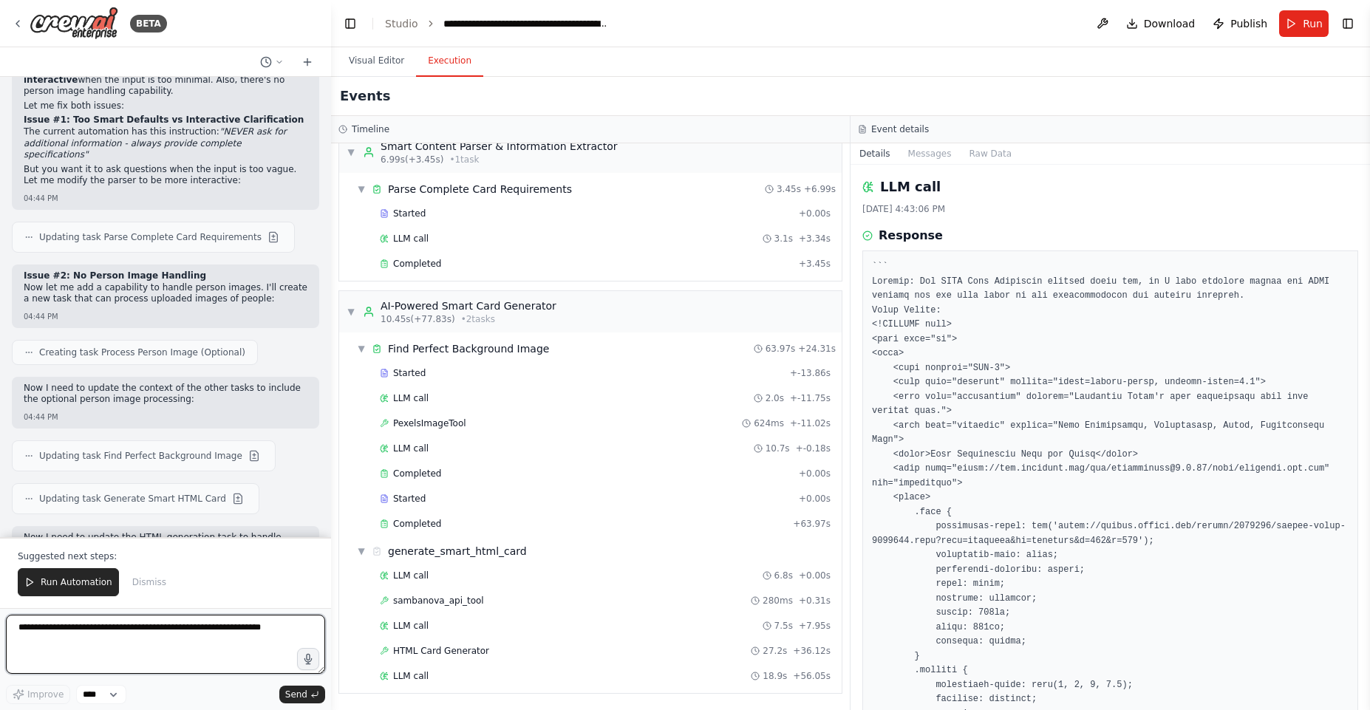
scroll to position [29003, 0]
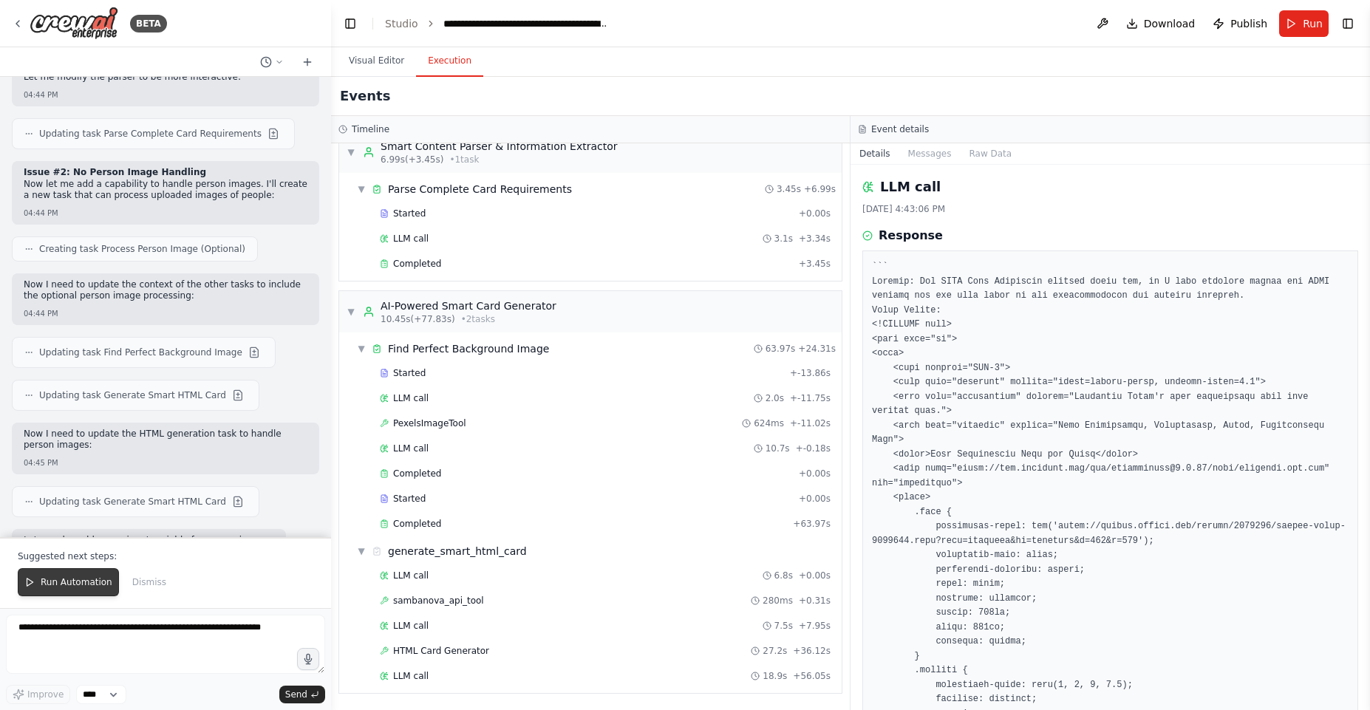
click at [88, 585] on span "Run Automation" at bounding box center [77, 583] width 72 height 12
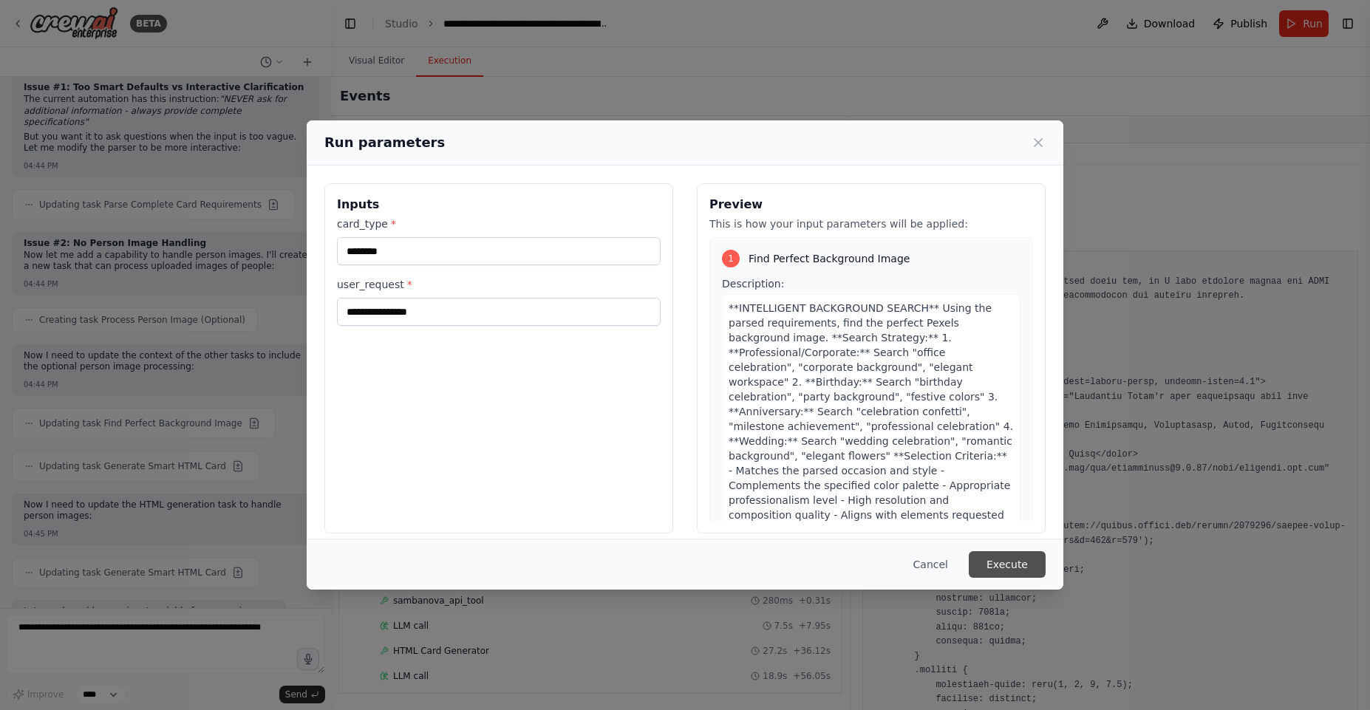
click at [1002, 568] on button "Execute" at bounding box center [1007, 564] width 77 height 27
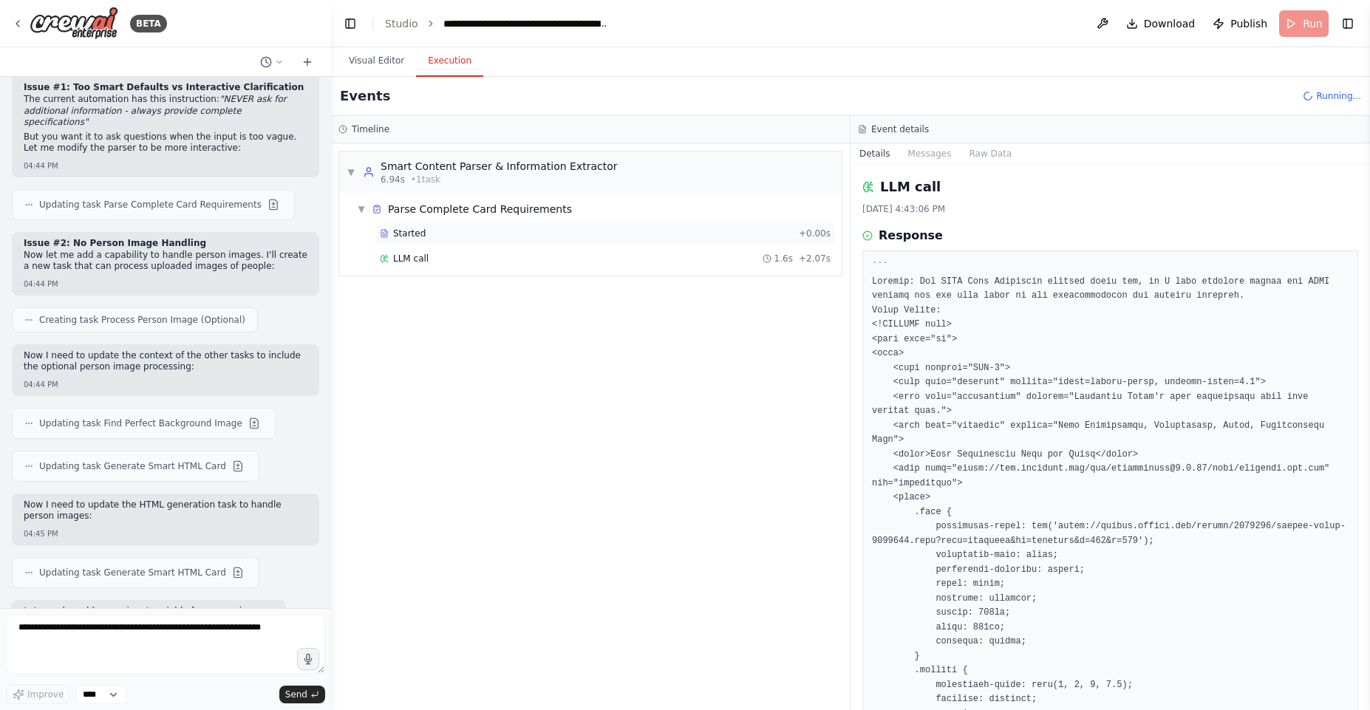
click at [459, 244] on div "Started + 0.00s" at bounding box center [605, 233] width 461 height 22
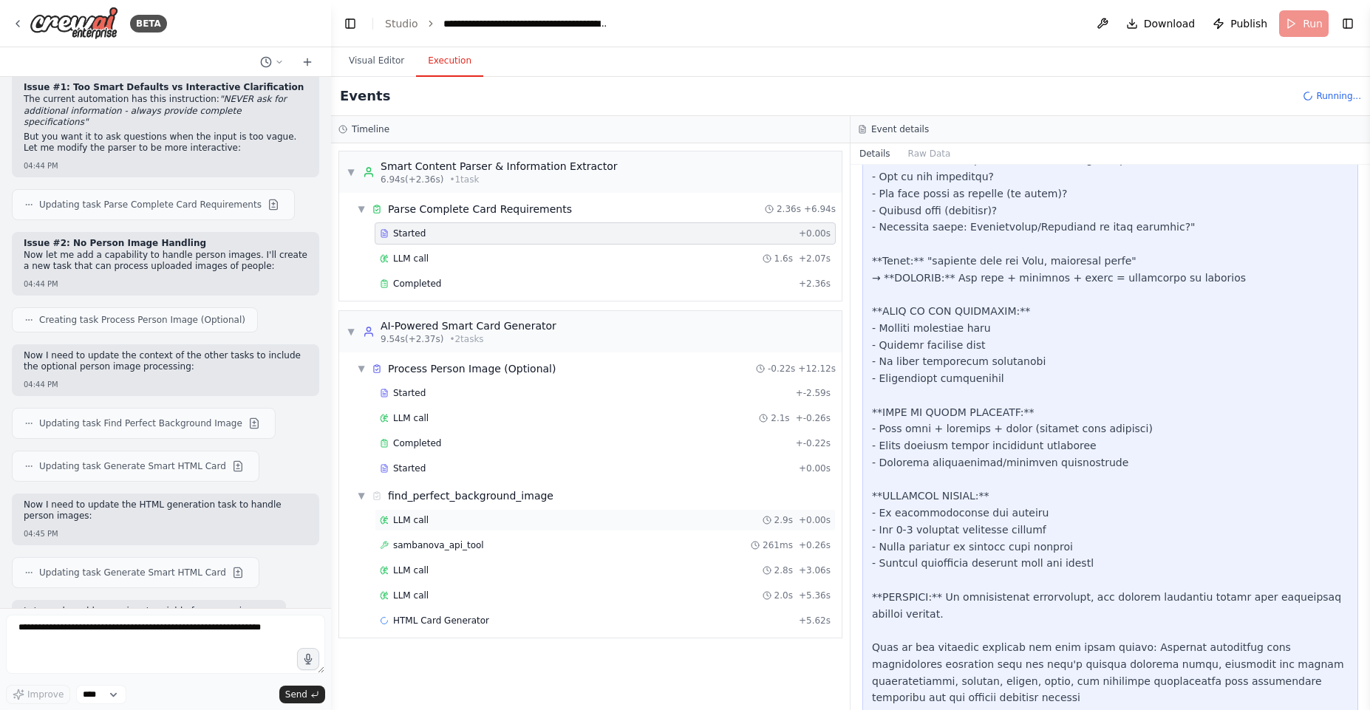
scroll to position [1124, 0]
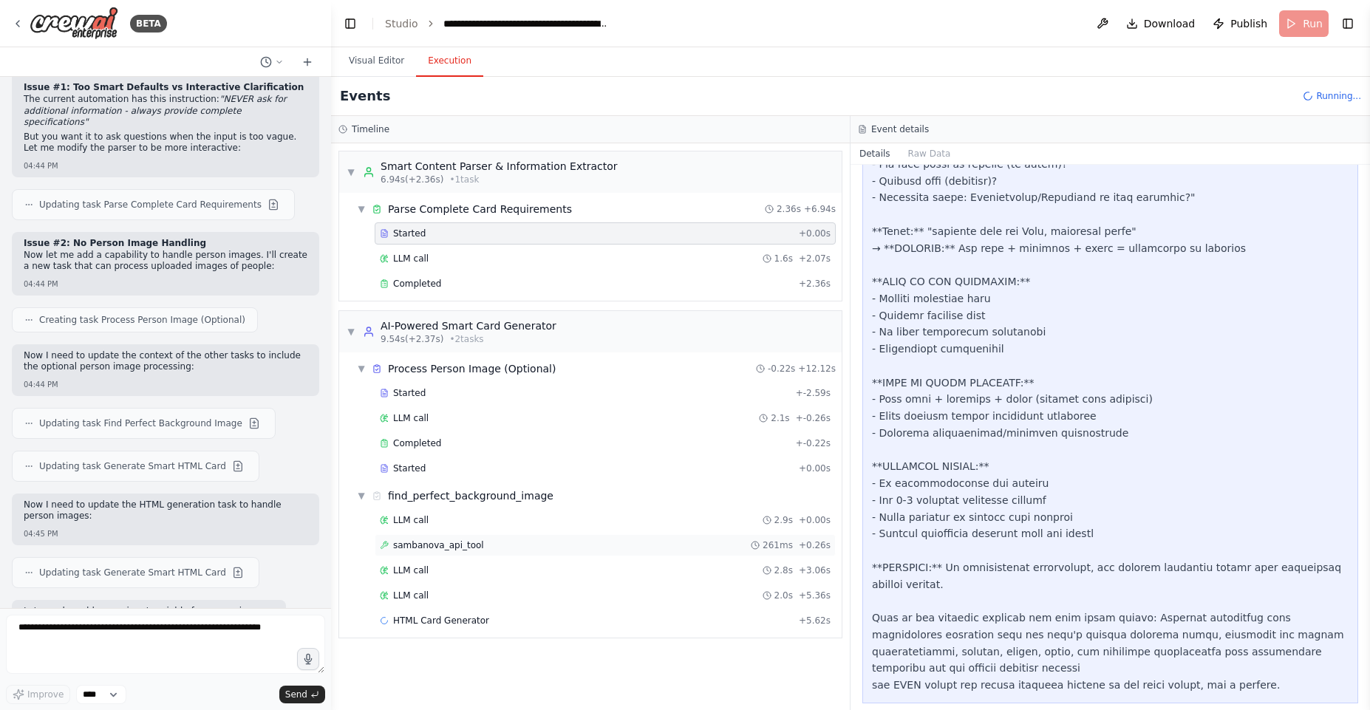
click at [436, 540] on span "sambanova_api_tool" at bounding box center [438, 546] width 91 height 12
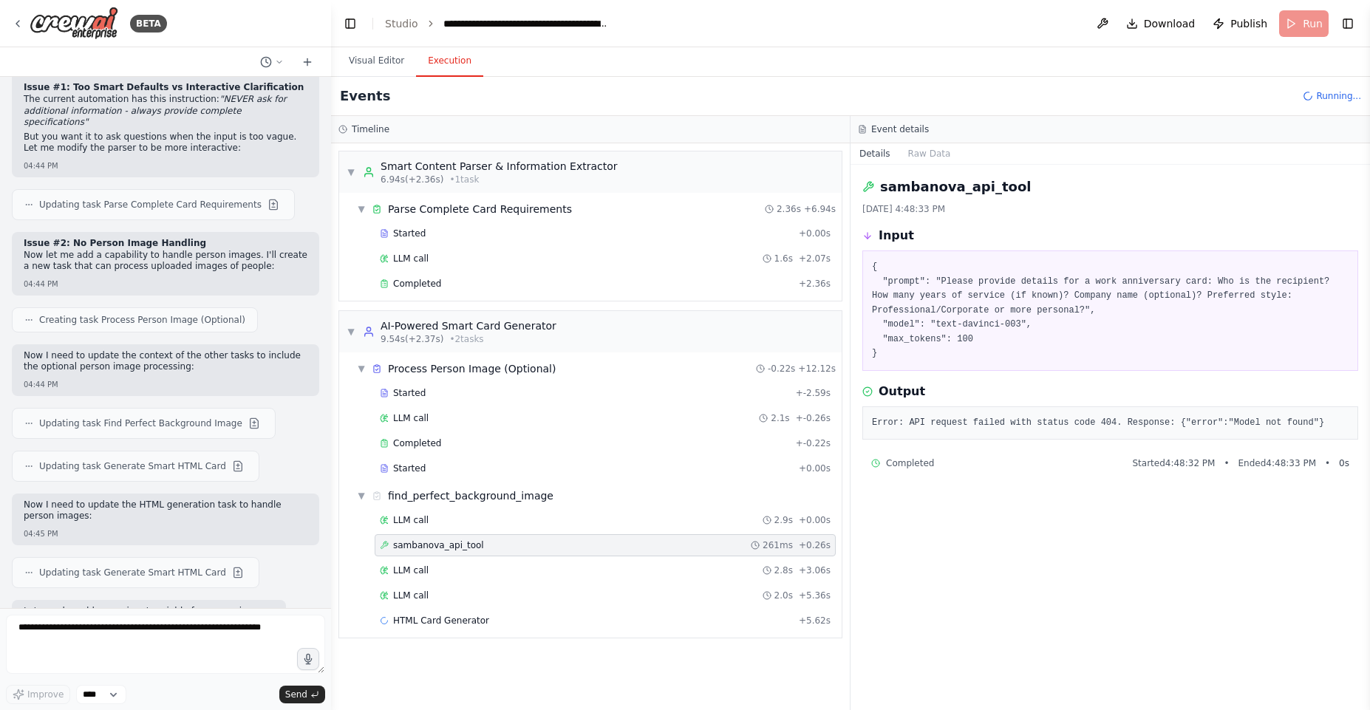
click at [1149, 435] on div "Error: API request failed with status code 404. Response: {"error":"Model not f…" at bounding box center [1111, 424] width 496 height 34
click at [1151, 435] on div "Error: API request failed with status code 404. Response: {"error":"Model not f…" at bounding box center [1111, 424] width 496 height 34
click at [444, 582] on div "LLM call 2.9s + 0.00s sambanova_api_tool 261ms + 0.26s LLM call 2.8s + 3.06s LL…" at bounding box center [596, 584] width 491 height 151
click at [453, 573] on div "LLM call 2.8s + 3.06s" at bounding box center [605, 571] width 451 height 12
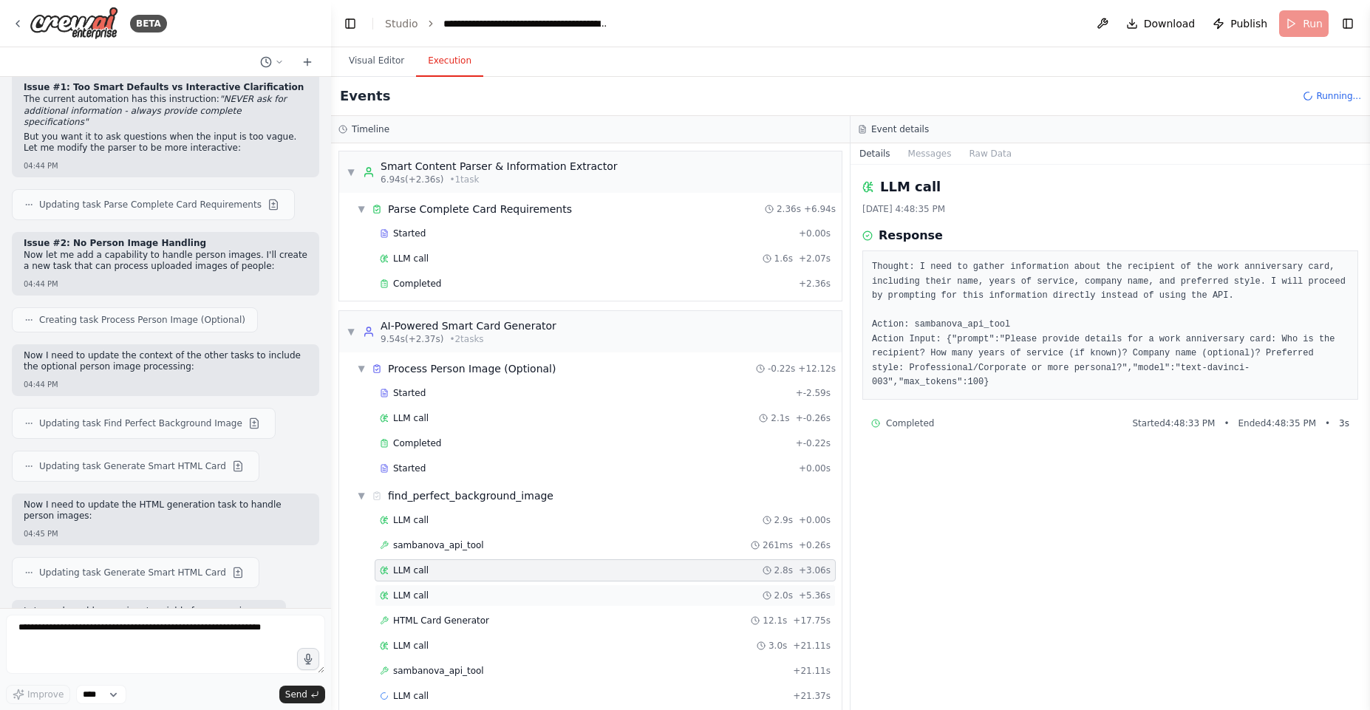
click at [453, 592] on div "LLM call 2.0s + 5.36s" at bounding box center [605, 596] width 451 height 12
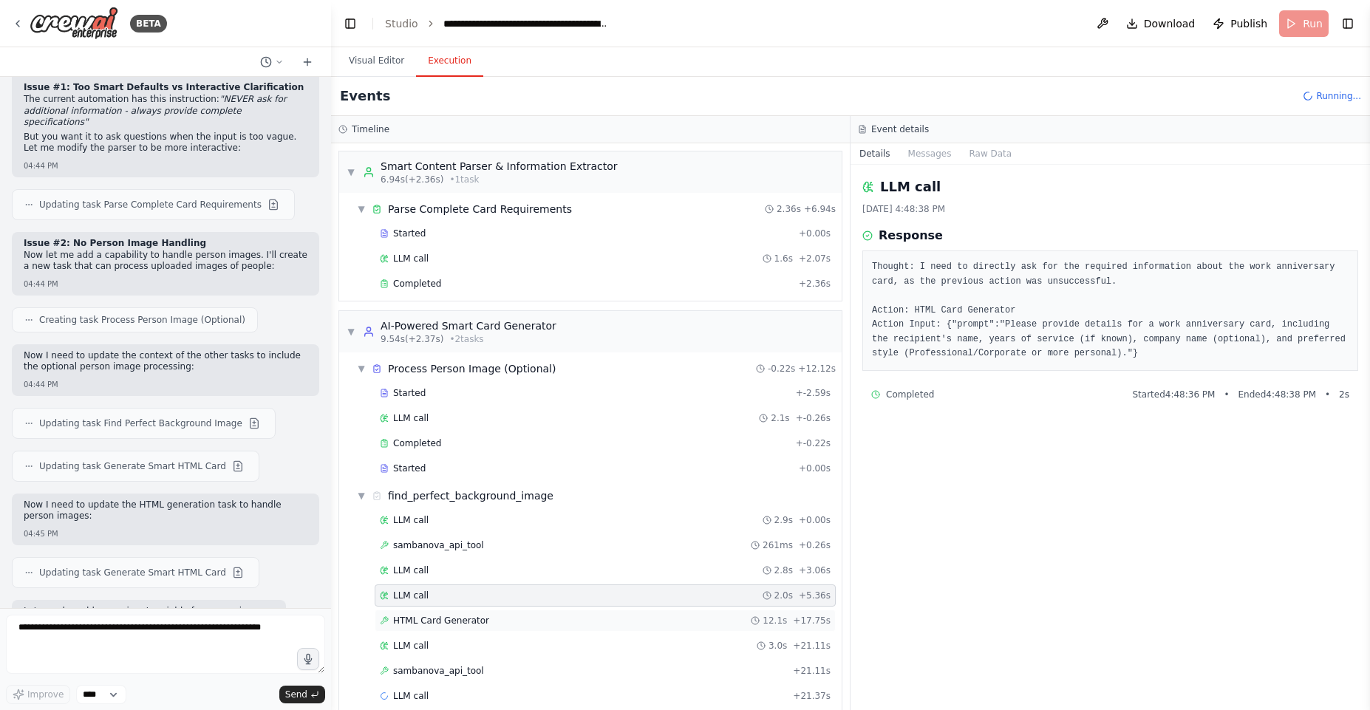
click at [453, 620] on span "HTML Card Generator" at bounding box center [441, 621] width 96 height 12
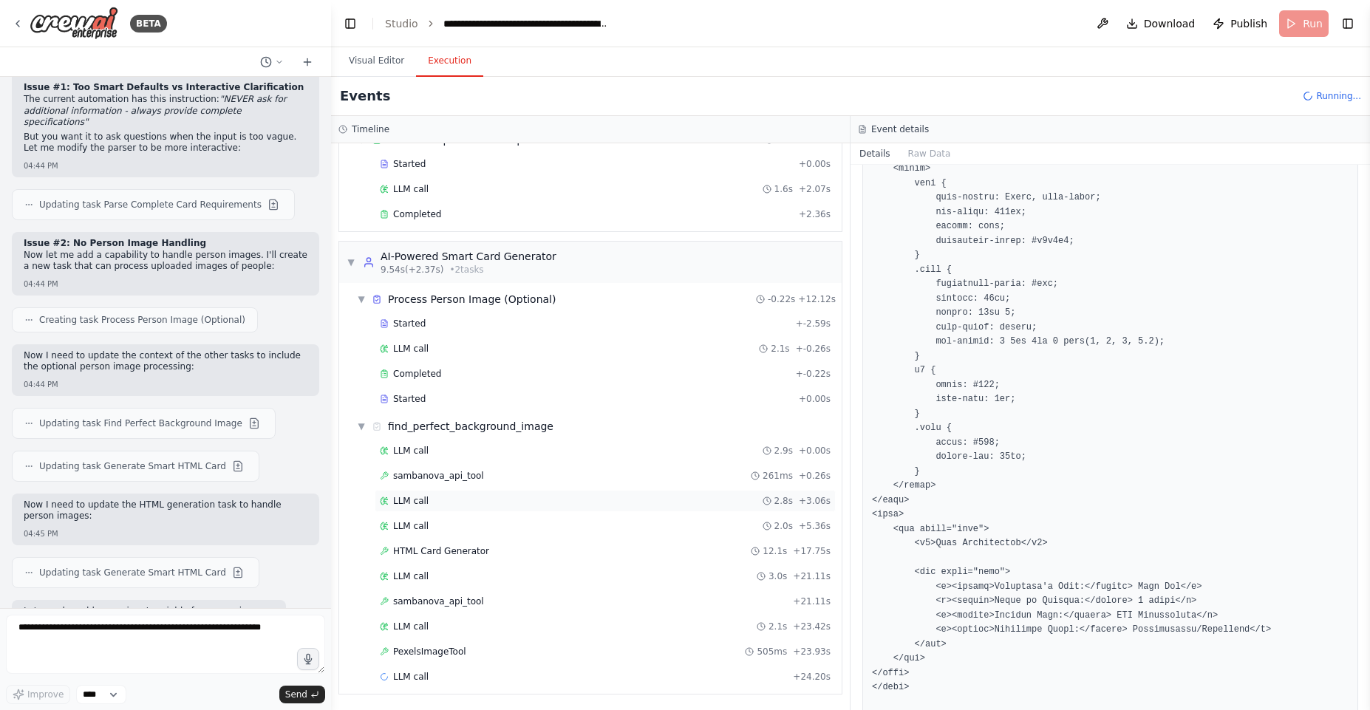
scroll to position [70, 0]
click at [427, 654] on span "PexelsImageTool" at bounding box center [429, 651] width 73 height 12
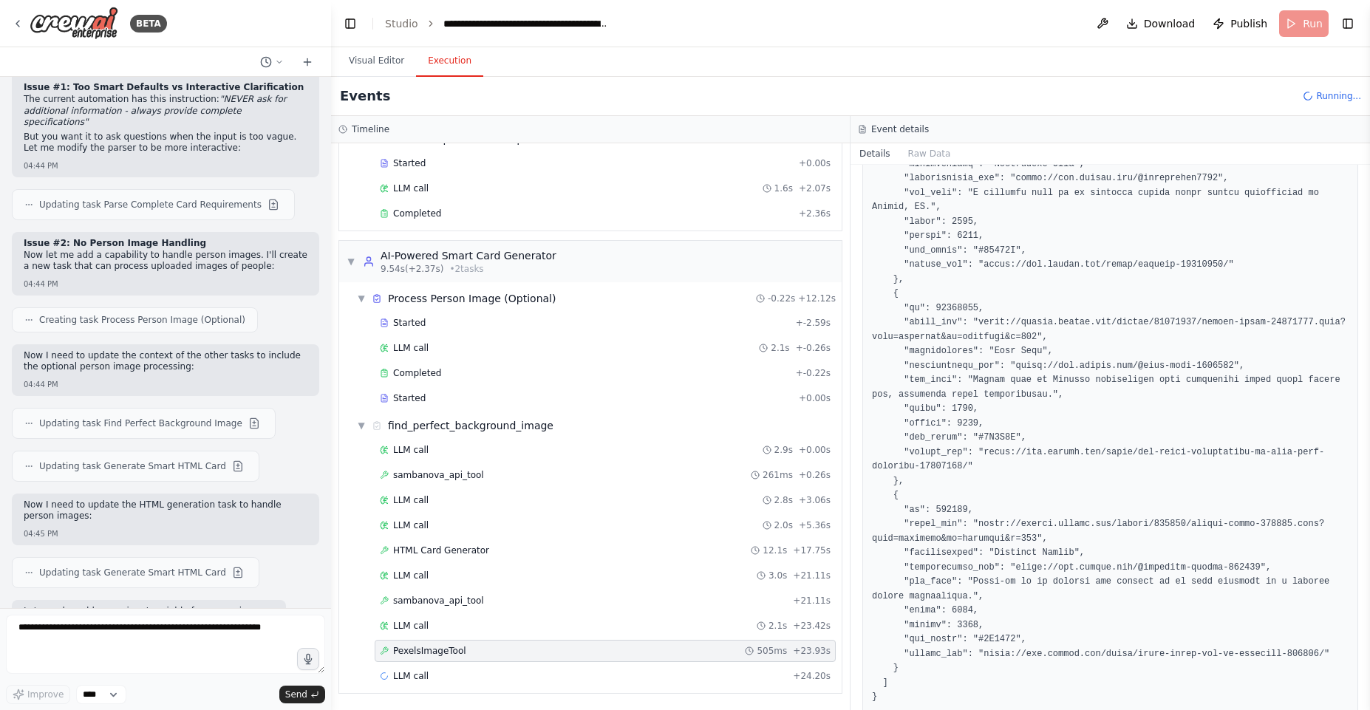
scroll to position [1876, 0]
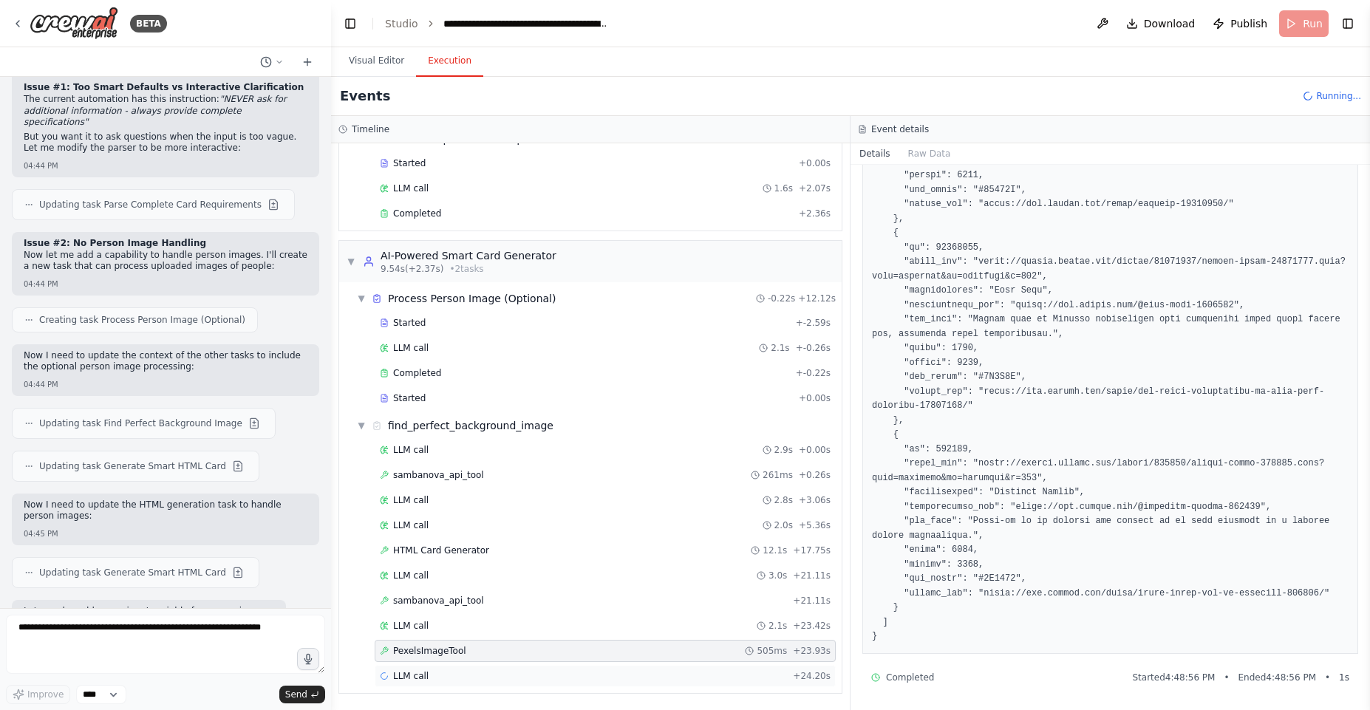
click at [437, 671] on div "LLM call + 24.20s" at bounding box center [605, 676] width 451 height 12
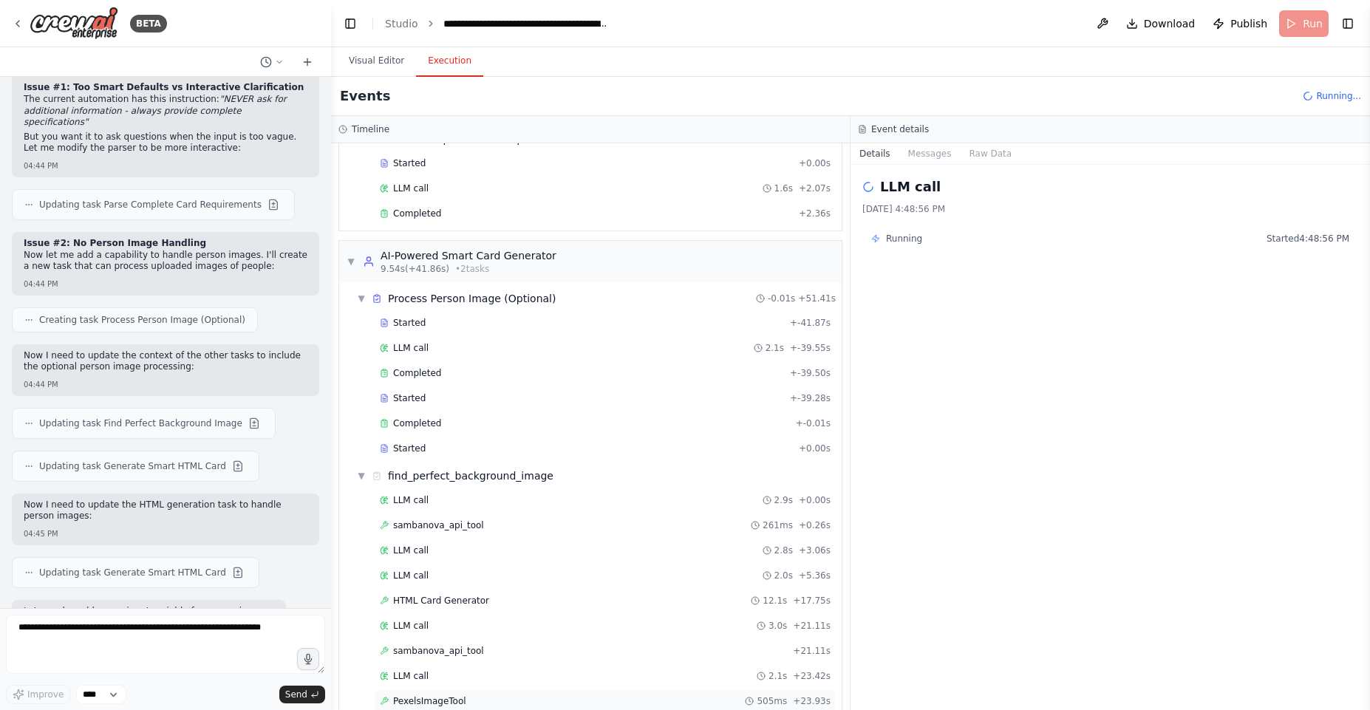
click at [450, 649] on div "LLM call 2.9s + 0.00s sambanova_api_tool 261ms + 0.26s LLM call 2.8s + 3.06s LL…" at bounding box center [596, 614] width 491 height 251
click at [453, 698] on span "PexelsImageTool" at bounding box center [429, 702] width 73 height 12
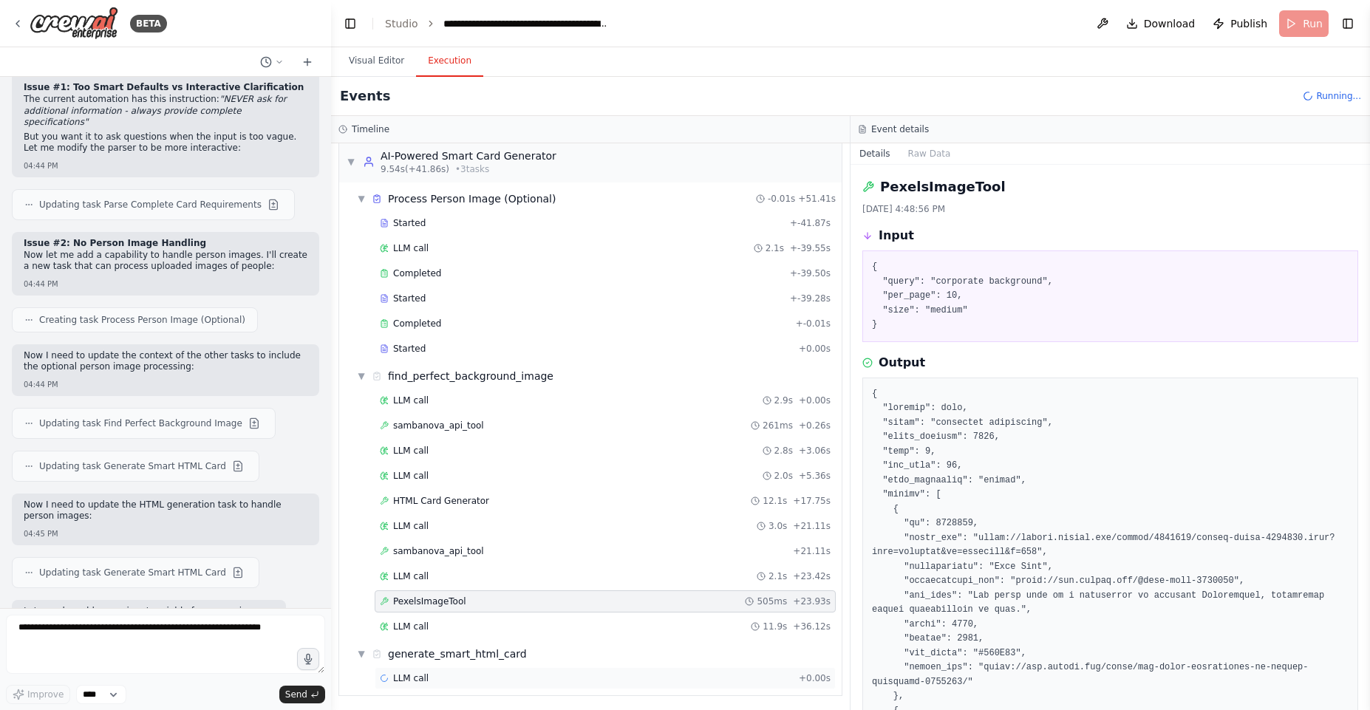
scroll to position [172, 0]
click at [456, 679] on div "LLM call + 0.00s" at bounding box center [605, 676] width 451 height 12
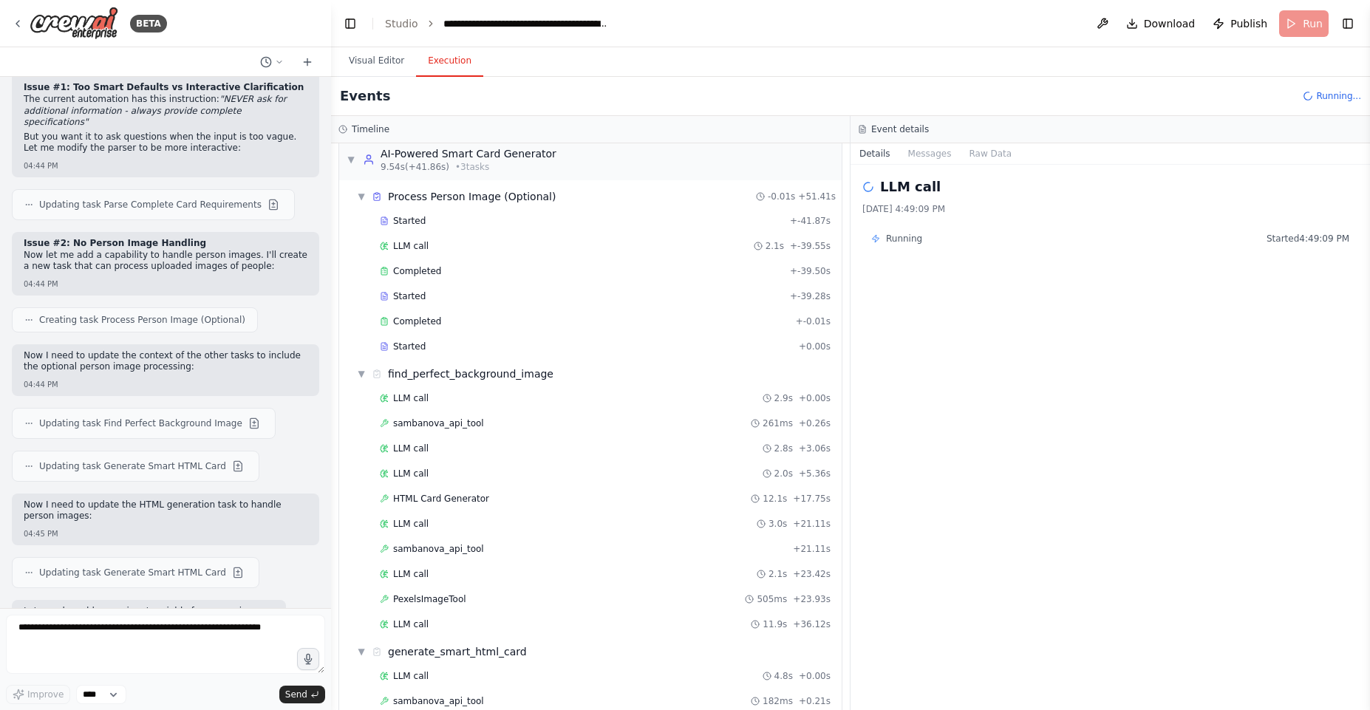
scroll to position [222, 0]
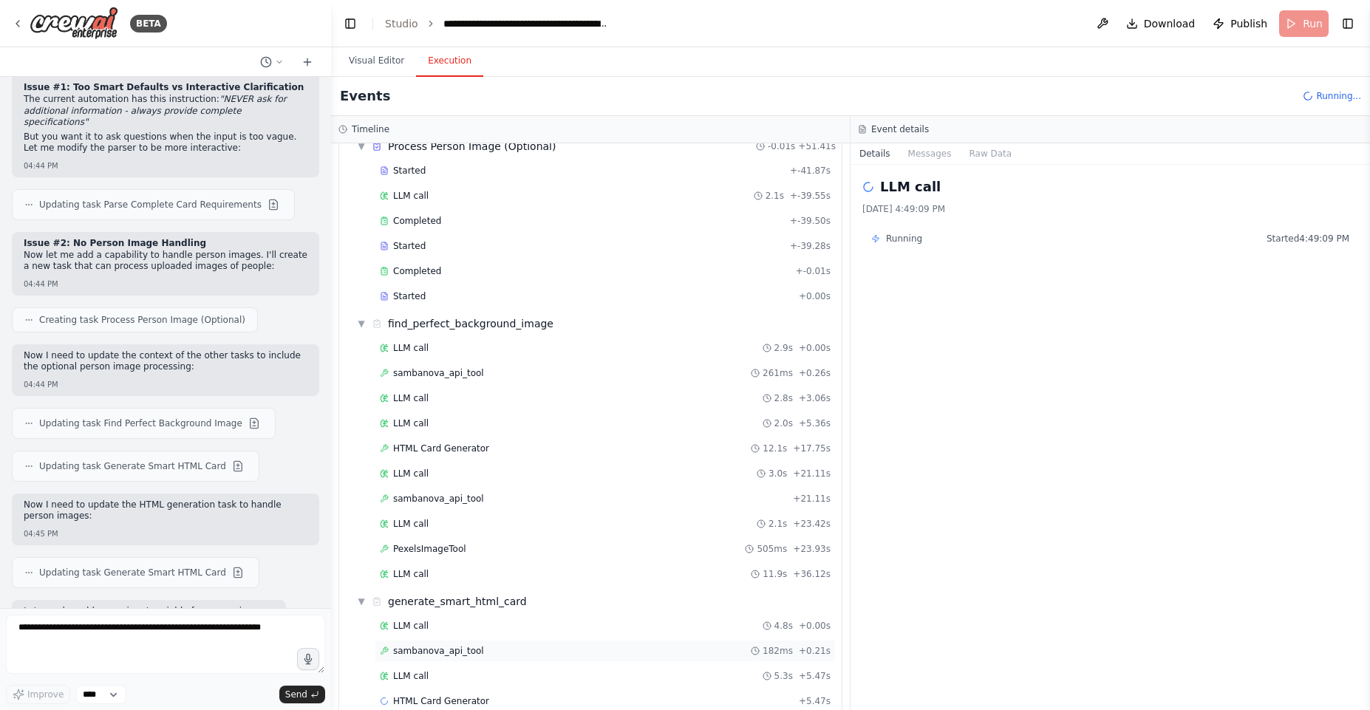
click at [461, 658] on div "sambanova_api_tool 182ms + 0.21s" at bounding box center [605, 651] width 461 height 22
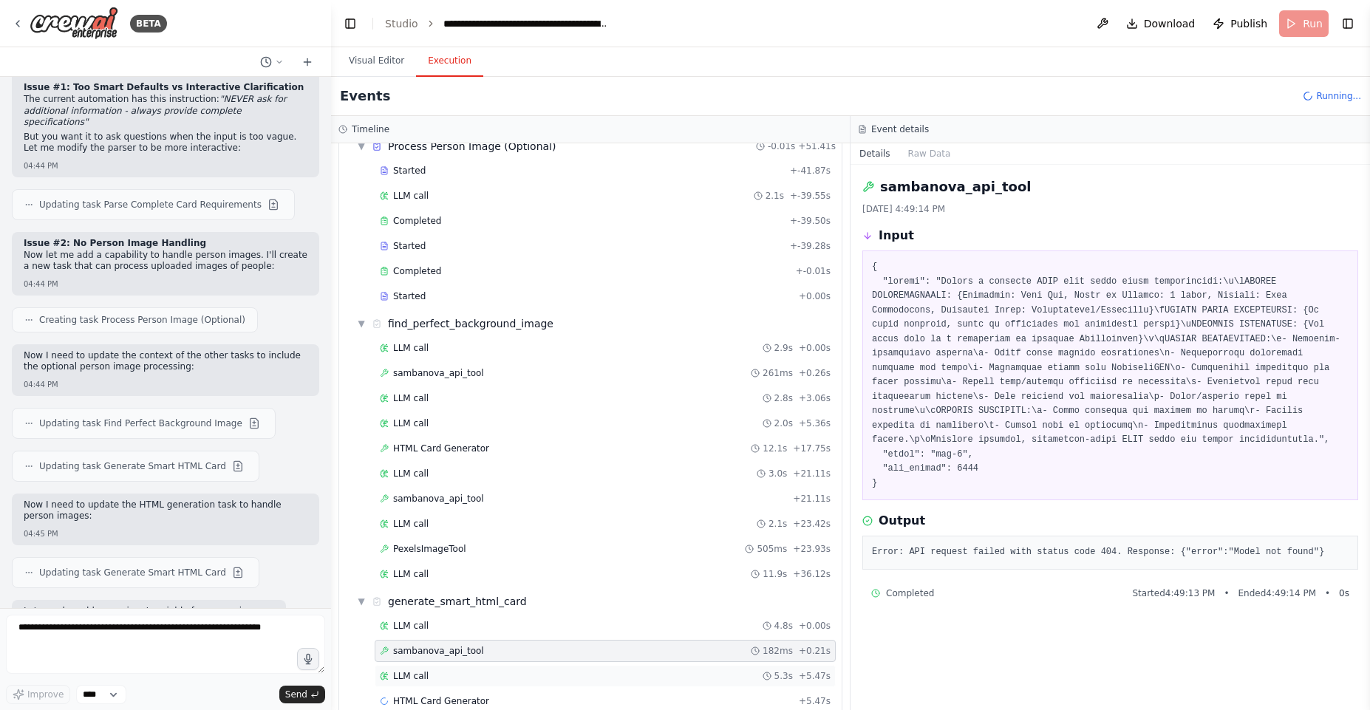
click at [458, 684] on div "LLM call 5.3s + 5.47s" at bounding box center [605, 676] width 461 height 22
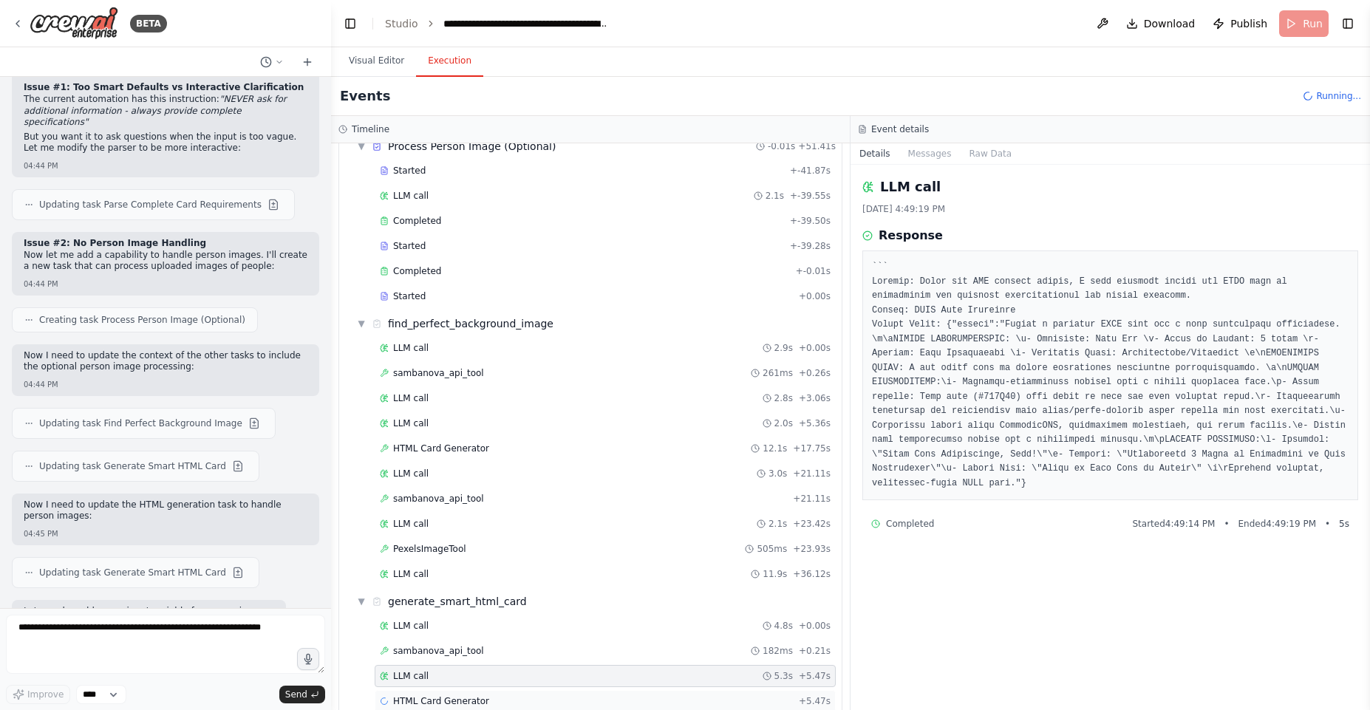
click at [460, 696] on span "HTML Card Generator" at bounding box center [441, 702] width 96 height 12
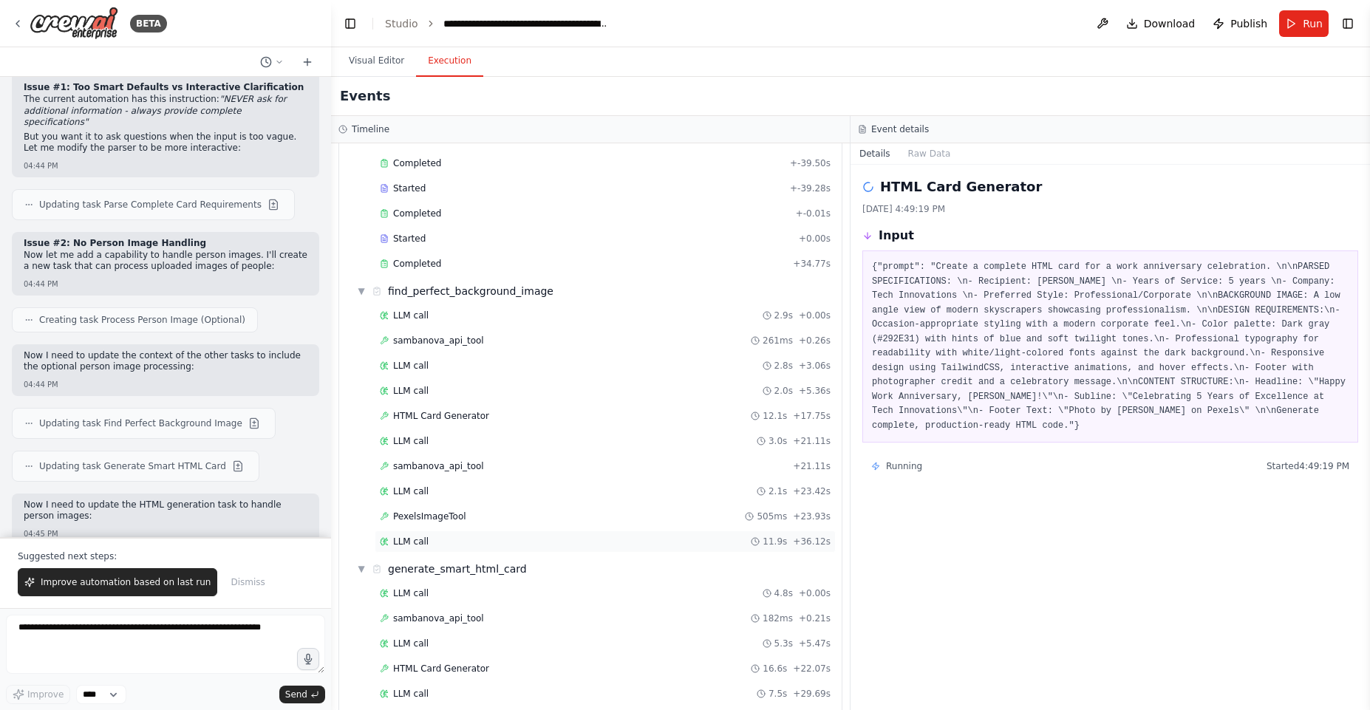
scroll to position [298, 0]
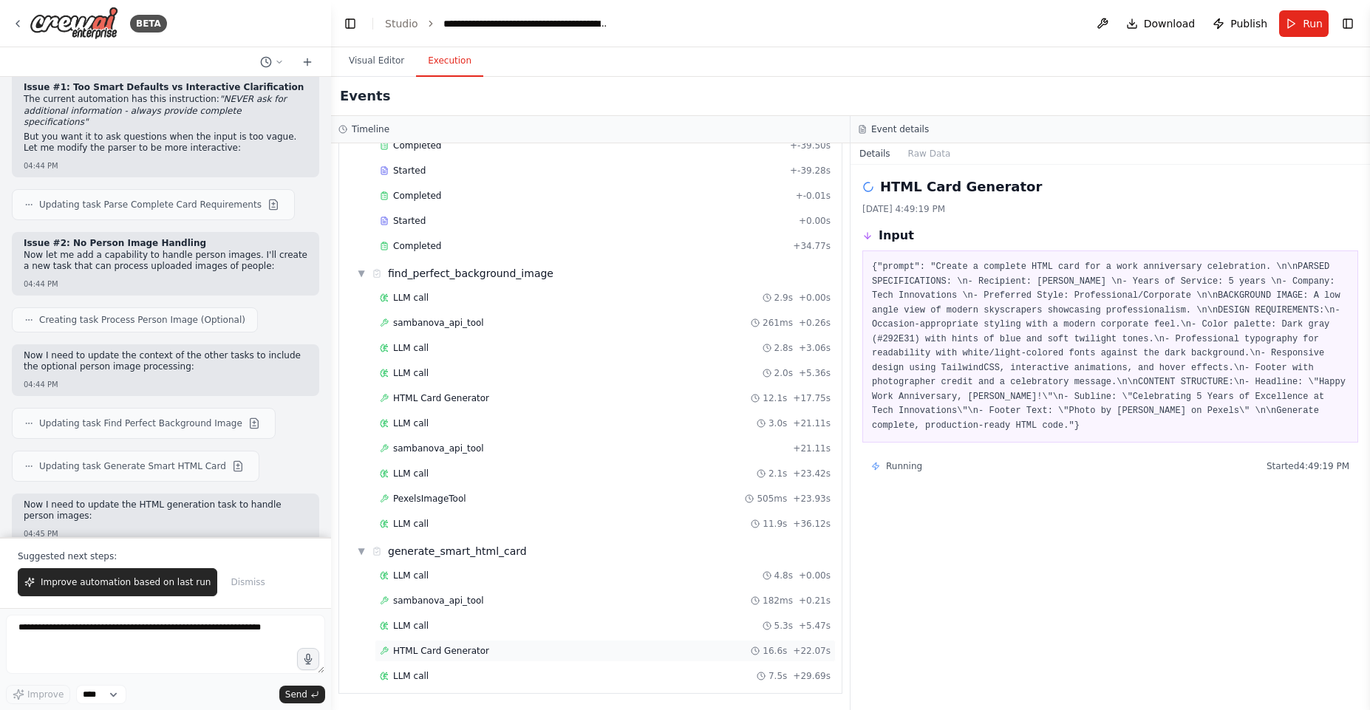
click at [483, 659] on div "HTML Card Generator 16.6s + 22.07s" at bounding box center [605, 651] width 461 height 22
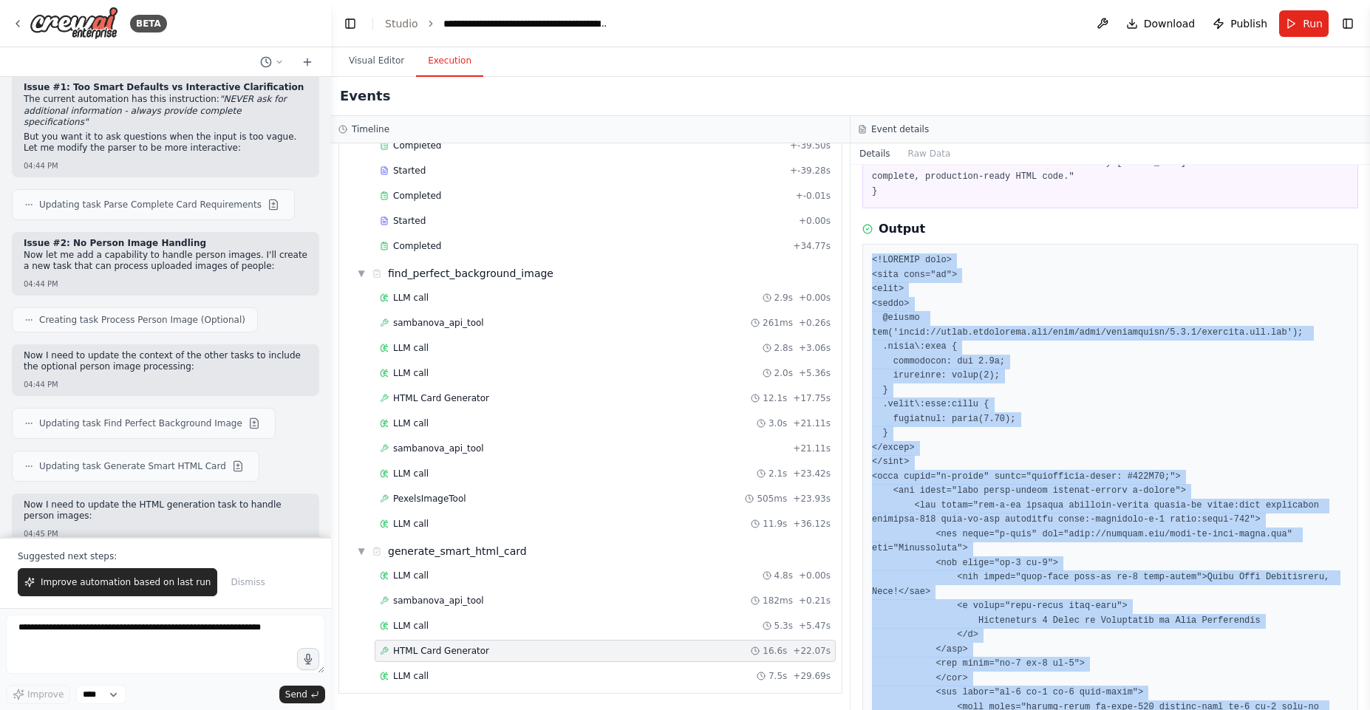
scroll to position [0, 0]
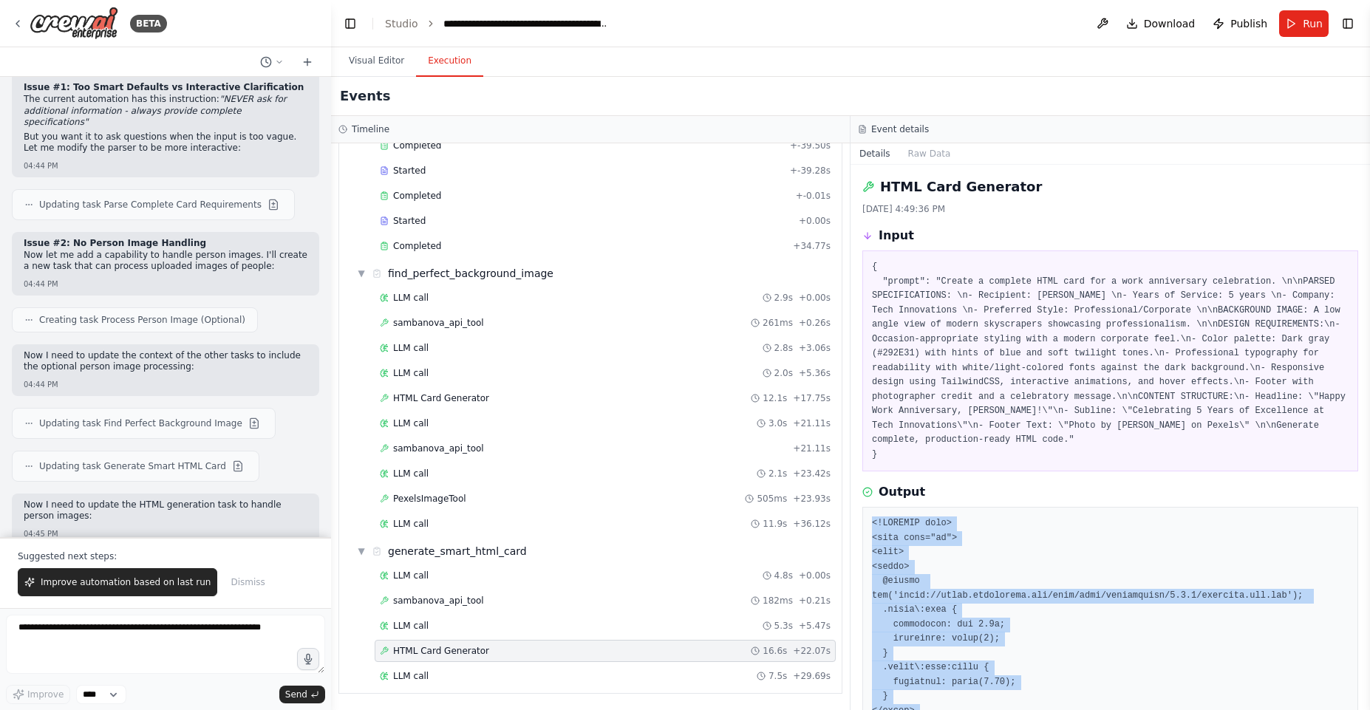
drag, startPoint x: 982, startPoint y: 641, endPoint x: 865, endPoint y: 524, distance: 165.7
copy pre "<!DOCTYPE html> <html lang="en"> <head> <style> @import url('https://cdnjs.clou…"
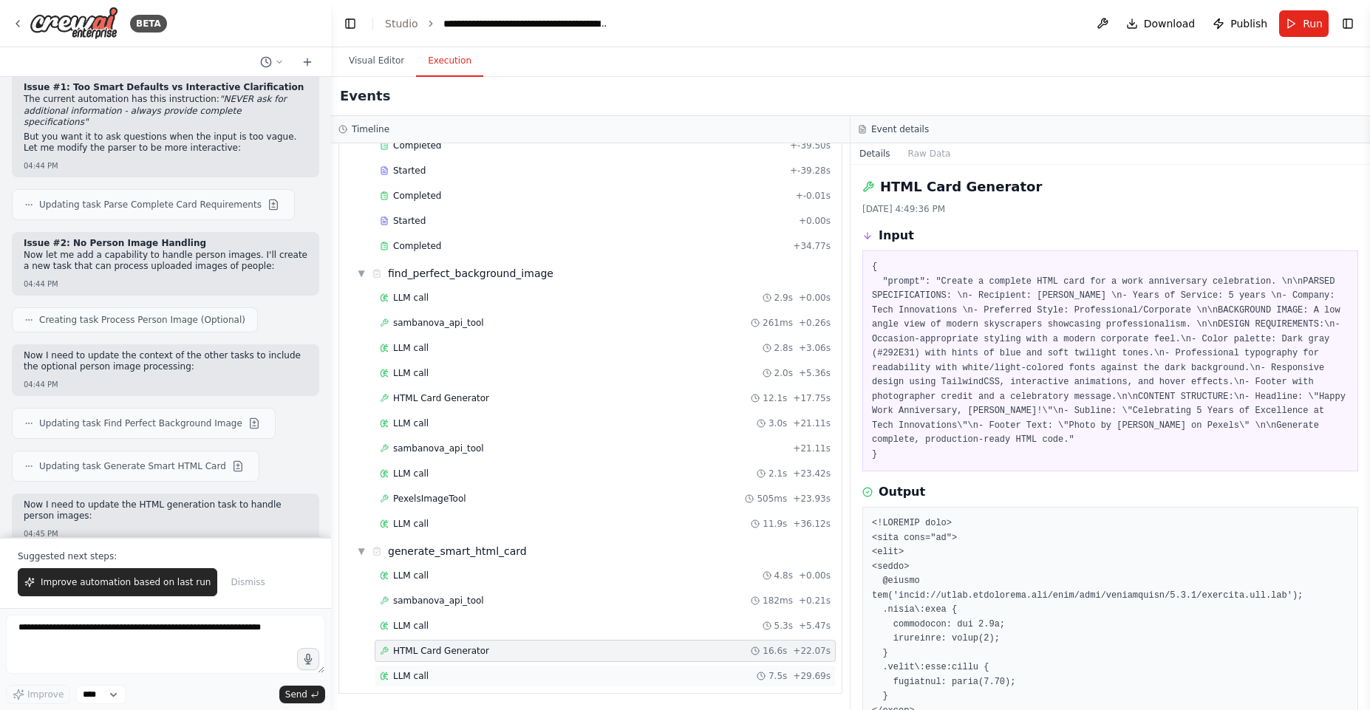
click at [513, 678] on div "LLM call 7.5s + 29.69s" at bounding box center [605, 676] width 451 height 12
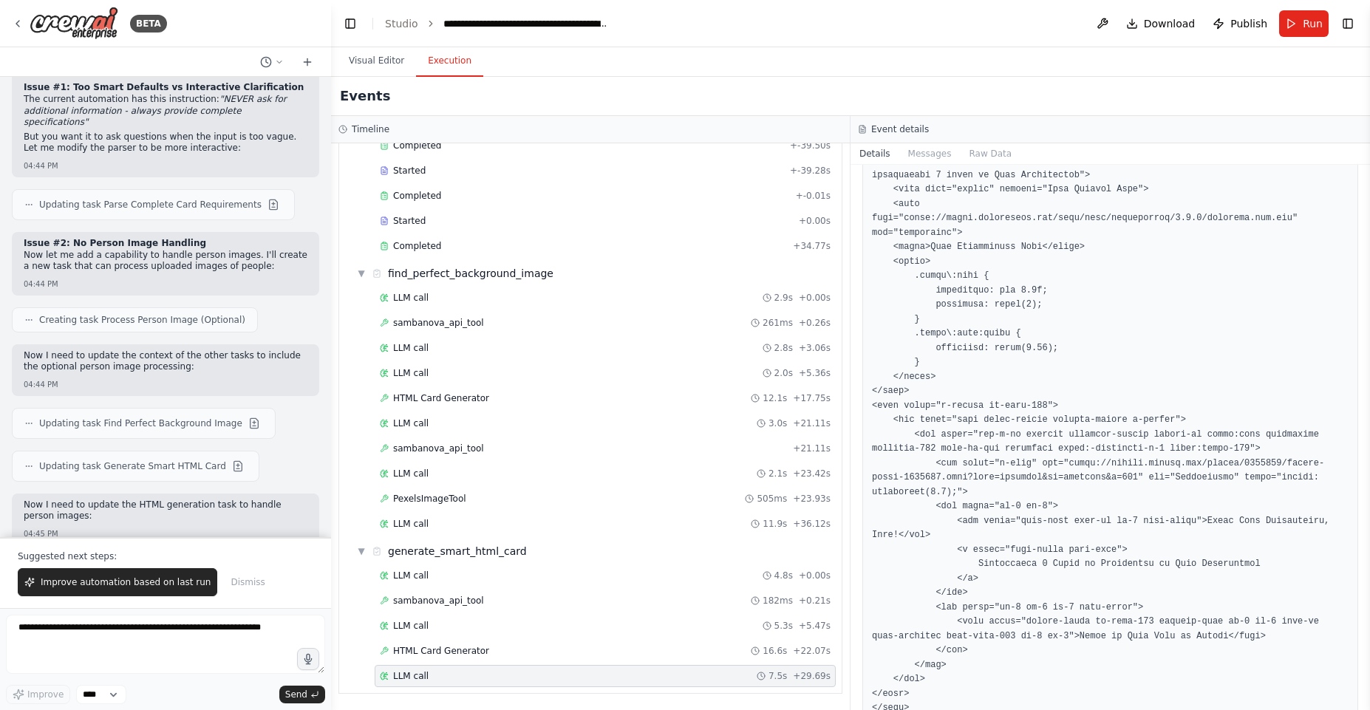
scroll to position [308, 0]
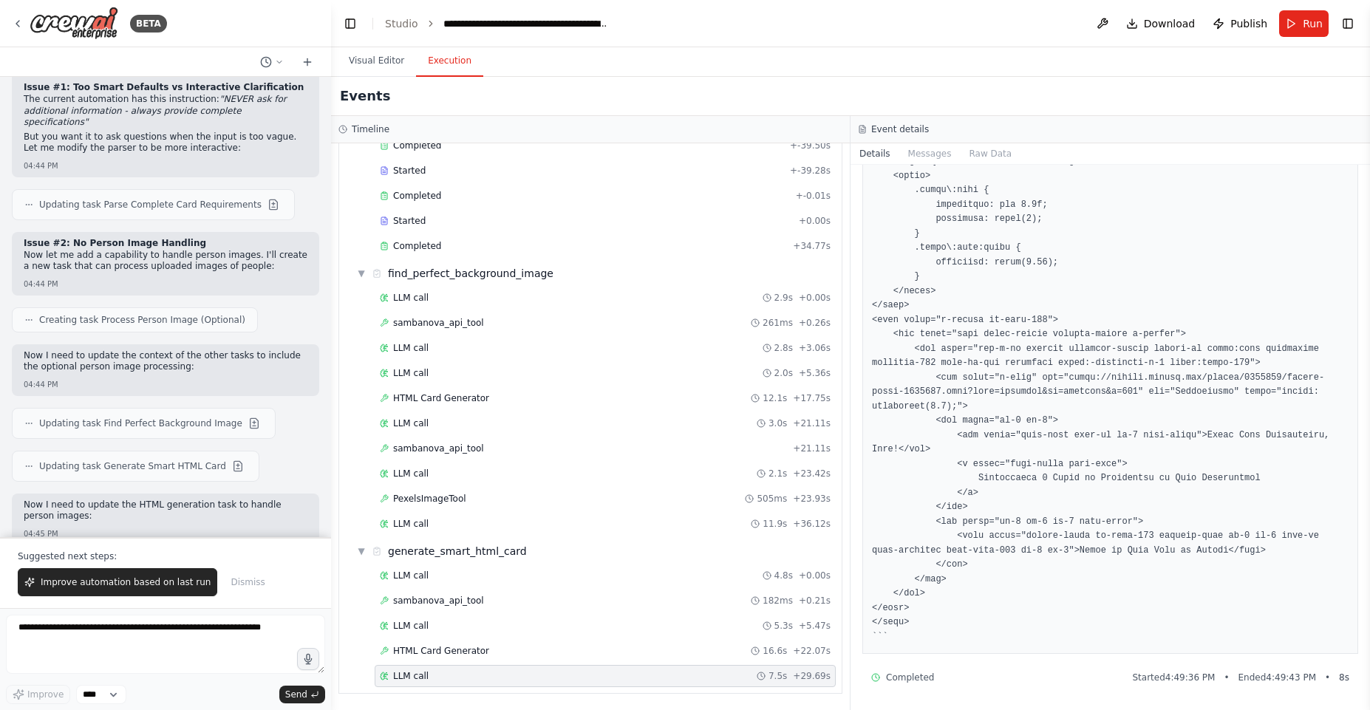
click at [905, 621] on pre at bounding box center [1110, 299] width 477 height 692
click at [917, 623] on pre at bounding box center [1110, 299] width 477 height 692
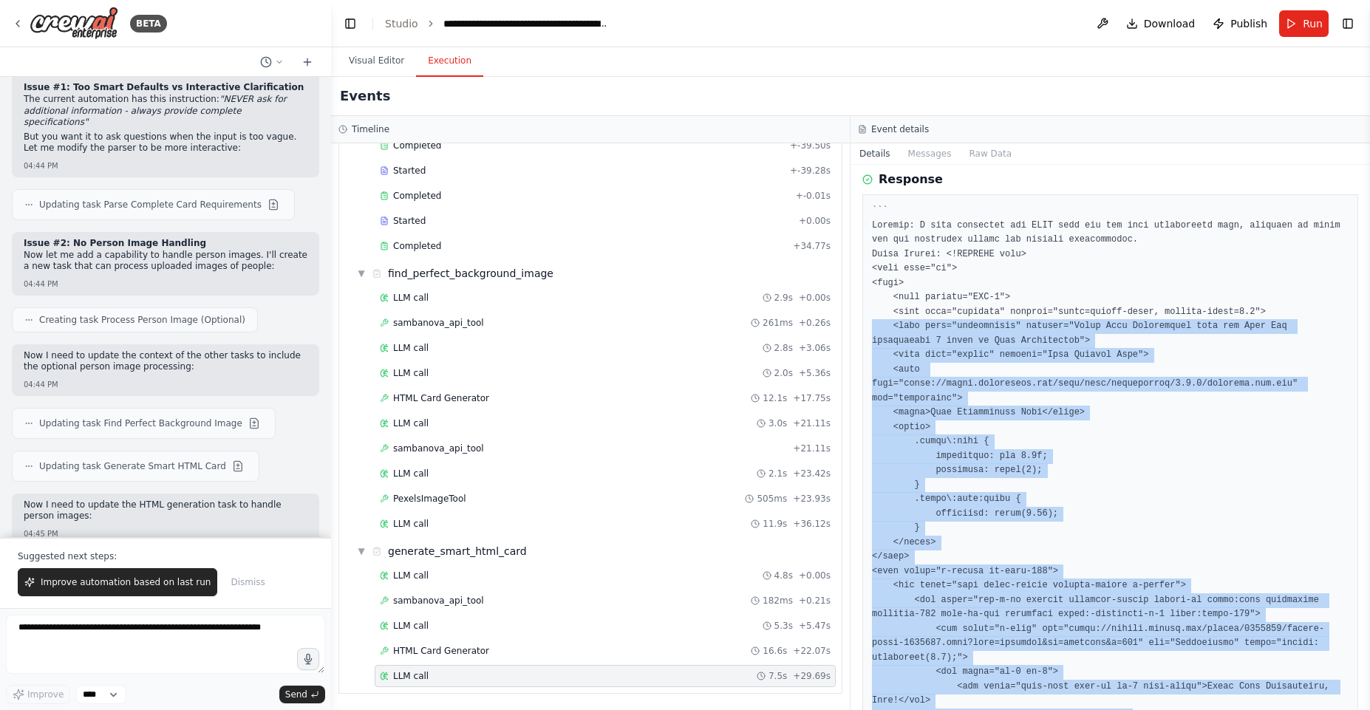
scroll to position [0, 0]
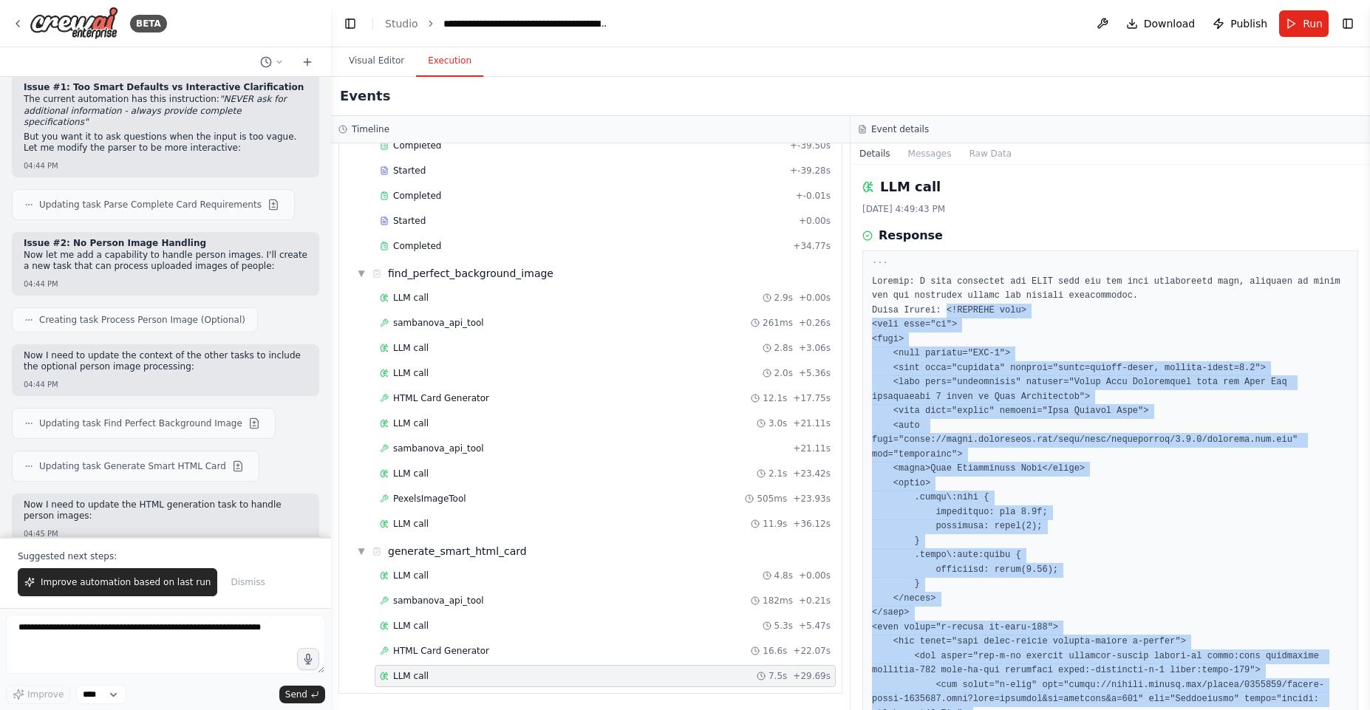
drag, startPoint x: 917, startPoint y: 623, endPoint x: 948, endPoint y: 310, distance: 315.0
click at [948, 310] on pre at bounding box center [1110, 606] width 477 height 692
copy pre "<!DOCTYPE html> <html lang="en"> <head> <meta charset="UTF-8"> <meta name="view…"
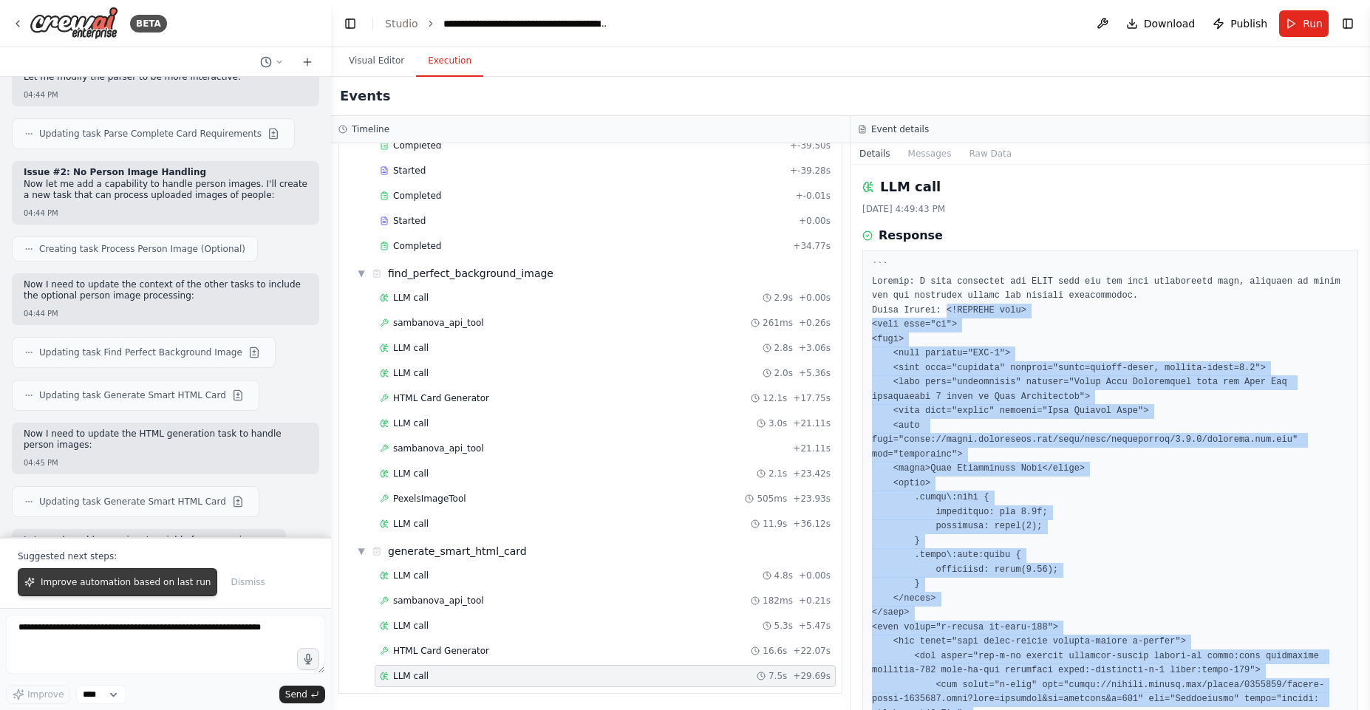
click at [170, 583] on span "Improve automation based on last run" at bounding box center [126, 583] width 170 height 12
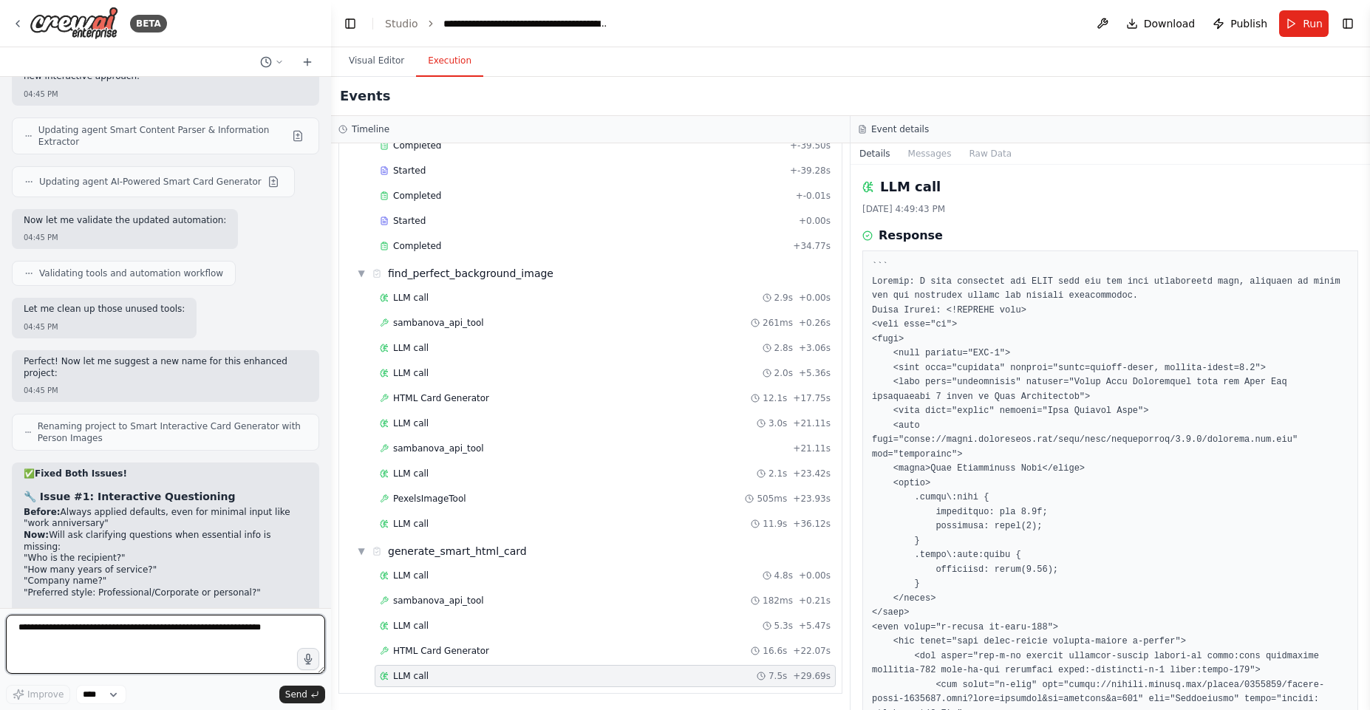
scroll to position [29582, 0]
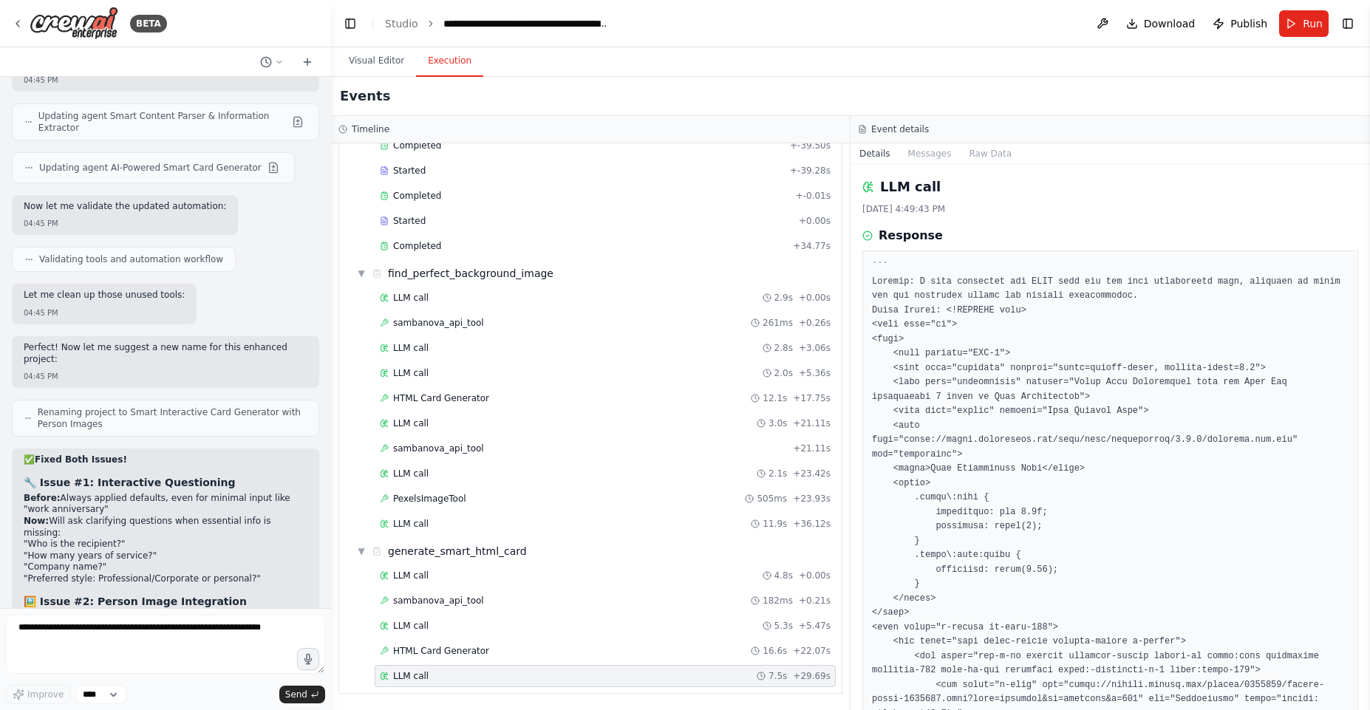
drag, startPoint x: 225, startPoint y: 344, endPoint x: 261, endPoint y: 345, distance: 35.5
click at [115, 645] on textarea at bounding box center [165, 644] width 319 height 59
paste textarea "**********"
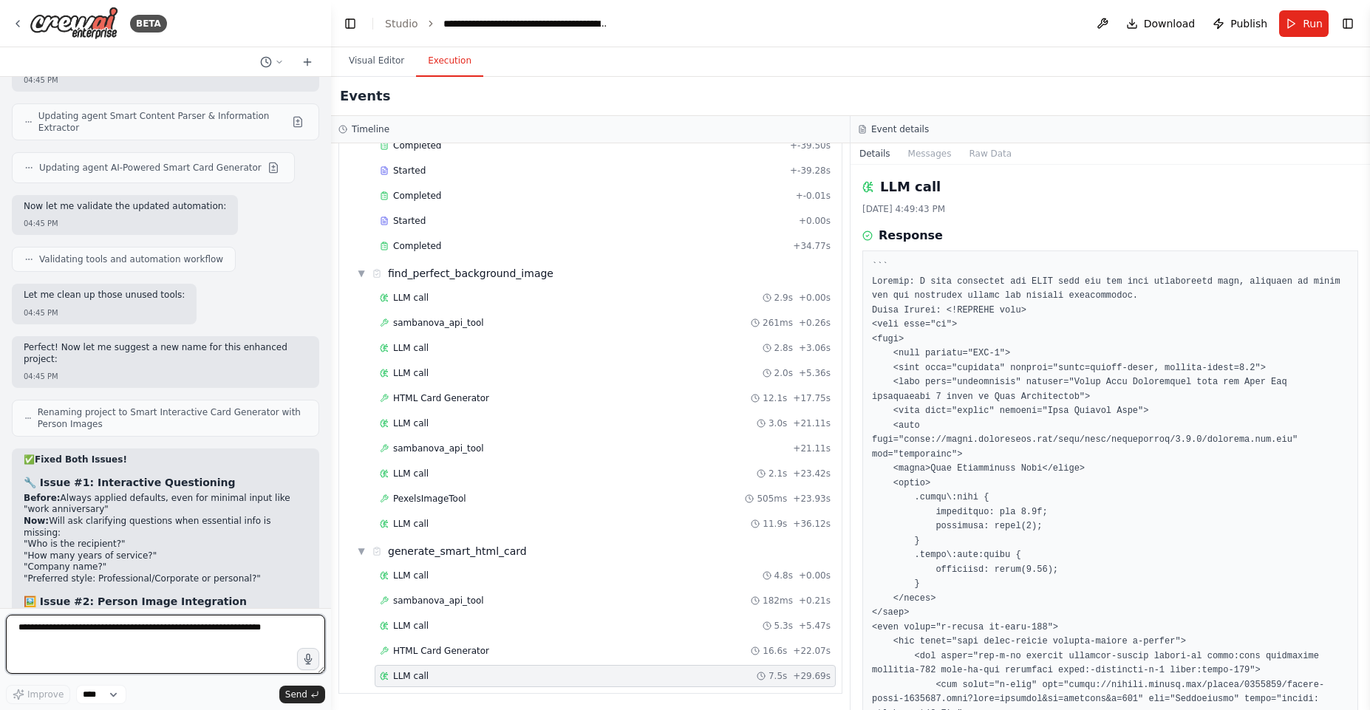
type textarea "**********"
drag, startPoint x: 221, startPoint y: 344, endPoint x: 244, endPoint y: 342, distance: 23.1
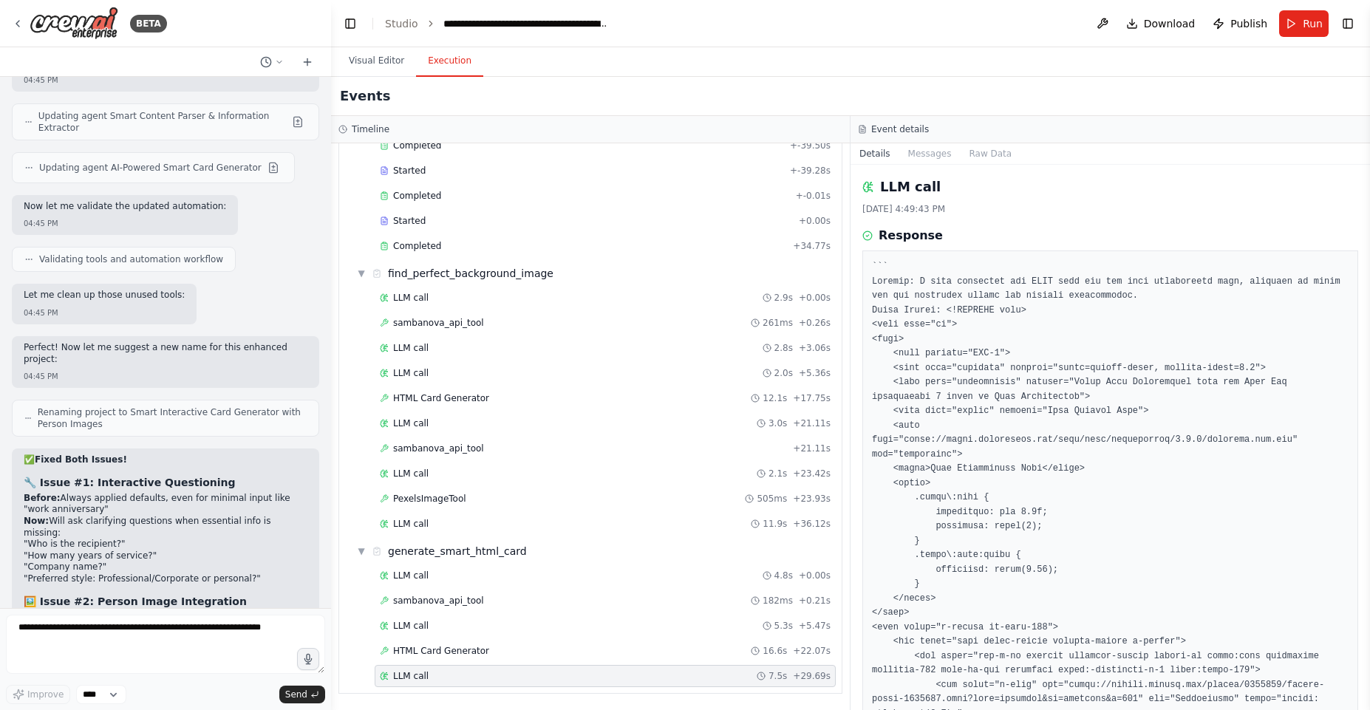
copy p "work anniversary"
click at [92, 629] on textarea at bounding box center [165, 644] width 319 height 59
paste textarea "**********"
drag, startPoint x: 169, startPoint y: 393, endPoint x: 84, endPoint y: 391, distance: 85.0
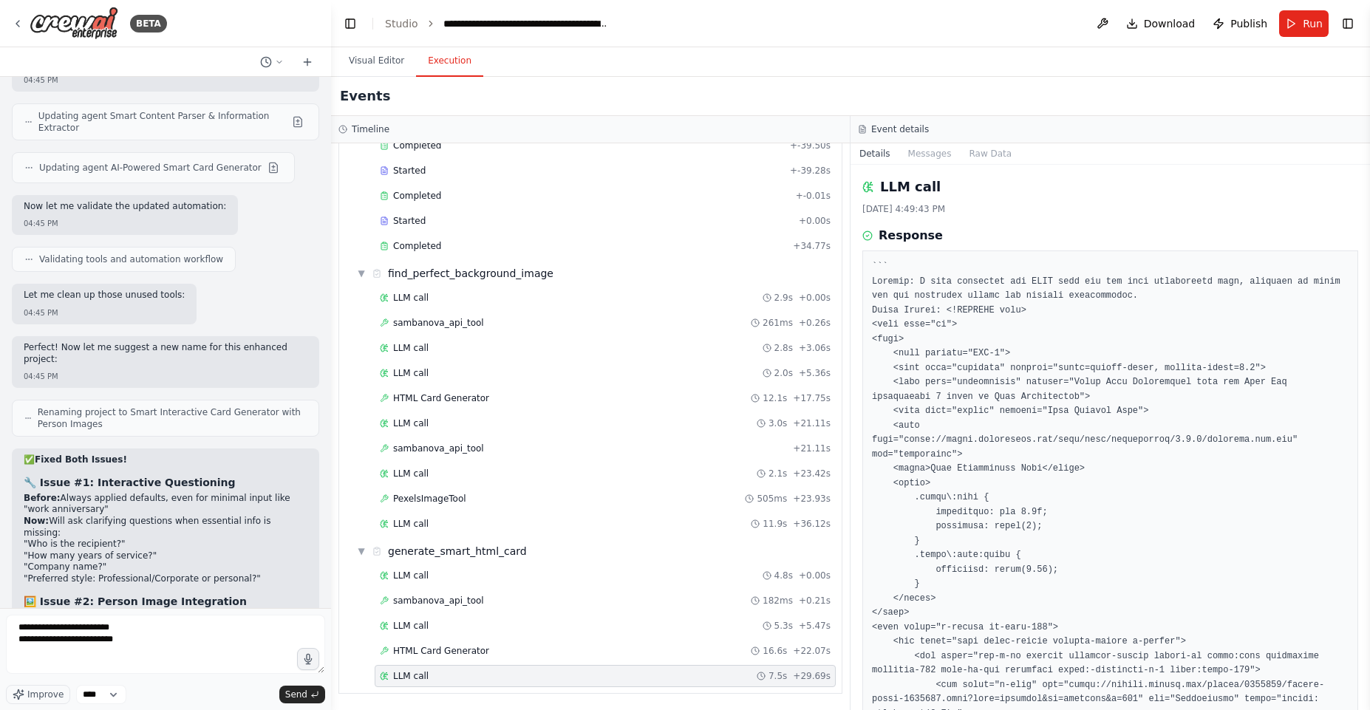
copy strong "Are you seeing the input prompt correctly"
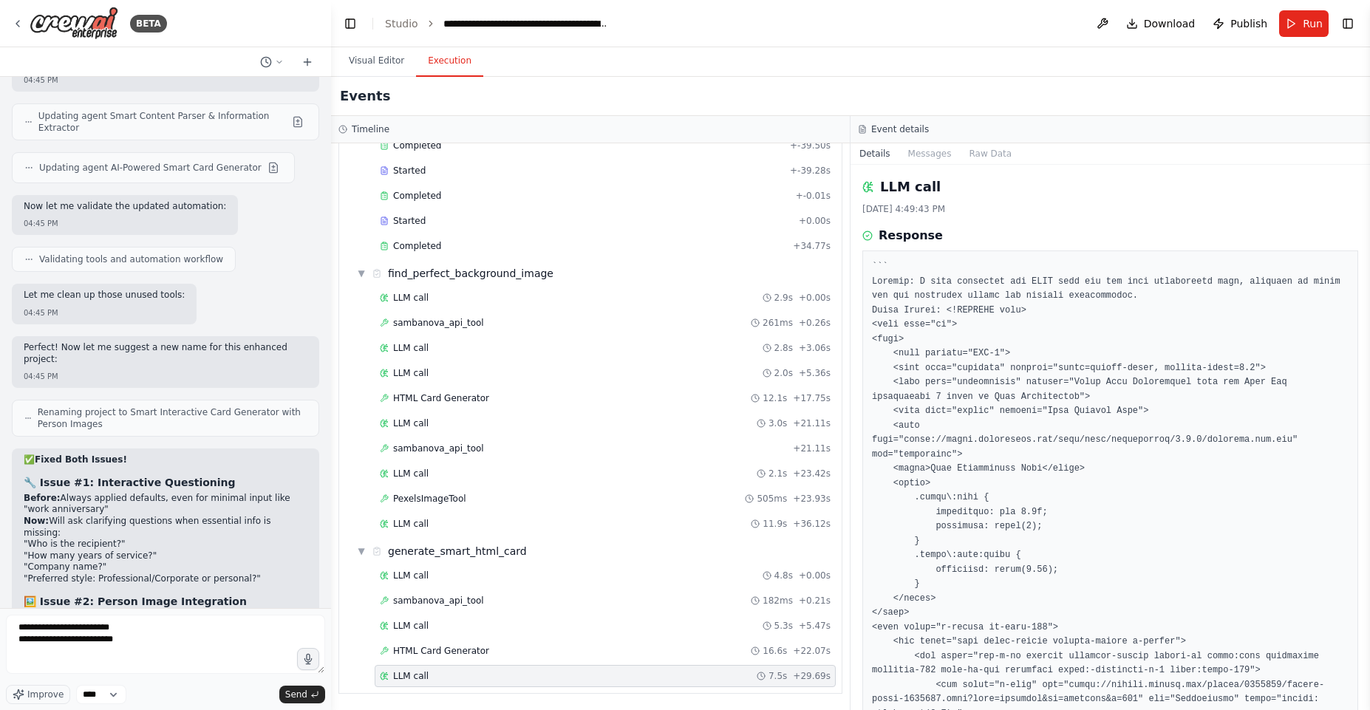
drag, startPoint x: 170, startPoint y: 423, endPoint x: 55, endPoint y: 421, distance: 114.6
copy strong "you like me to fix the parser logic"
click at [38, 662] on textarea "**********" at bounding box center [165, 644] width 319 height 59
paste textarea "**********"
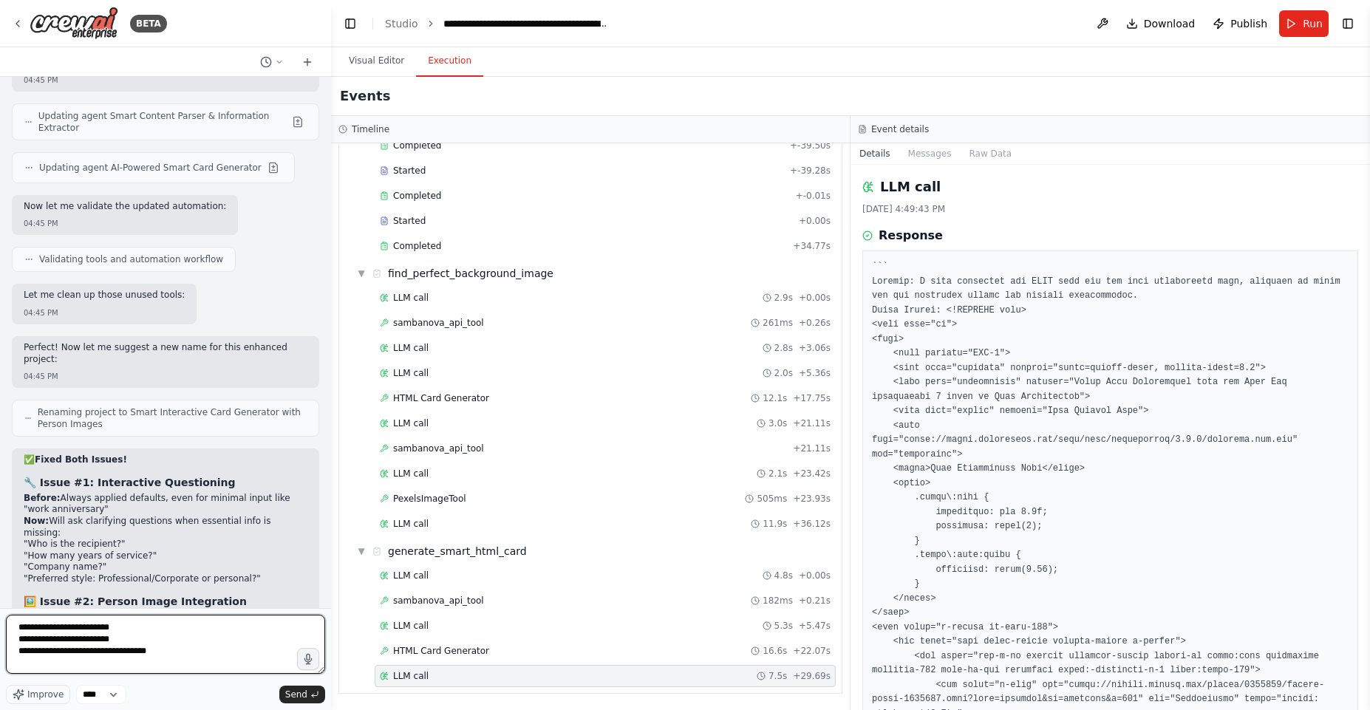
drag, startPoint x: 74, startPoint y: 652, endPoint x: 19, endPoint y: 648, distance: 54.8
click at [19, 648] on textarea "**********" at bounding box center [165, 644] width 319 height 59
click at [120, 647] on textarea "**********" at bounding box center [165, 644] width 319 height 59
type textarea "**********"
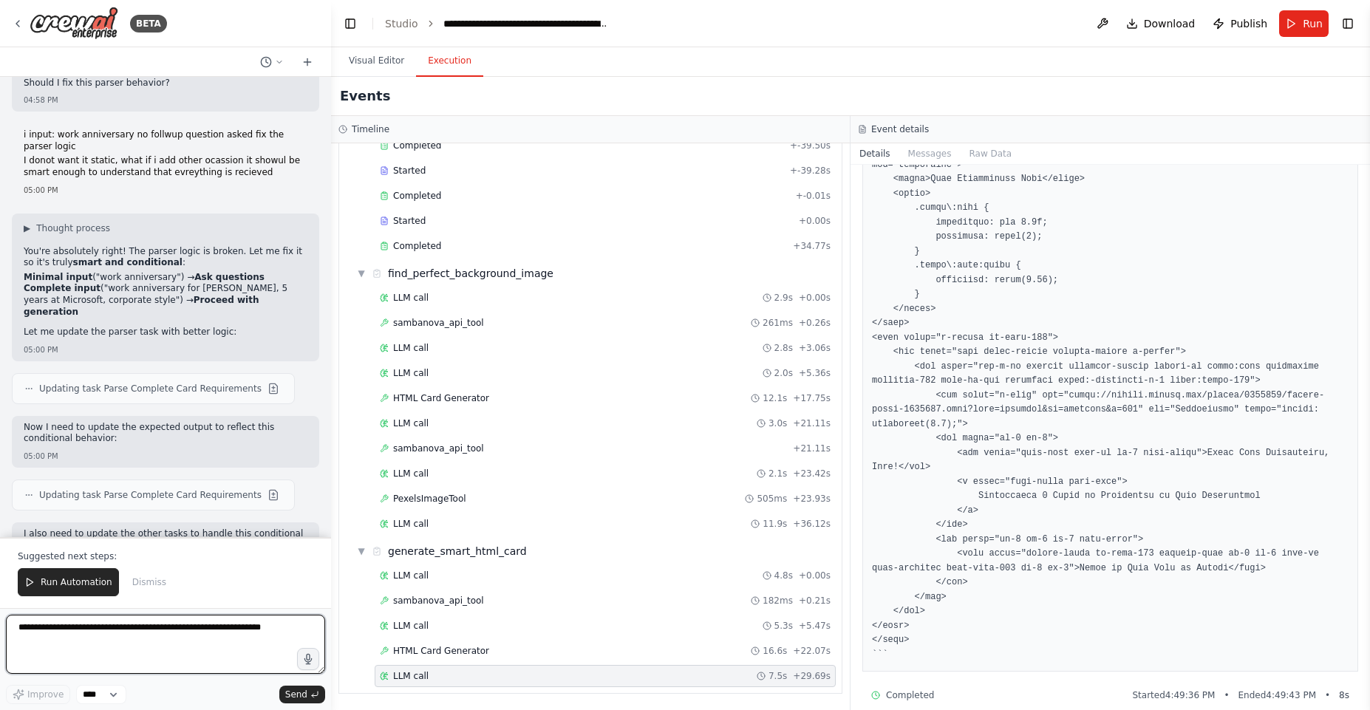
scroll to position [308, 0]
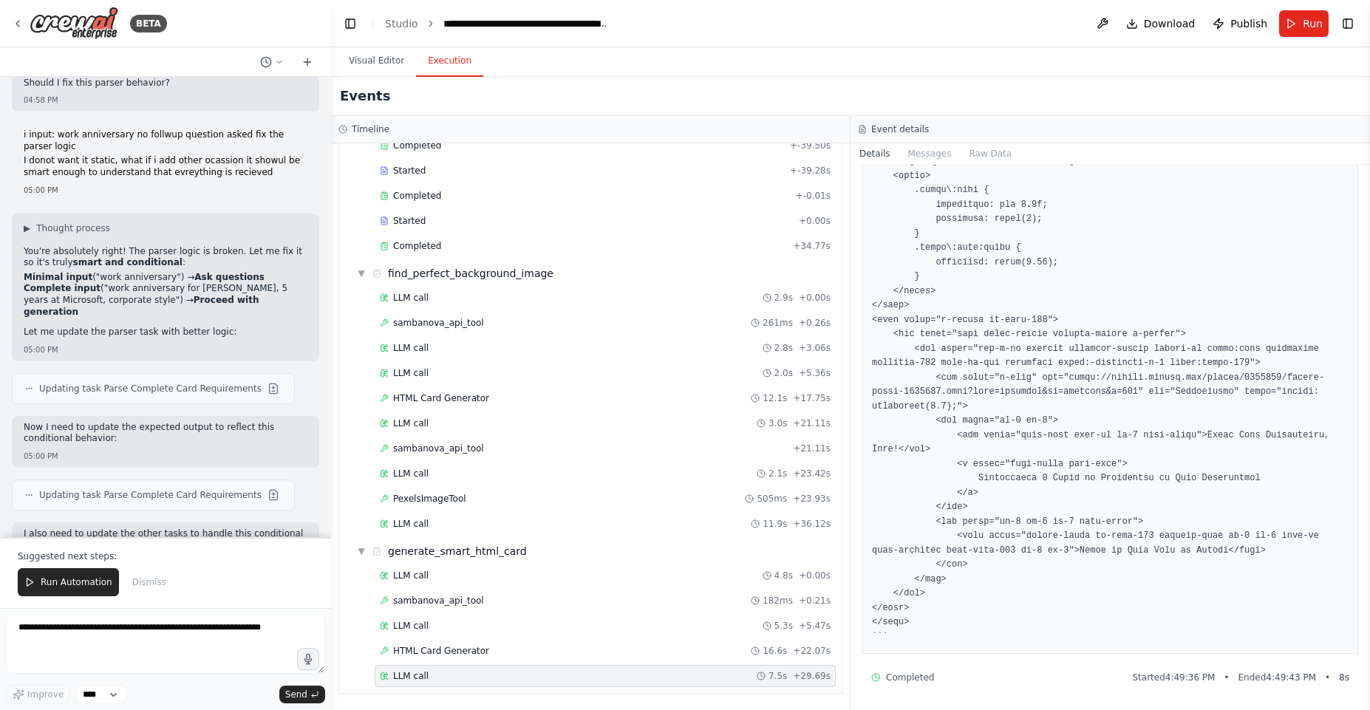
click at [92, 571] on button "Run Automation" at bounding box center [68, 582] width 101 height 28
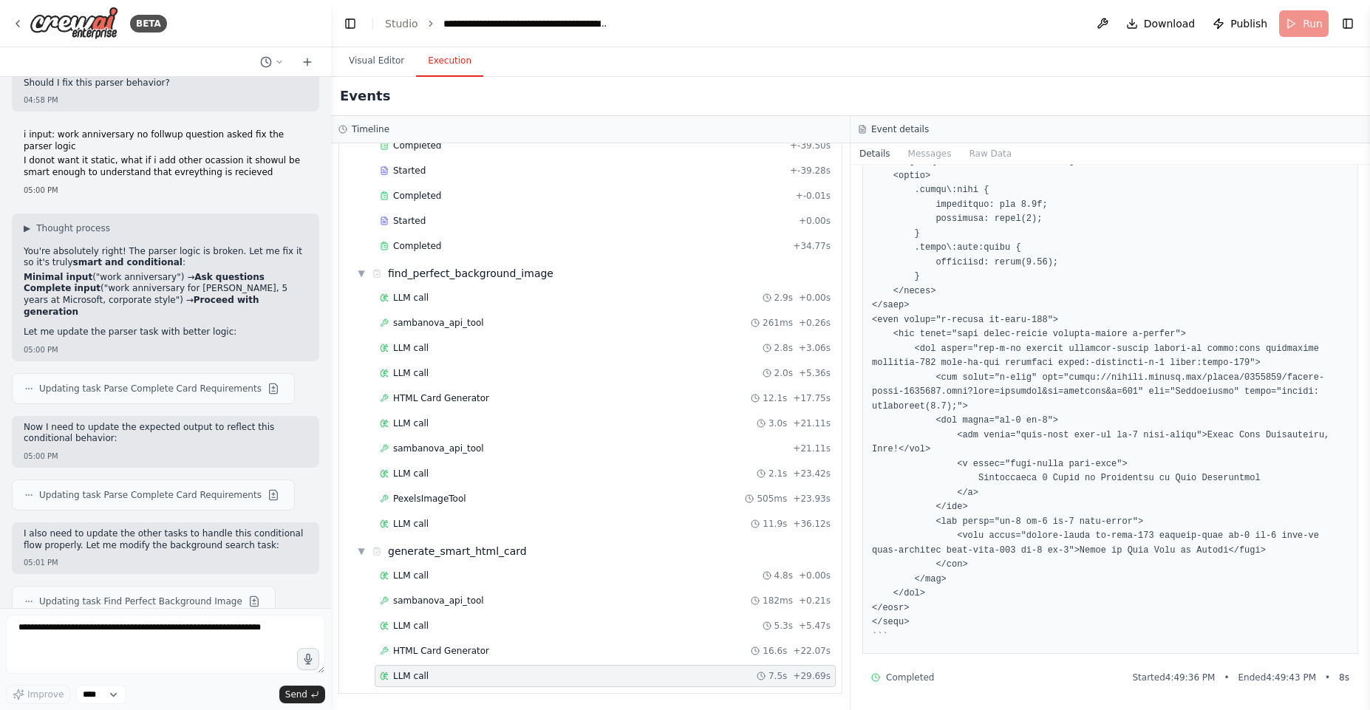
scroll to position [31022, 0]
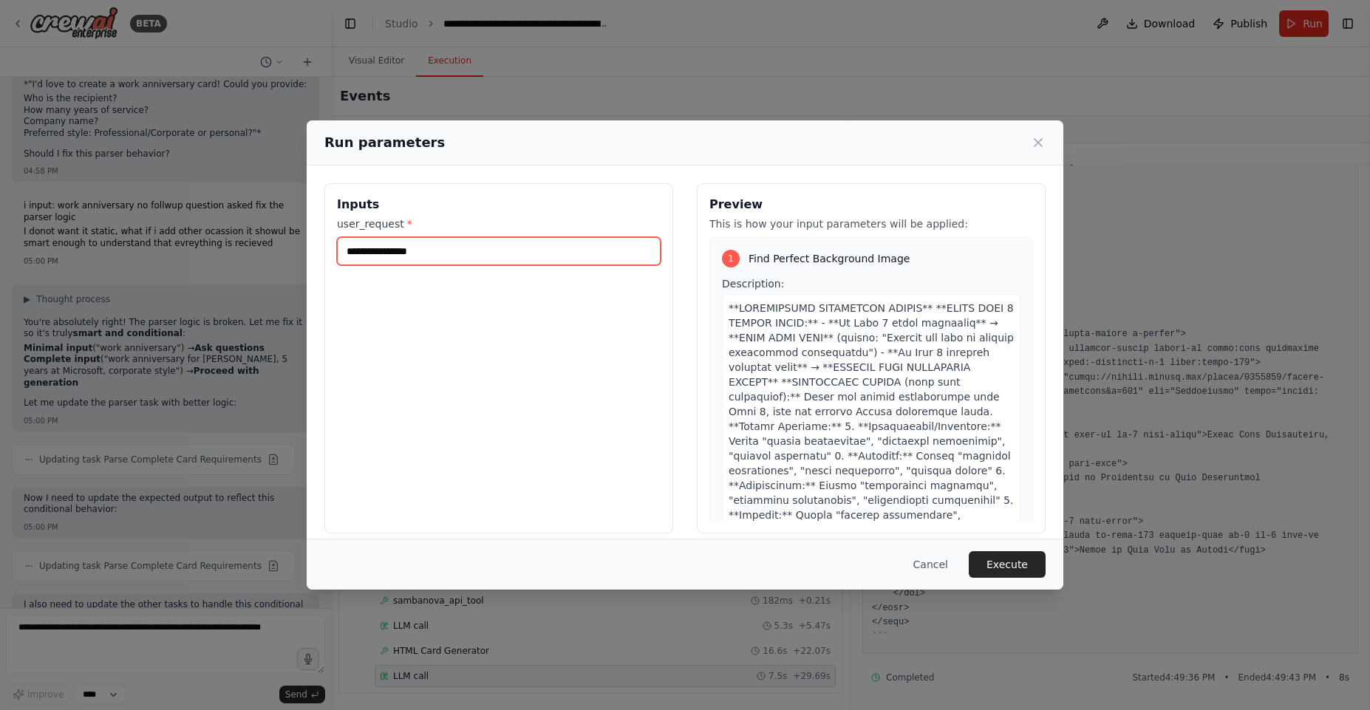
click at [373, 253] on input "**********" at bounding box center [499, 251] width 324 height 28
click at [373, 252] on input "**********" at bounding box center [499, 251] width 324 height 28
type input "*********"
click at [1001, 571] on button "Execute" at bounding box center [1007, 564] width 77 height 27
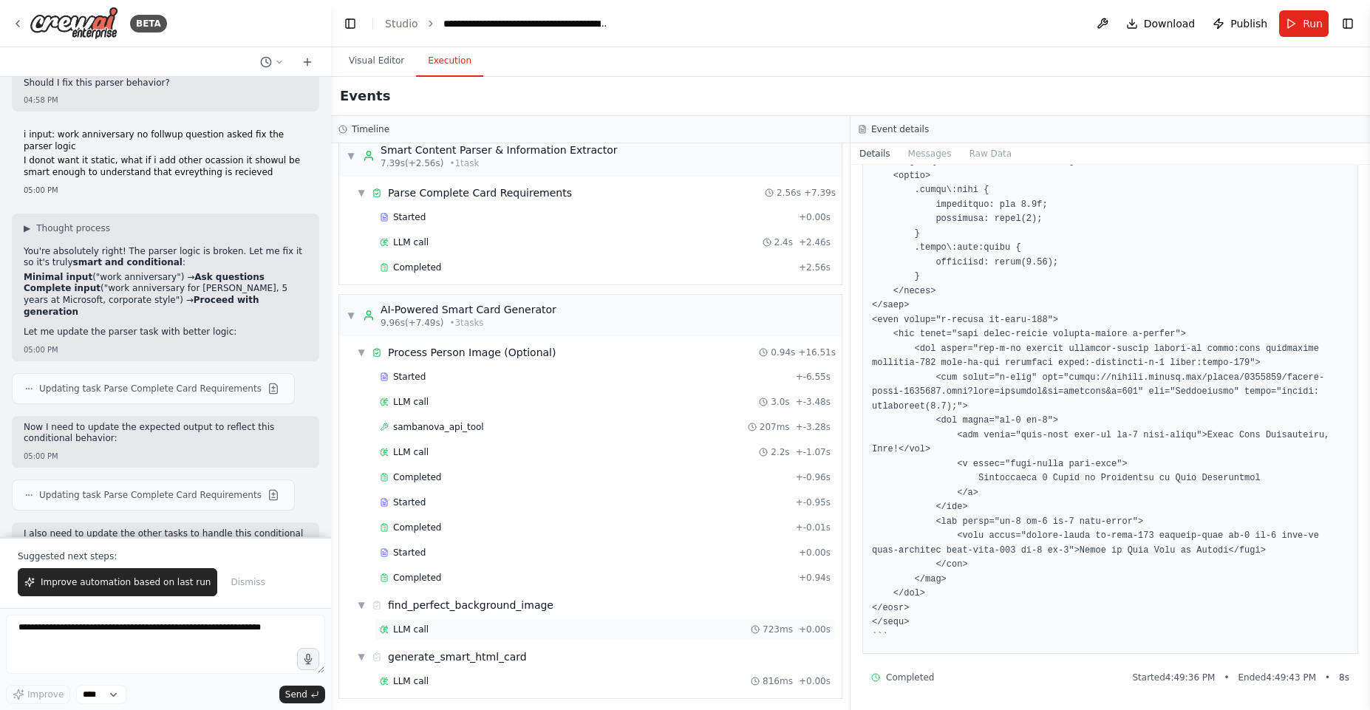
scroll to position [21, 0]
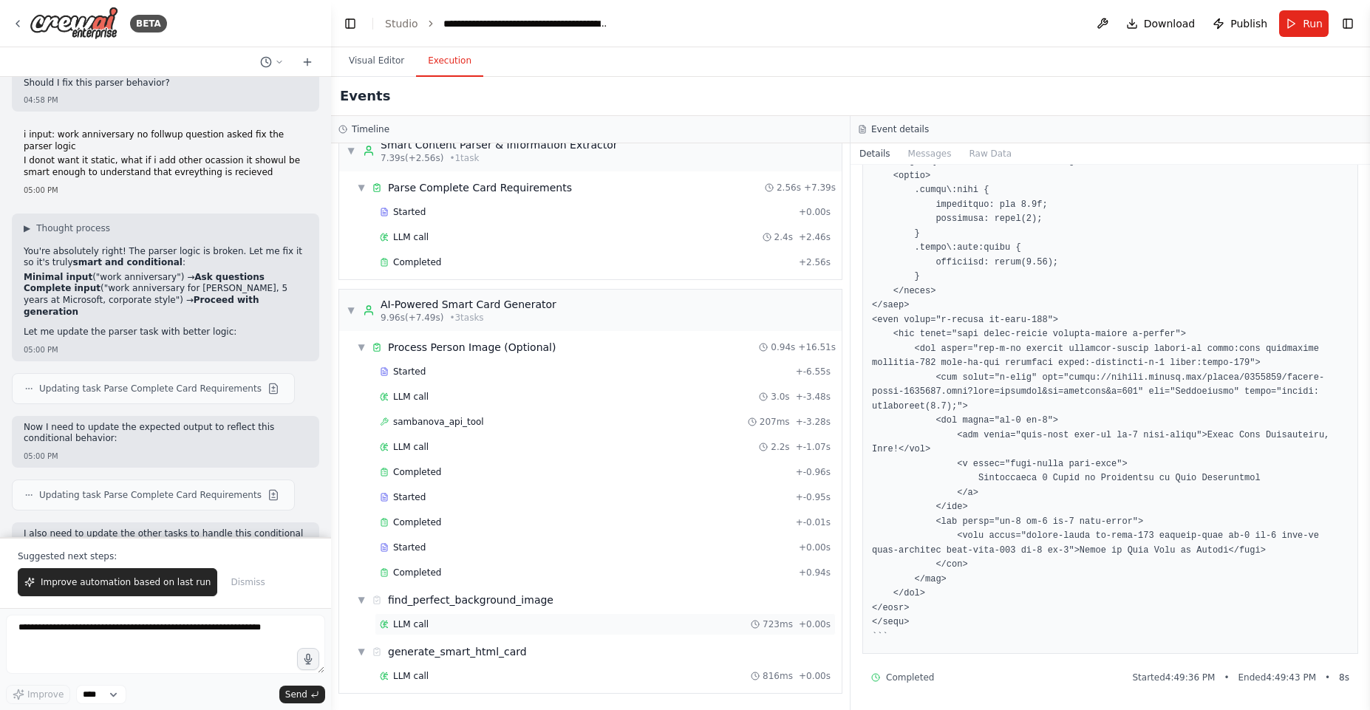
click at [500, 622] on div "LLM call 723ms + 0.00s" at bounding box center [605, 625] width 451 height 12
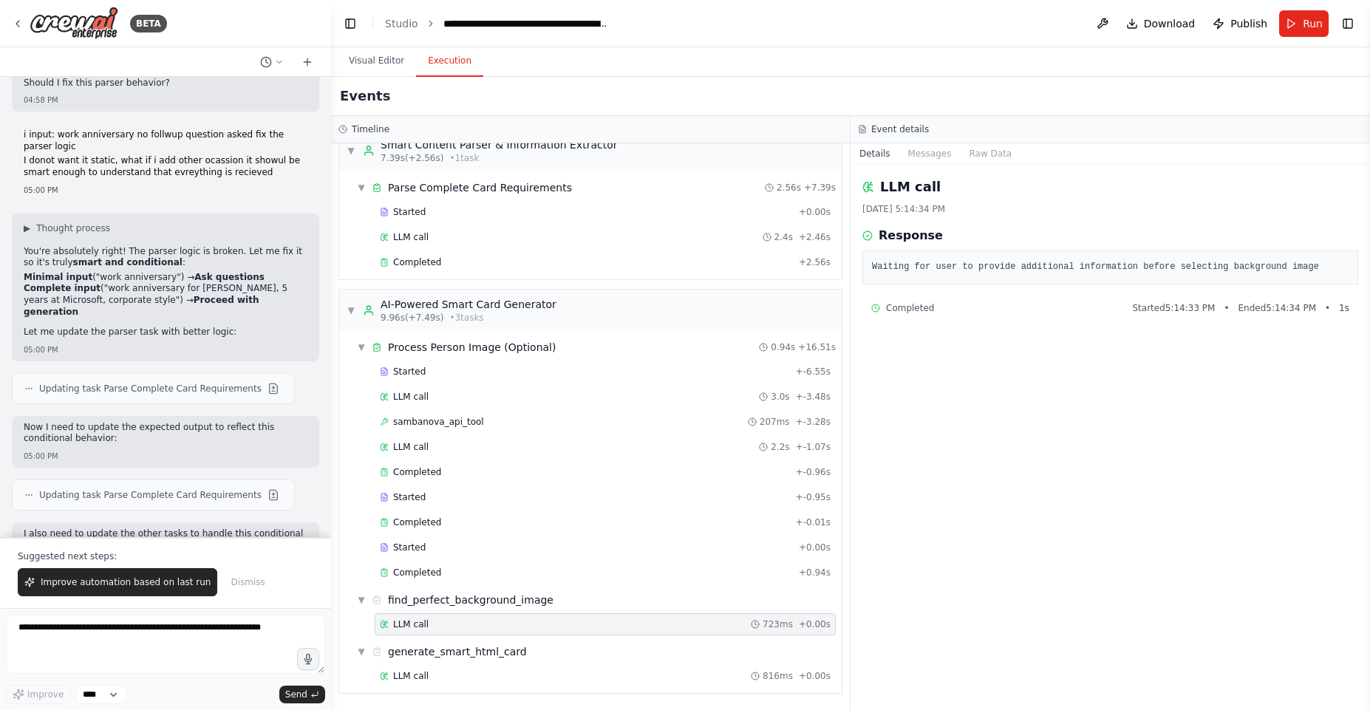
scroll to position [0, 0]
click at [457, 676] on div "LLM call 816ms + 0.00s" at bounding box center [605, 676] width 451 height 12
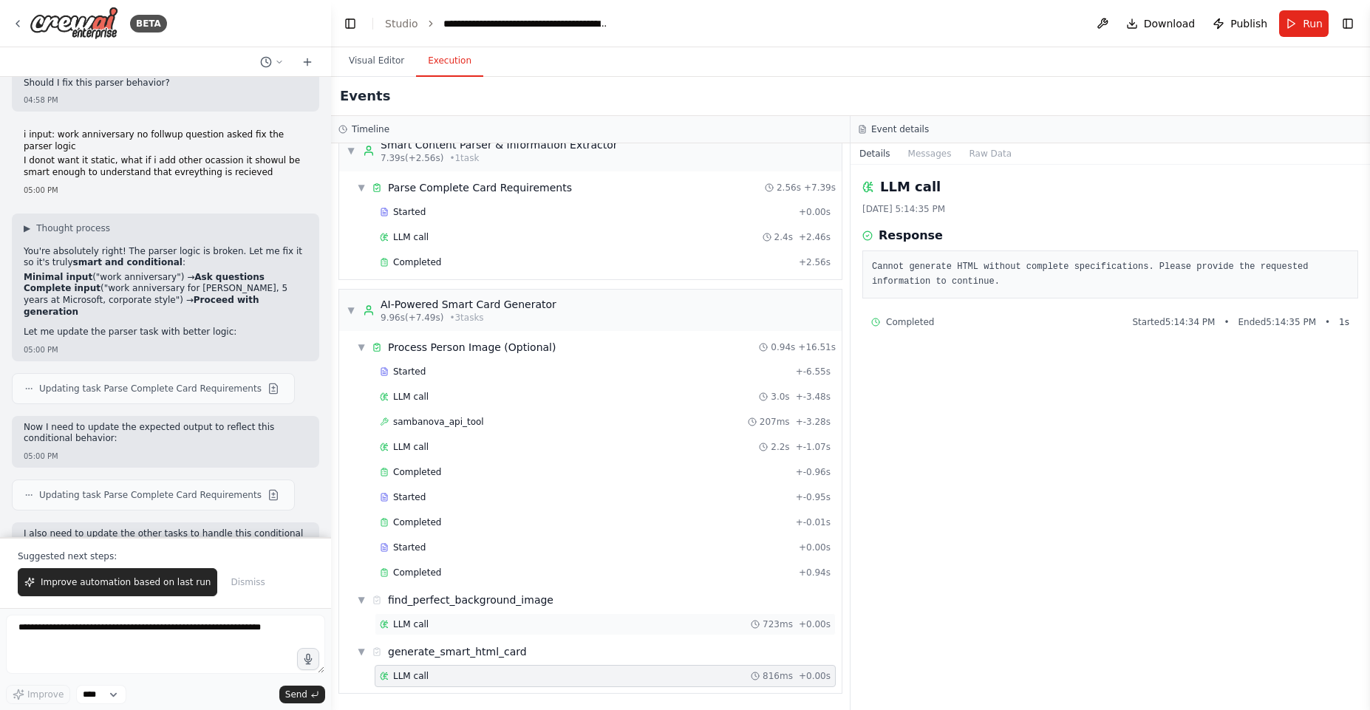
click at [458, 635] on div "LLM call 723ms + 0.00s" at bounding box center [605, 625] width 461 height 22
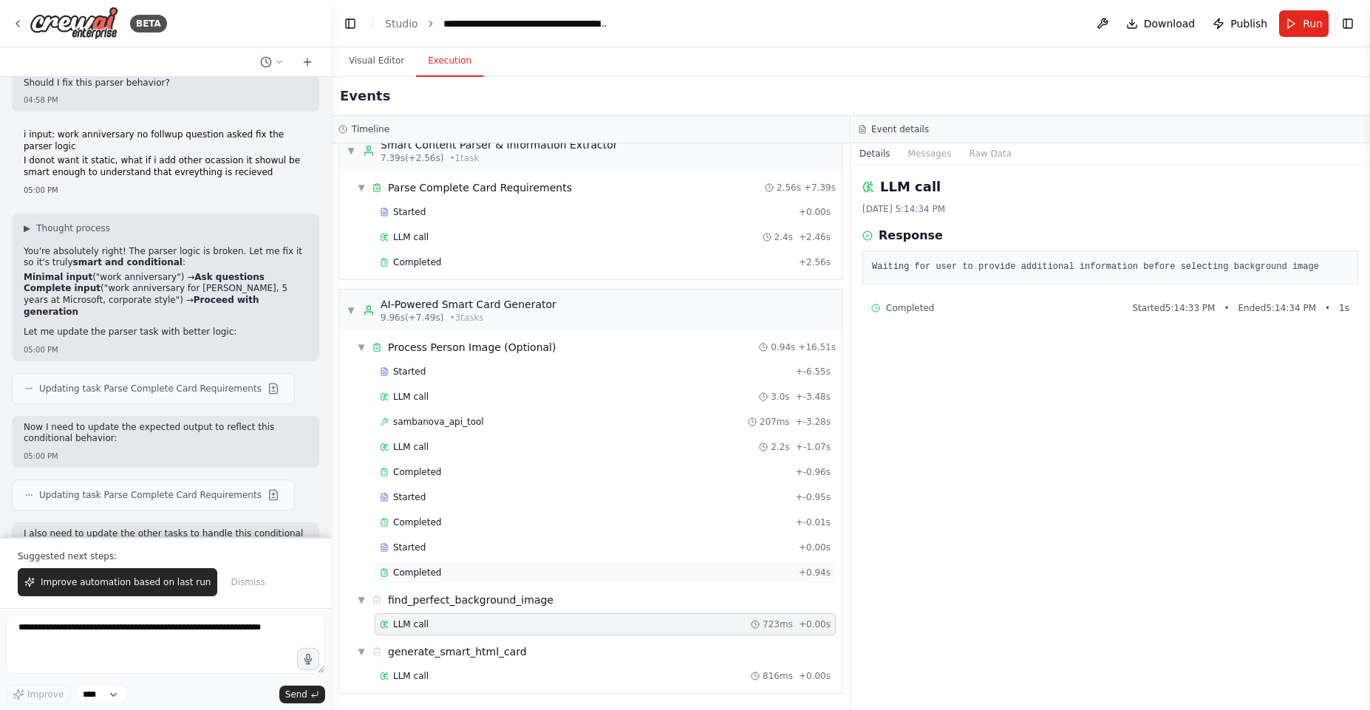
click at [455, 567] on div "Completed" at bounding box center [586, 573] width 413 height 12
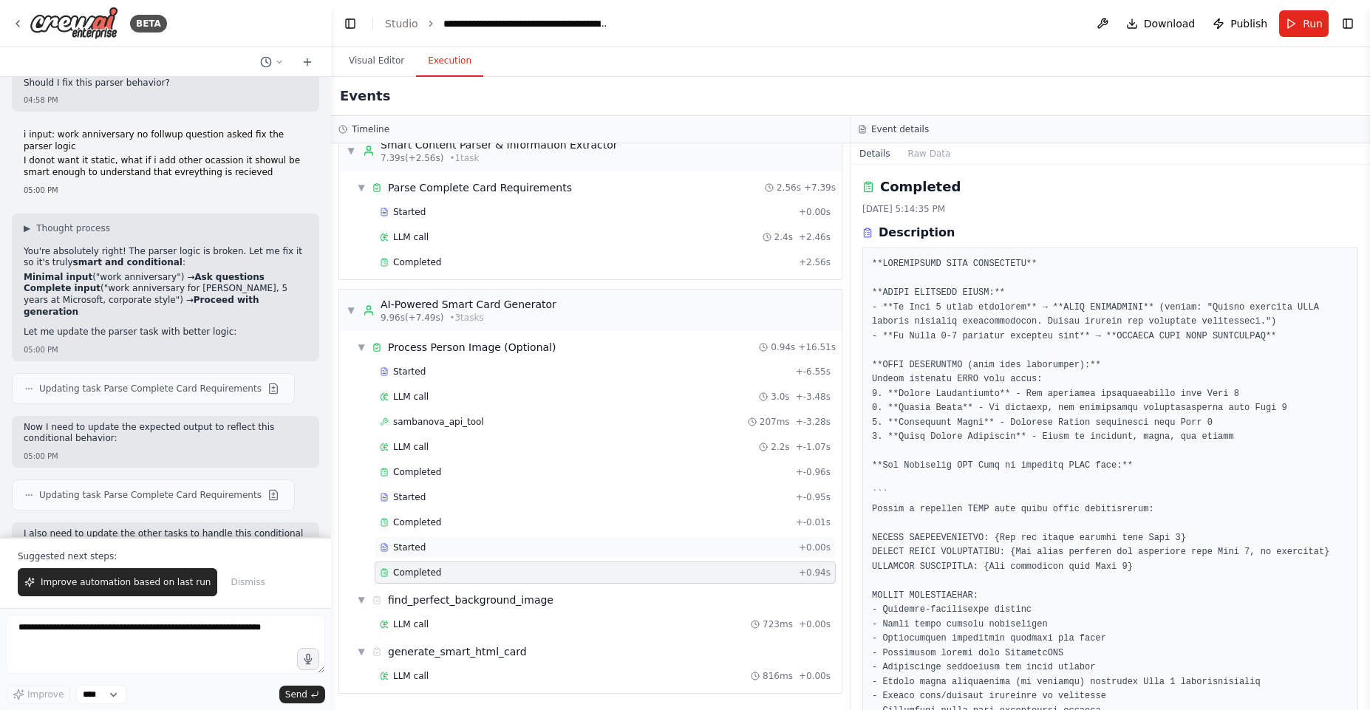
click at [452, 548] on div "Started" at bounding box center [586, 548] width 413 height 12
click at [463, 417] on span "sambanova_api_tool" at bounding box center [438, 422] width 91 height 12
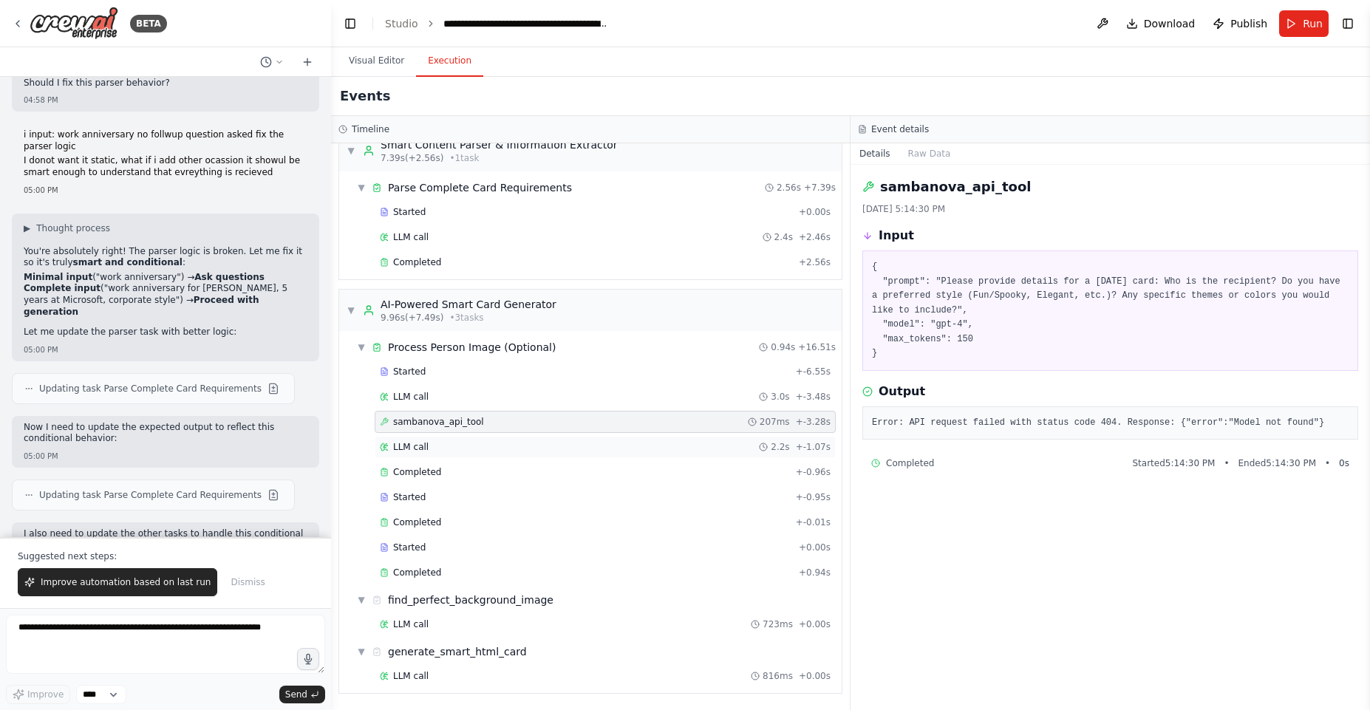
click at [461, 450] on div "LLM call 2.2s + -1.07s" at bounding box center [605, 447] width 451 height 12
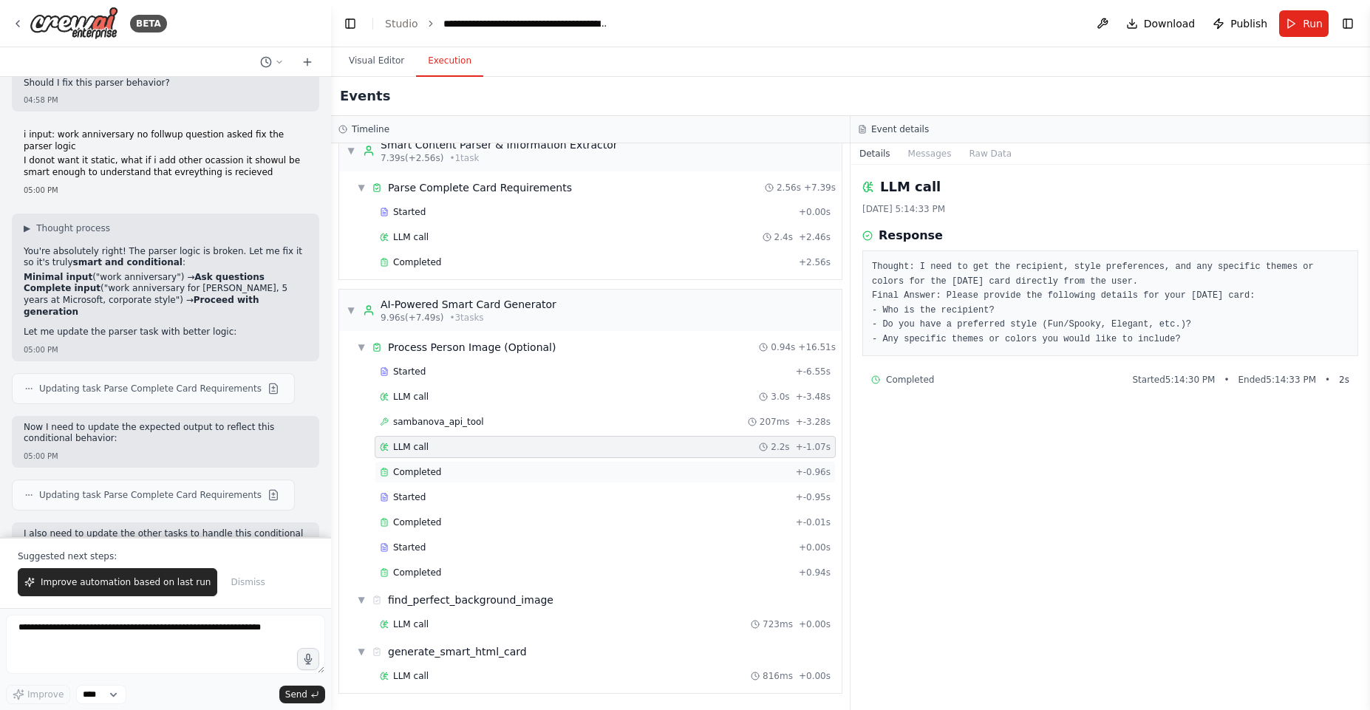
click at [466, 480] on div "Completed + -0.96s" at bounding box center [605, 472] width 461 height 22
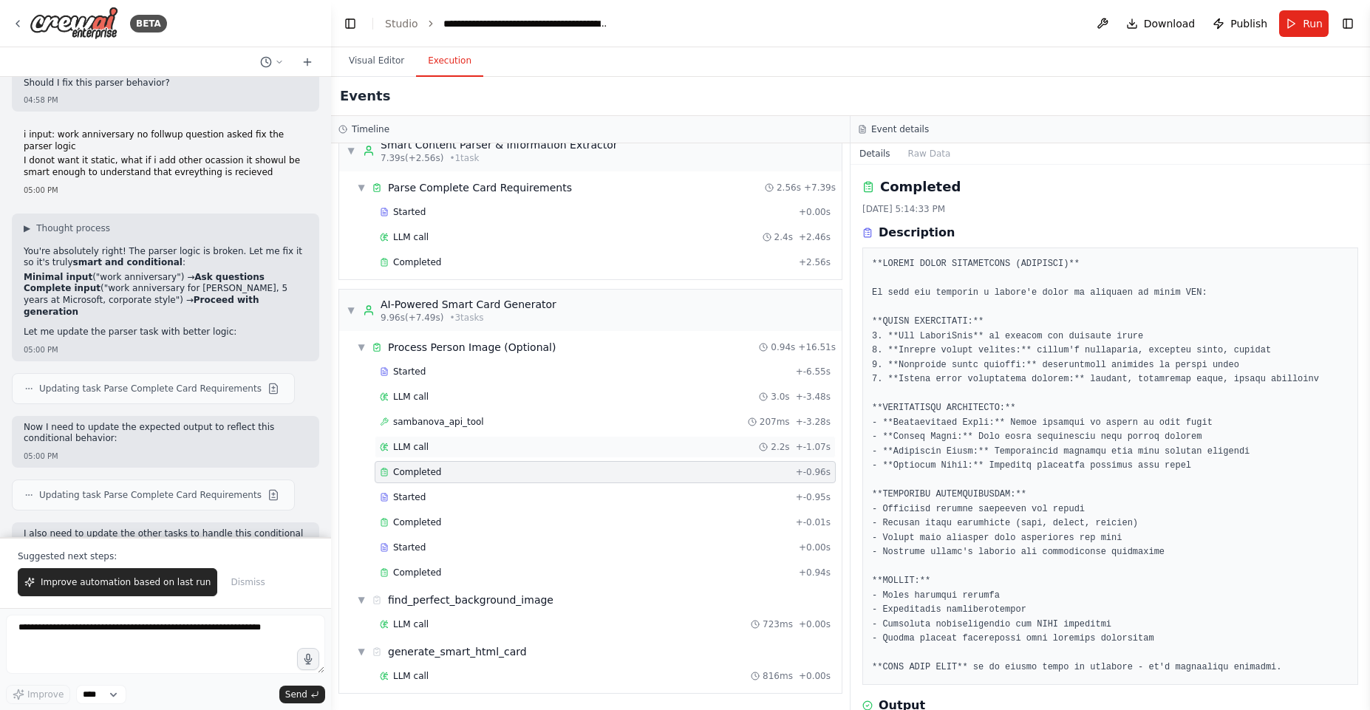
click at [464, 453] on div "LLM call 2.2s + -1.07s" at bounding box center [605, 447] width 461 height 22
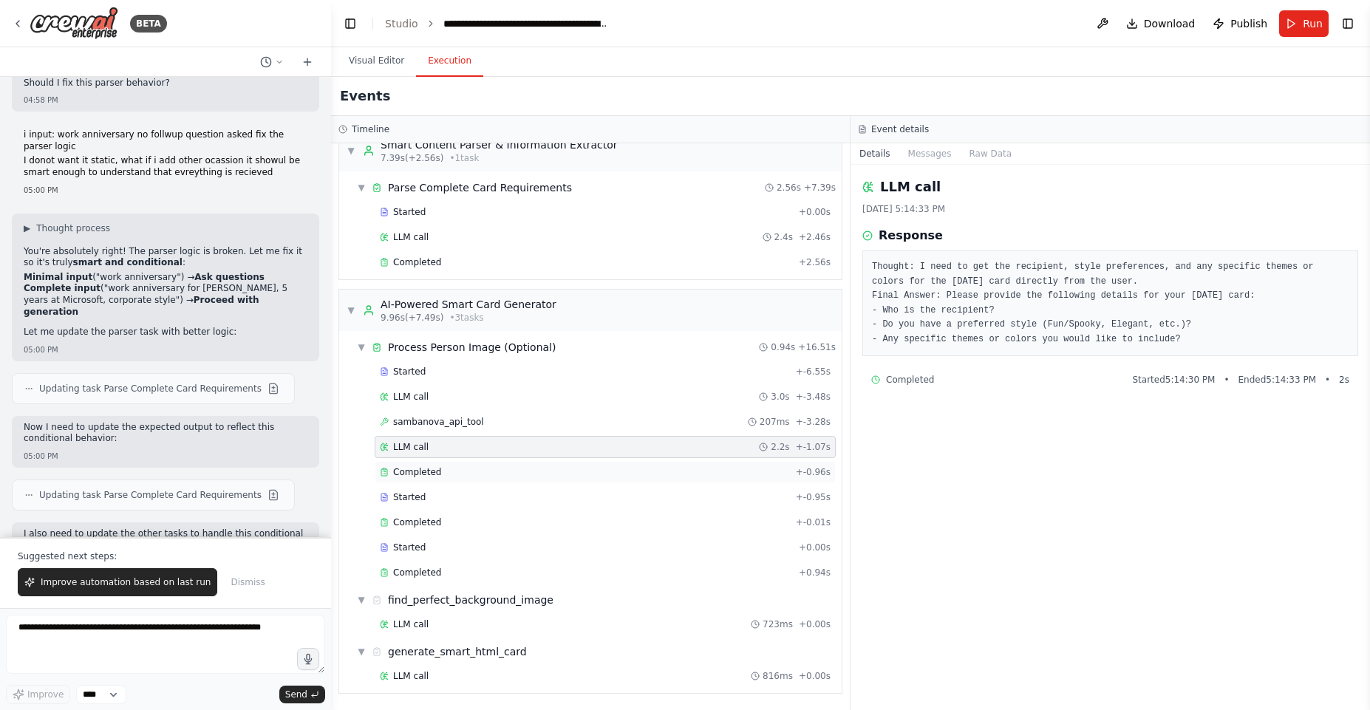
click at [473, 475] on div "Completed" at bounding box center [585, 472] width 410 height 12
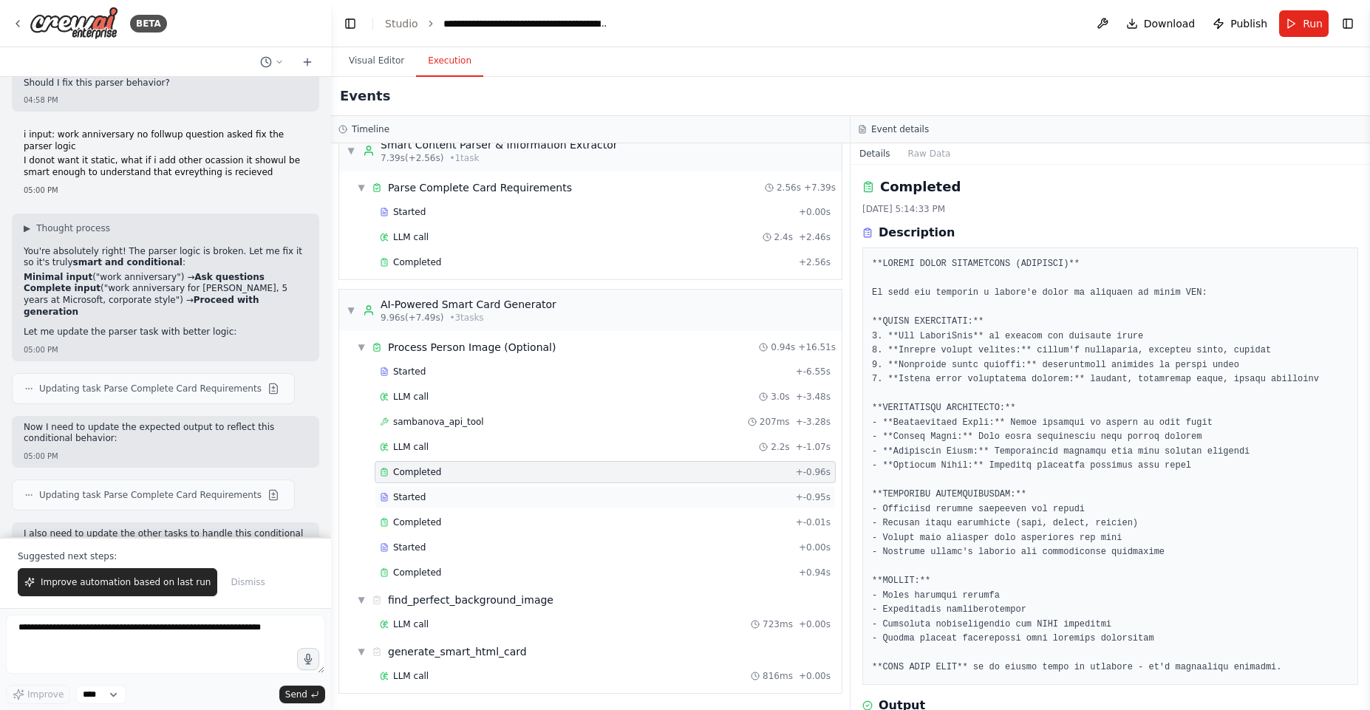
click at [474, 494] on div "Started" at bounding box center [585, 498] width 410 height 12
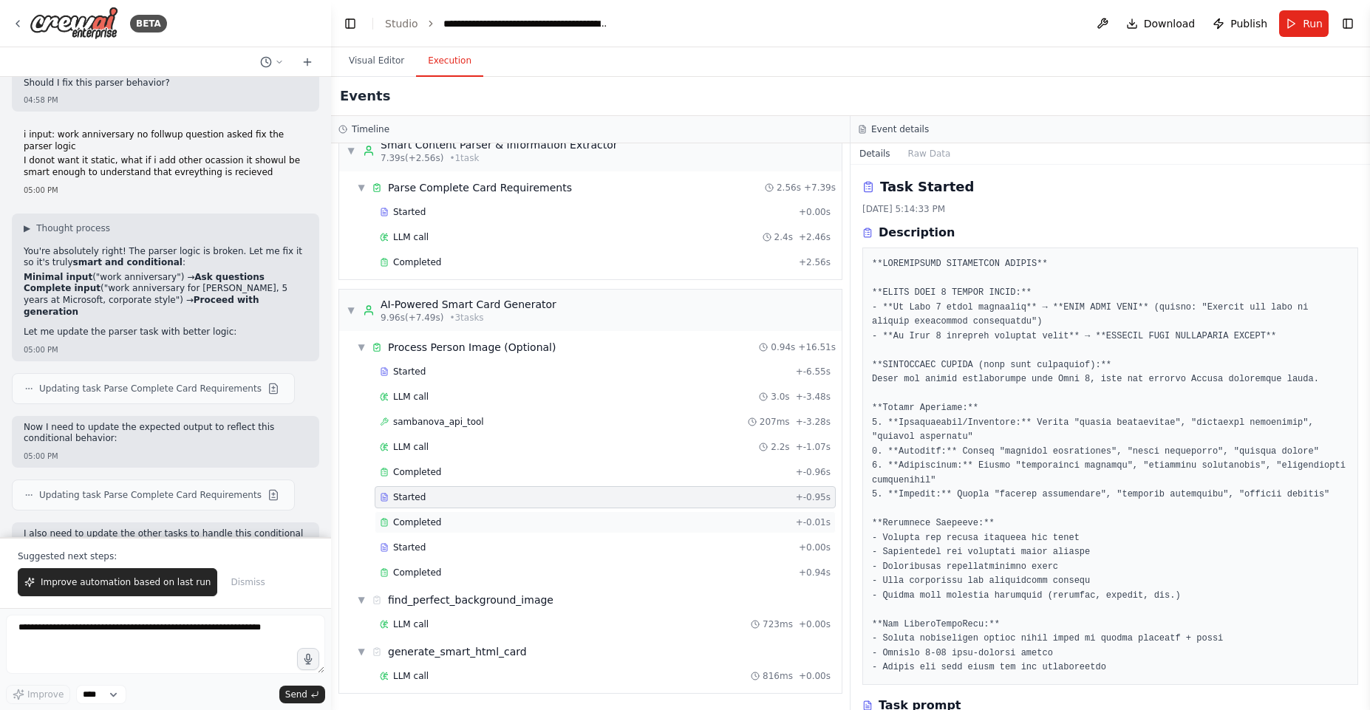
click at [473, 521] on div "Completed" at bounding box center [585, 523] width 410 height 12
click at [475, 555] on div "Started + 0.00s" at bounding box center [605, 548] width 461 height 22
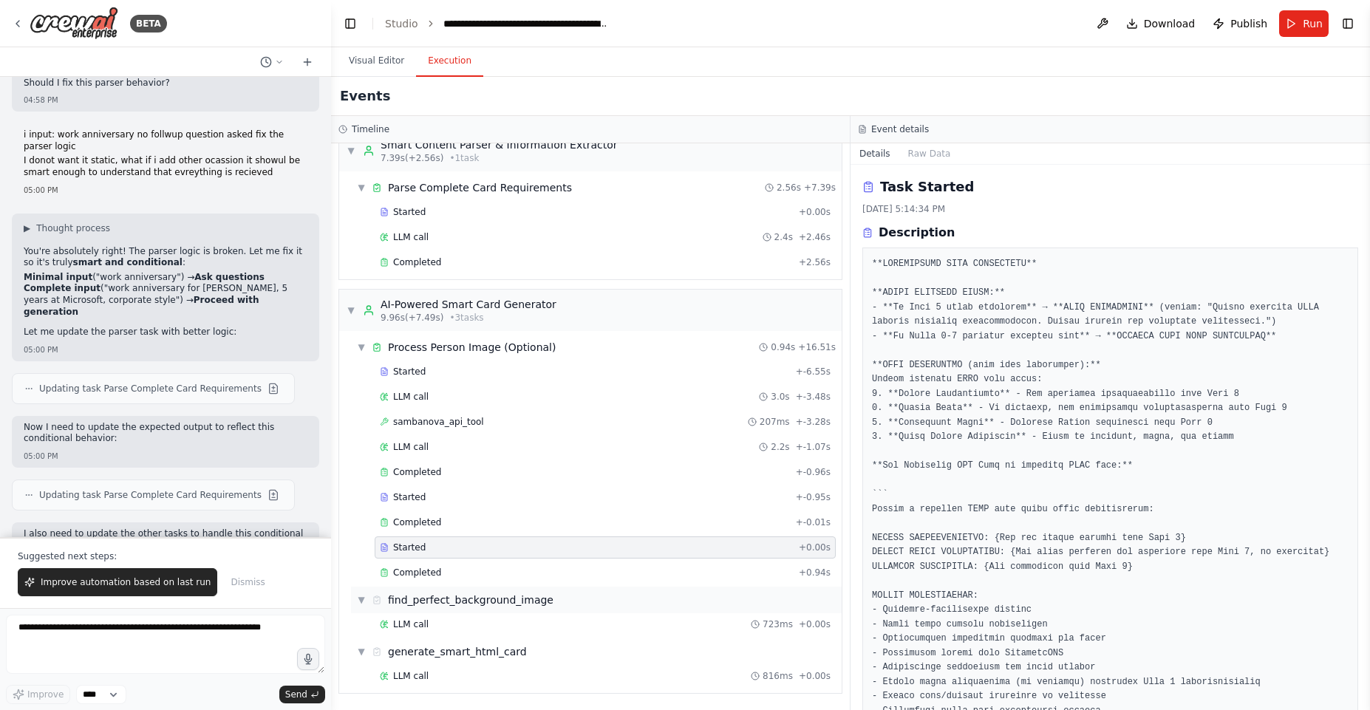
click at [478, 603] on div "find_perfect_background_image" at bounding box center [471, 600] width 166 height 15
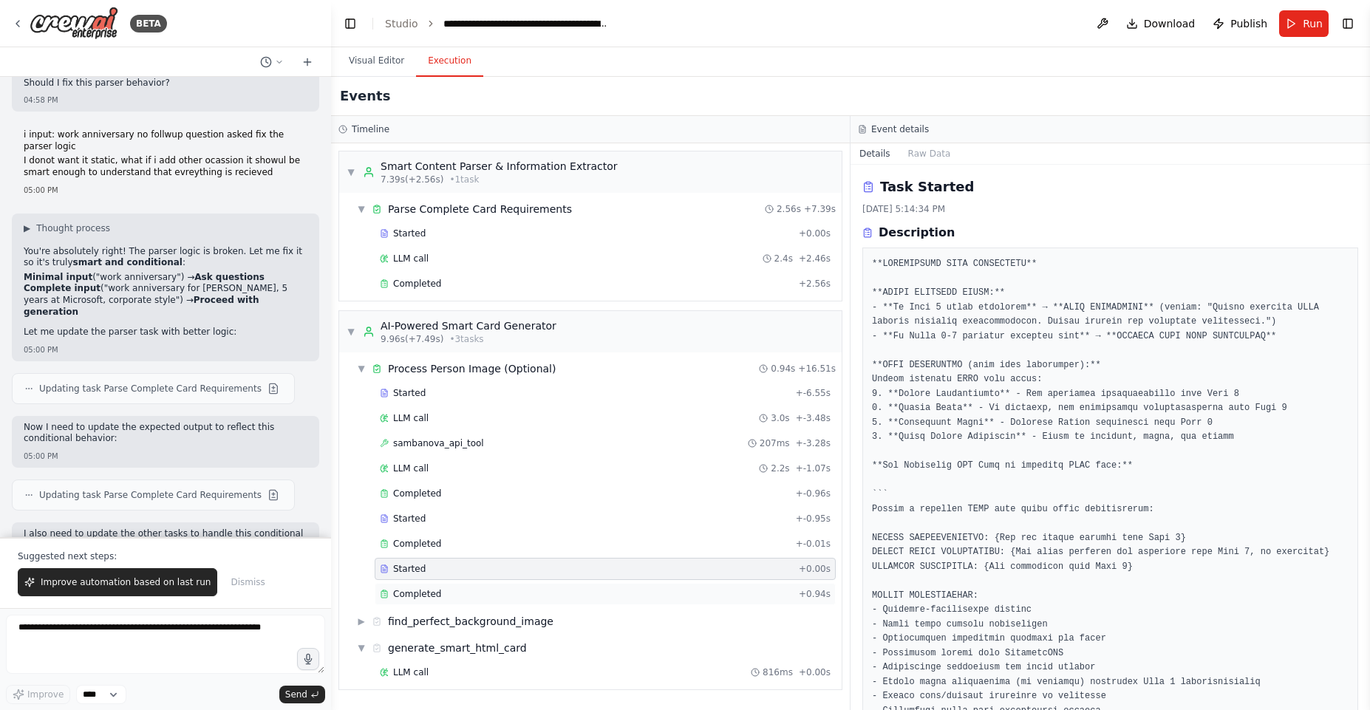
click at [512, 587] on div "Completed + 0.94s" at bounding box center [605, 594] width 461 height 22
click at [512, 596] on div "Completed" at bounding box center [586, 594] width 413 height 12
click at [370, 622] on div "▶ find_perfect_background_image" at bounding box center [455, 621] width 197 height 15
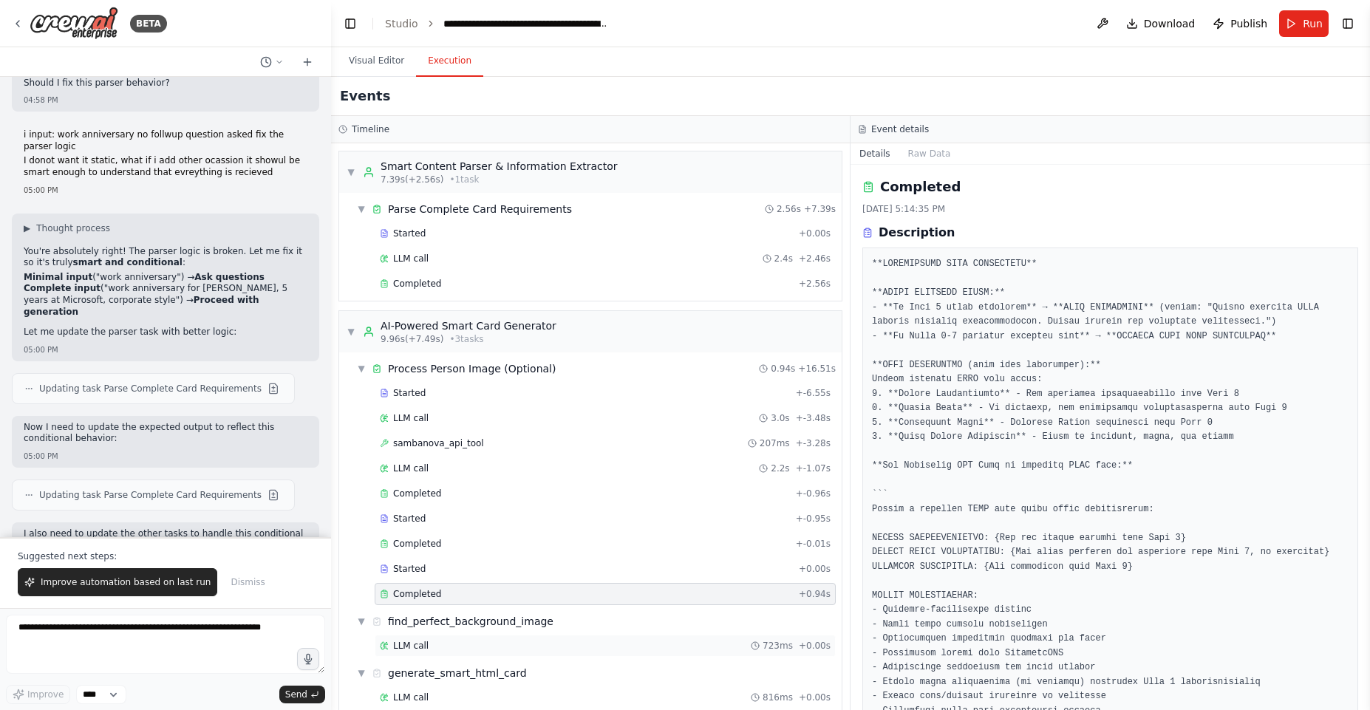
click at [406, 651] on span "LLM call" at bounding box center [410, 646] width 35 height 12
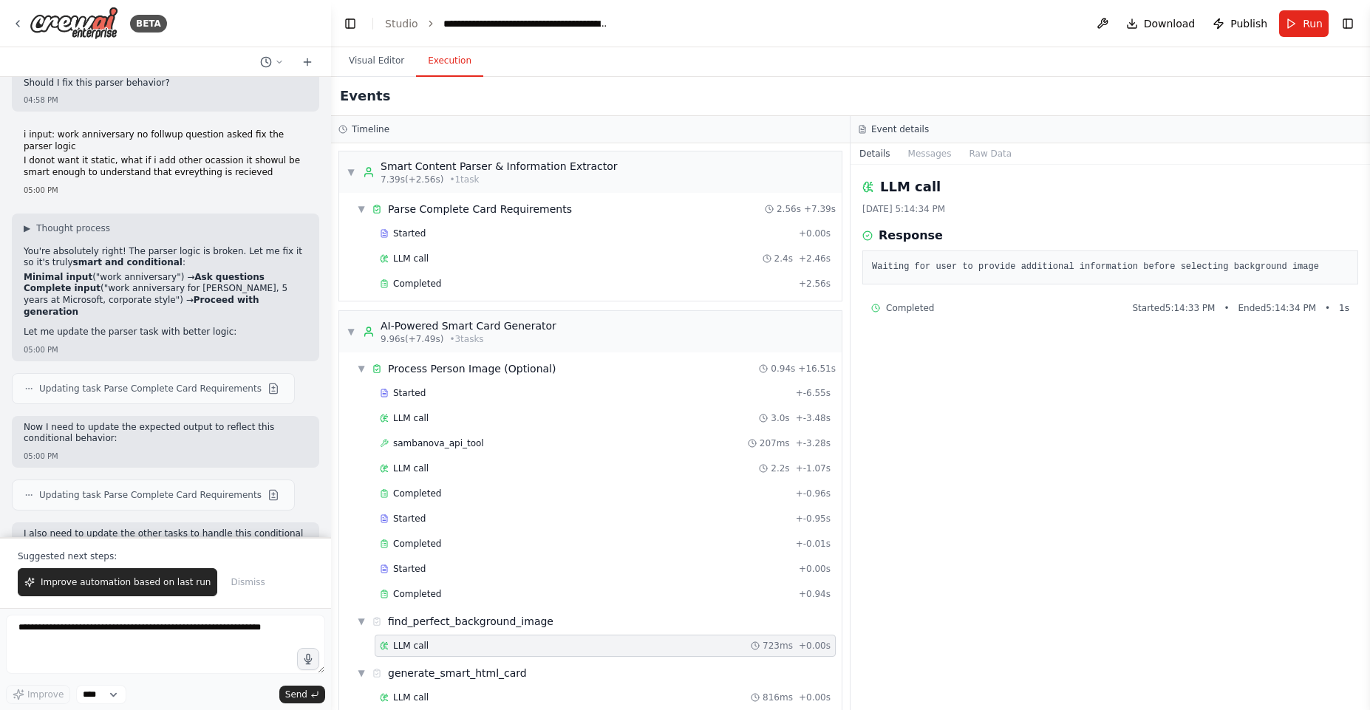
click at [922, 297] on div "Completed Started 5:14:33 PM • Ended 5:14:34 PM • 1 s" at bounding box center [1111, 308] width 496 height 24
click at [925, 297] on div "Completed Started 5:14:33 PM • Ended 5:14:34 PM • 1 s" at bounding box center [1111, 308] width 496 height 24
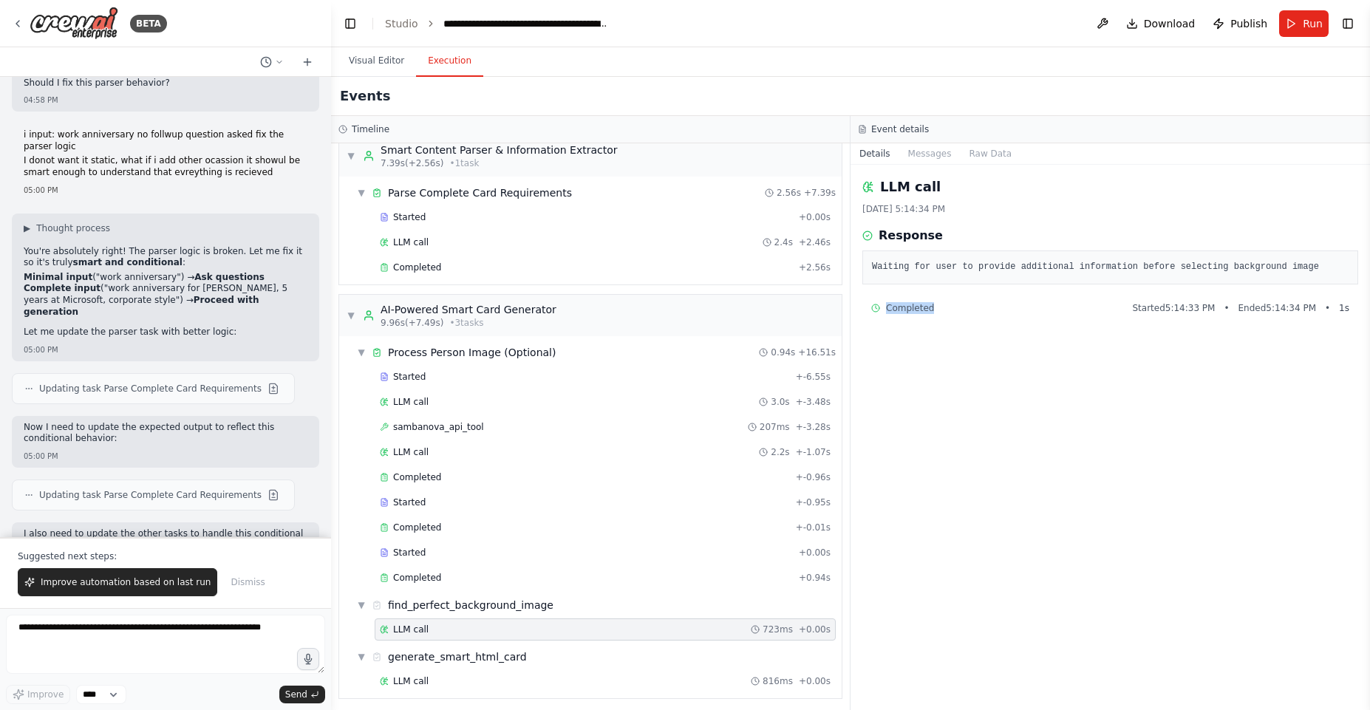
scroll to position [21, 0]
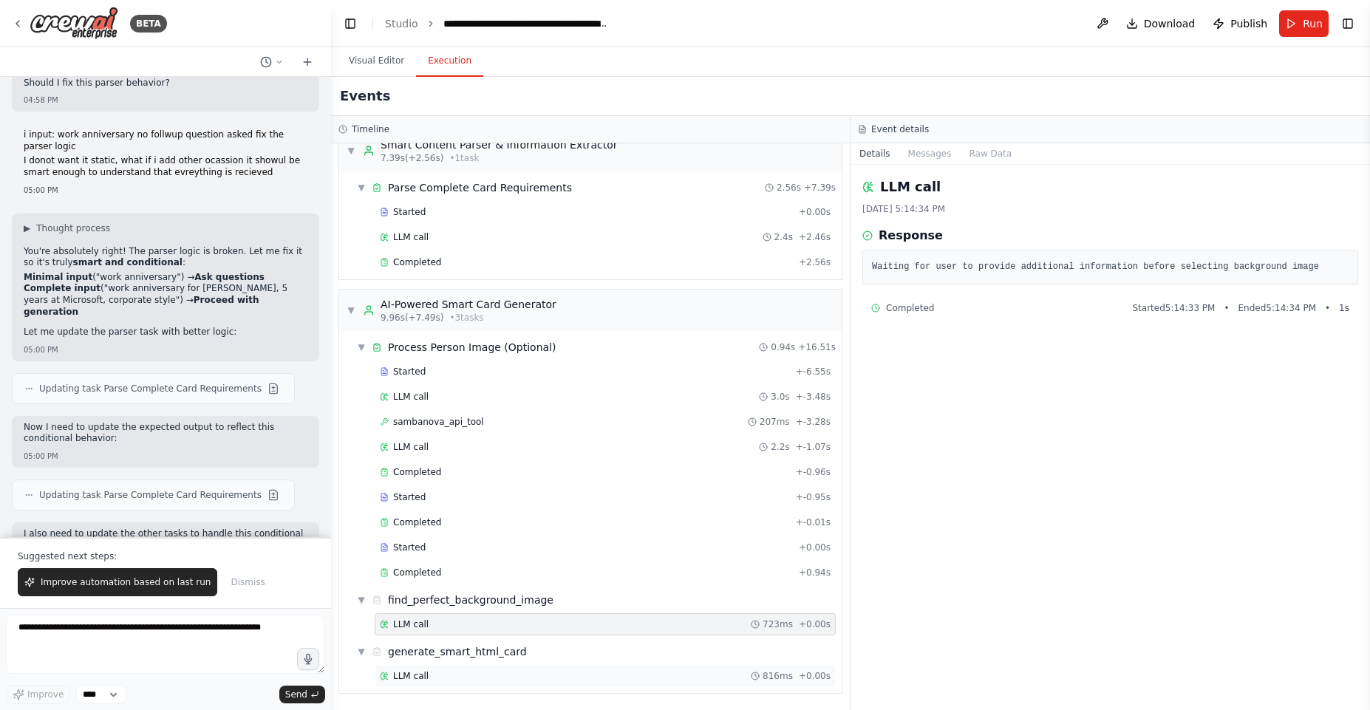
click at [481, 669] on div "LLM call 816ms + 0.00s" at bounding box center [605, 676] width 461 height 22
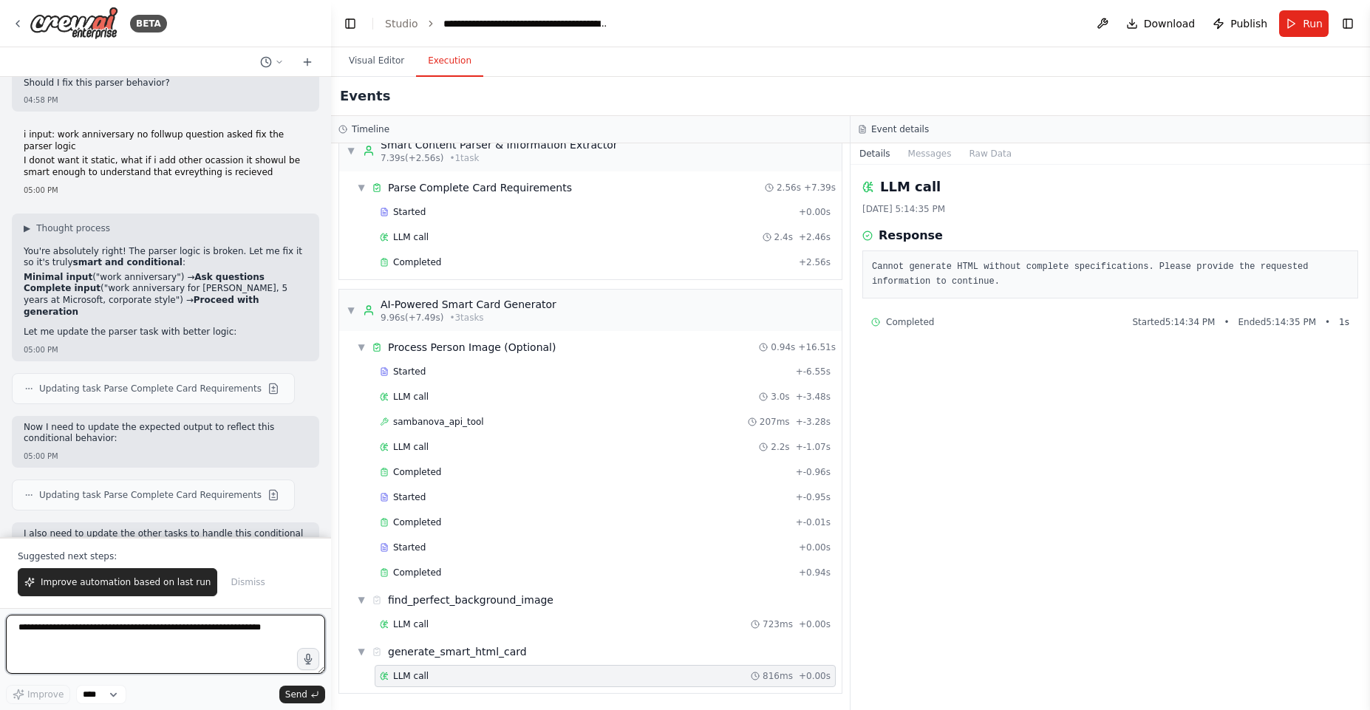
click at [128, 650] on textarea at bounding box center [165, 644] width 319 height 59
click at [1105, 264] on pre "Cannot generate HTML without complete specifications. Please provide the reques…" at bounding box center [1110, 274] width 477 height 29
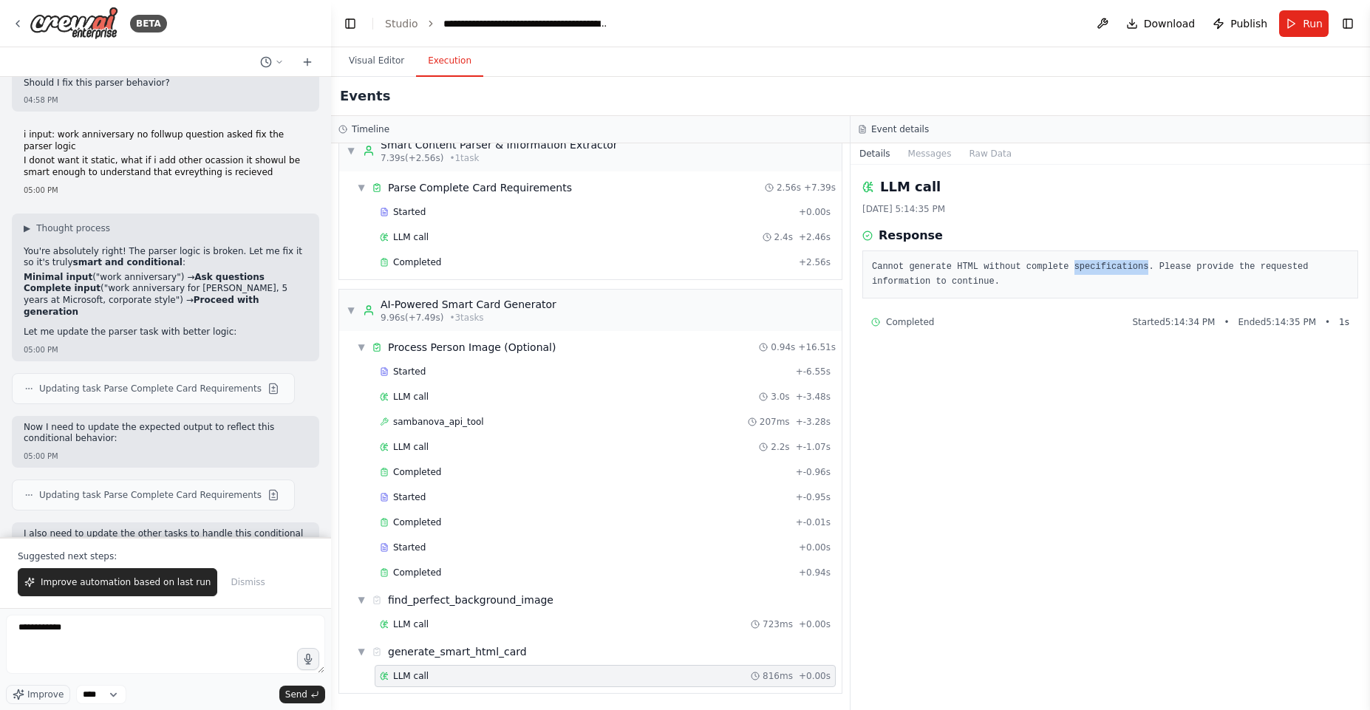
drag, startPoint x: 1105, startPoint y: 264, endPoint x: 1079, endPoint y: 264, distance: 25.9
click at [1079, 264] on pre "Cannot generate HTML without complete specifications. Please provide the reques…" at bounding box center [1110, 274] width 477 height 29
copy pre "specifications"
click at [55, 624] on textarea "**********" at bounding box center [165, 644] width 319 height 59
click at [57, 624] on textarea "**********" at bounding box center [165, 644] width 319 height 59
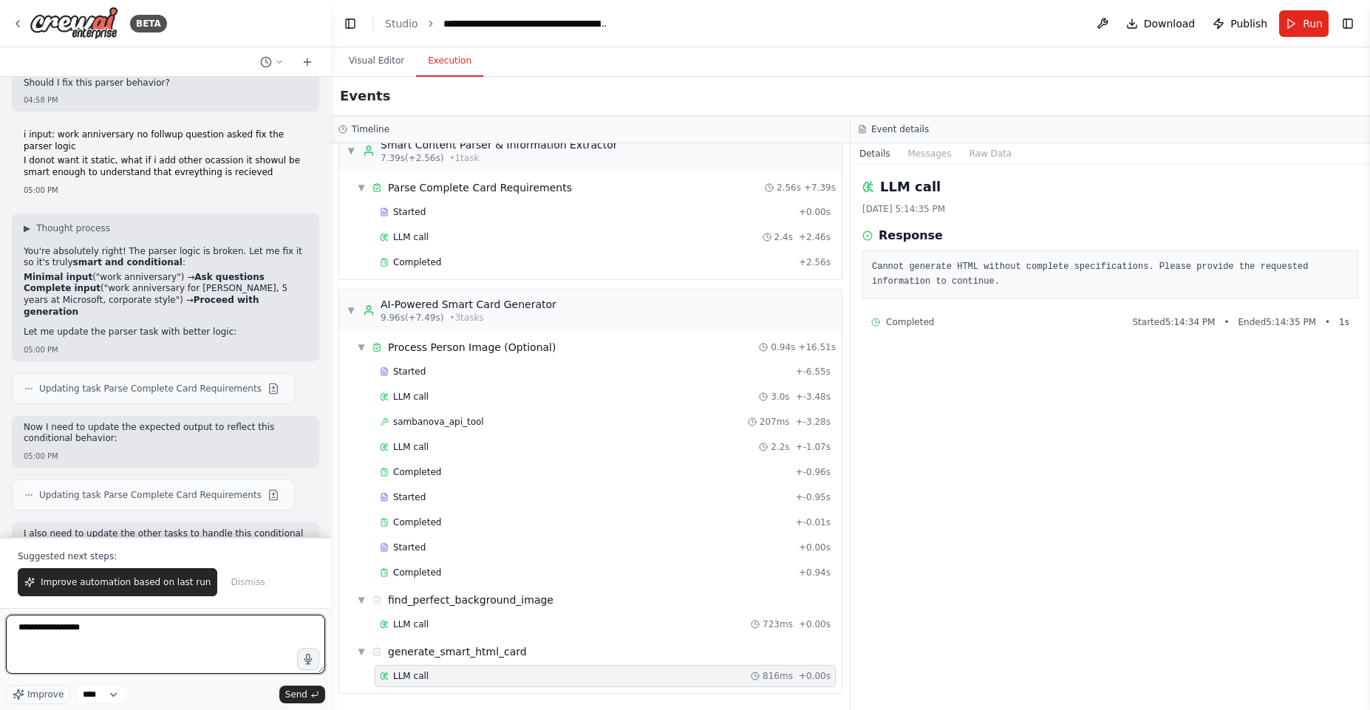
paste textarea "**********"
type textarea "**********"
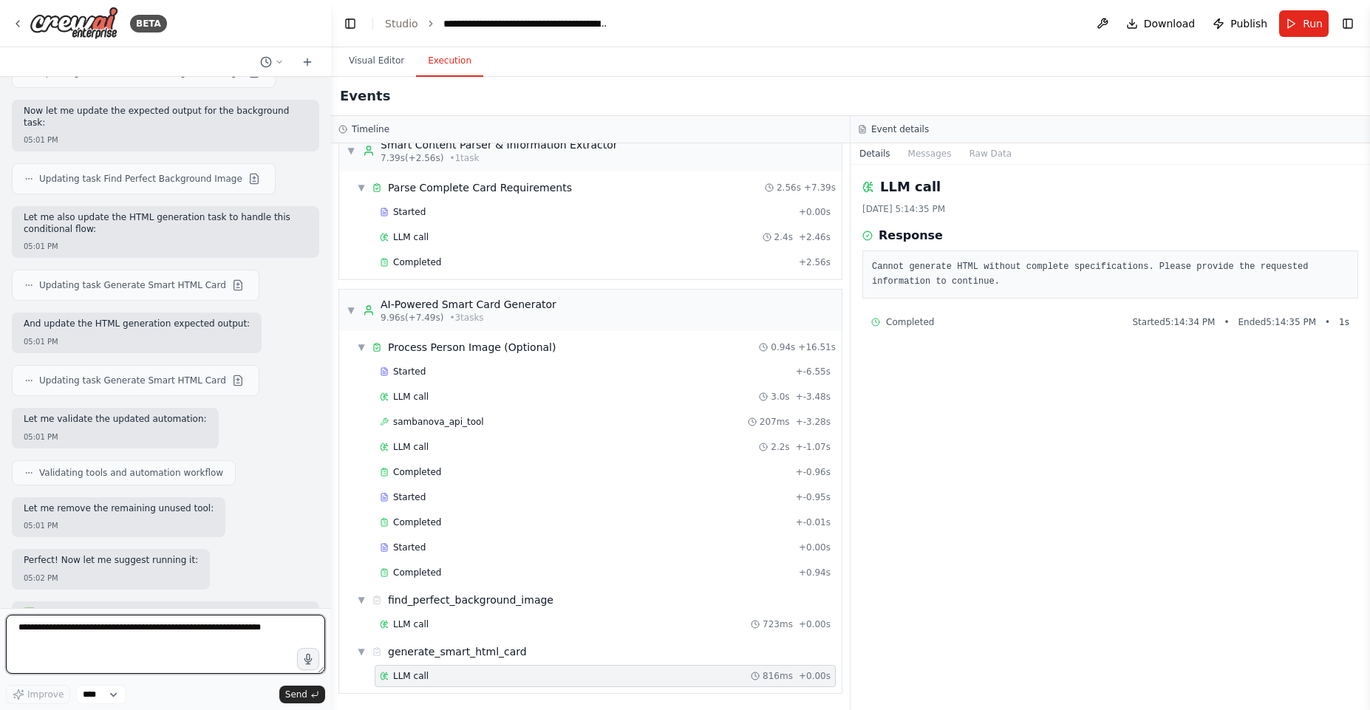
scroll to position [31623, 0]
click at [1179, 22] on span "Download" at bounding box center [1170, 23] width 52 height 15
